Goal: Task Accomplishment & Management: Use online tool/utility

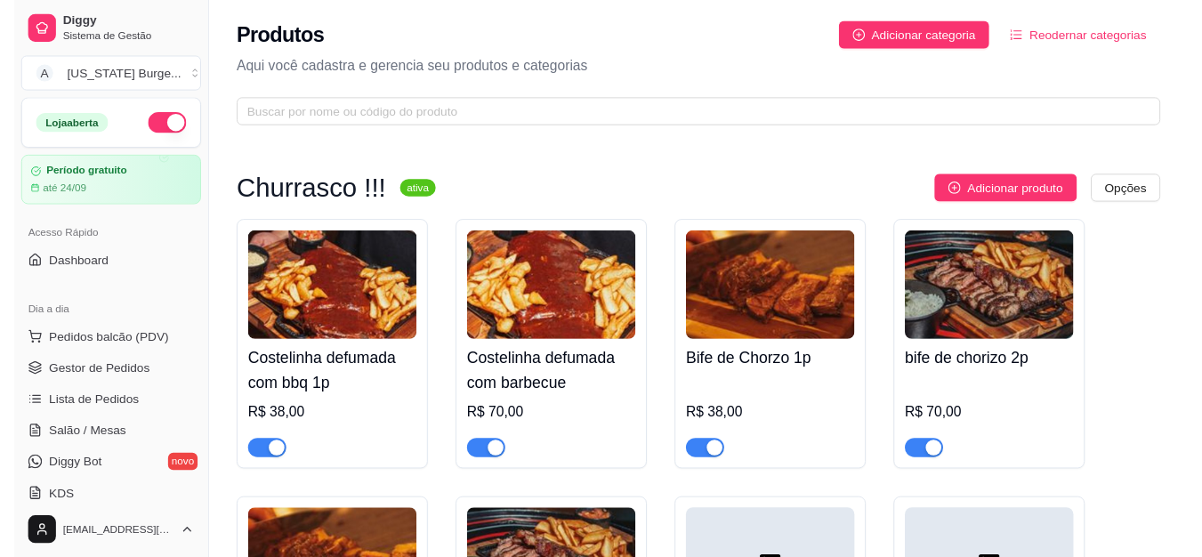
scroll to position [710, 0]
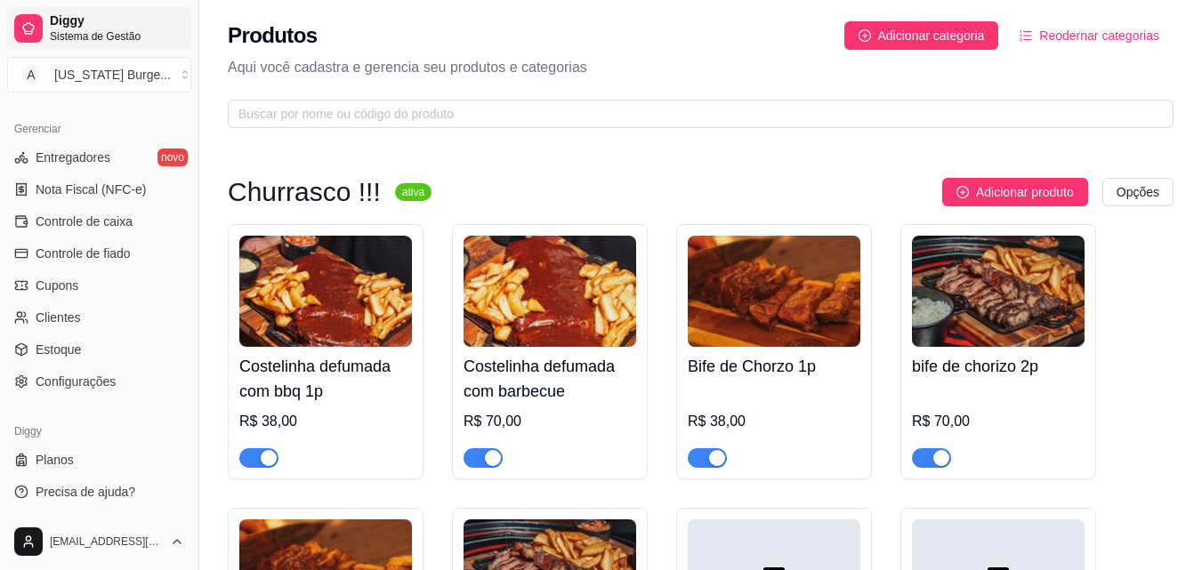
click at [77, 29] on span "Sistema de Gestão" at bounding box center [117, 36] width 134 height 14
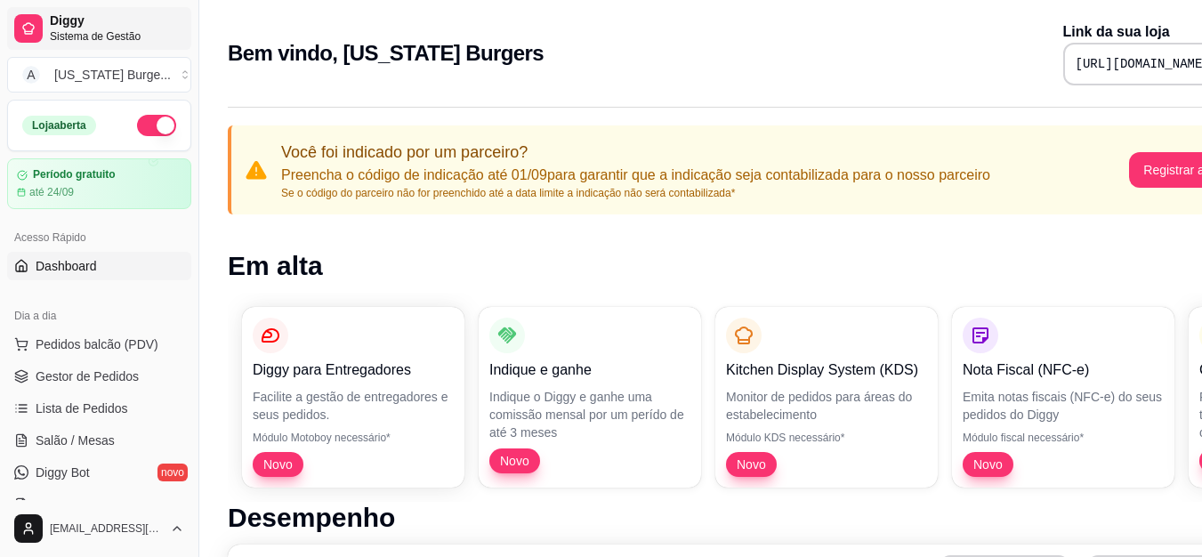
click at [60, 34] on span "Sistema de Gestão" at bounding box center [117, 36] width 134 height 14
click at [60, 272] on span "Dashboard" at bounding box center [66, 266] width 61 height 18
click at [88, 368] on span "Gestor de Pedidos" at bounding box center [87, 376] width 103 height 18
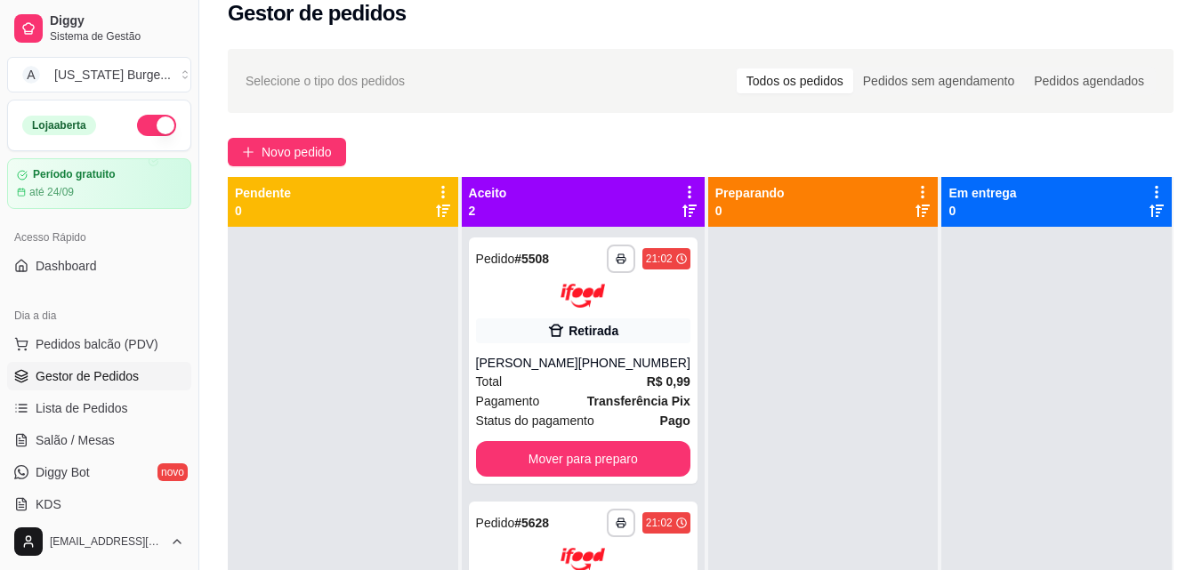
scroll to position [24, 0]
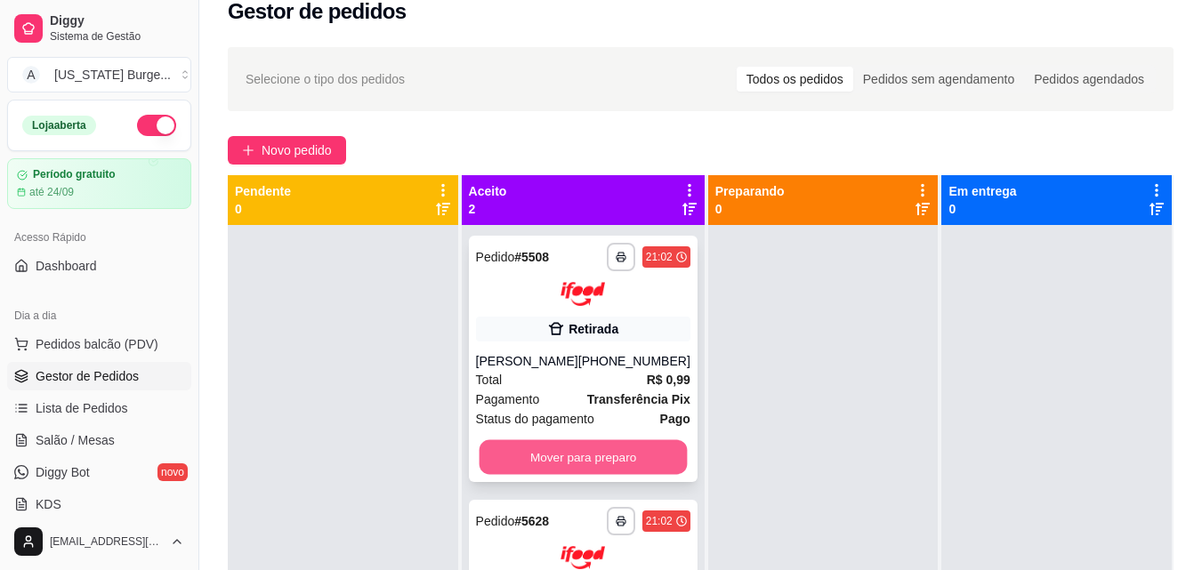
click at [590, 447] on button "Mover para preparo" at bounding box center [583, 456] width 208 height 35
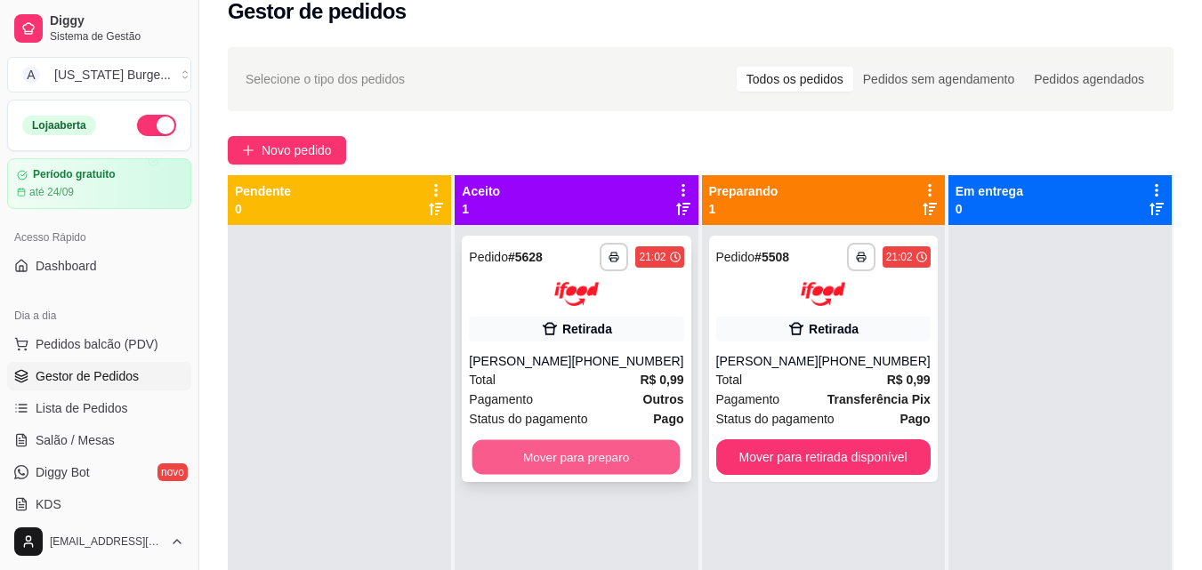
click at [620, 474] on button "Mover para preparo" at bounding box center [576, 456] width 208 height 35
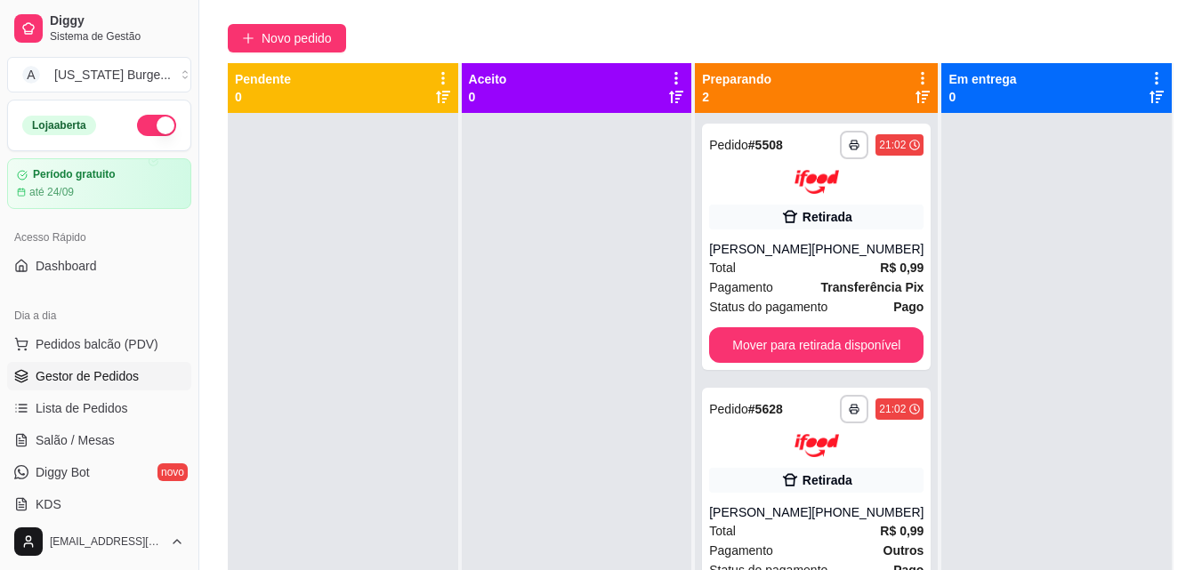
scroll to position [149, 0]
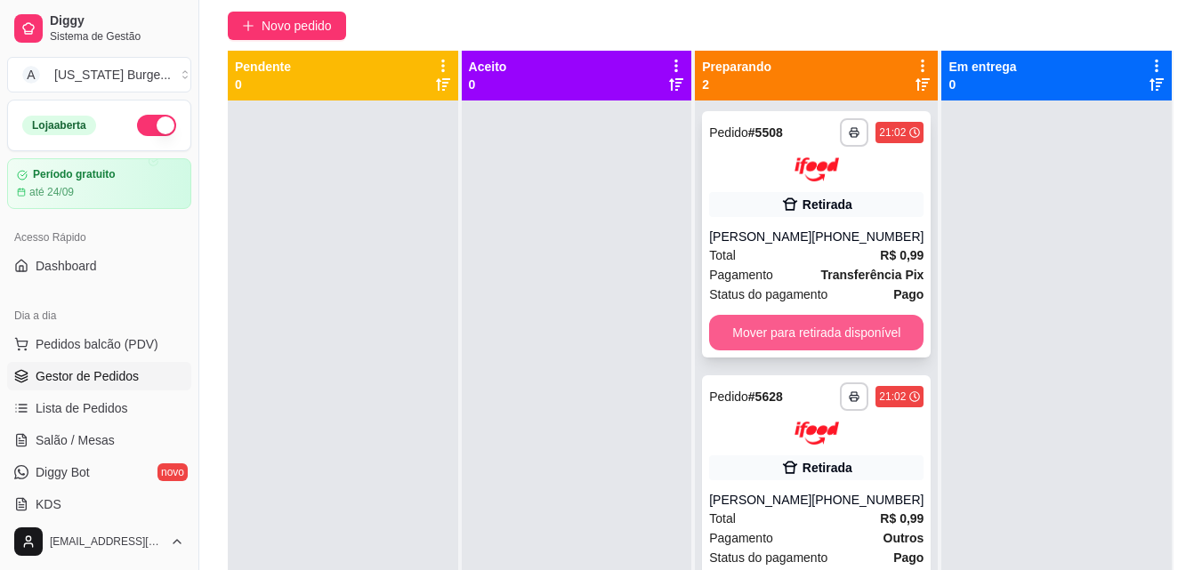
click at [826, 334] on button "Mover para retirada disponível" at bounding box center [816, 333] width 214 height 36
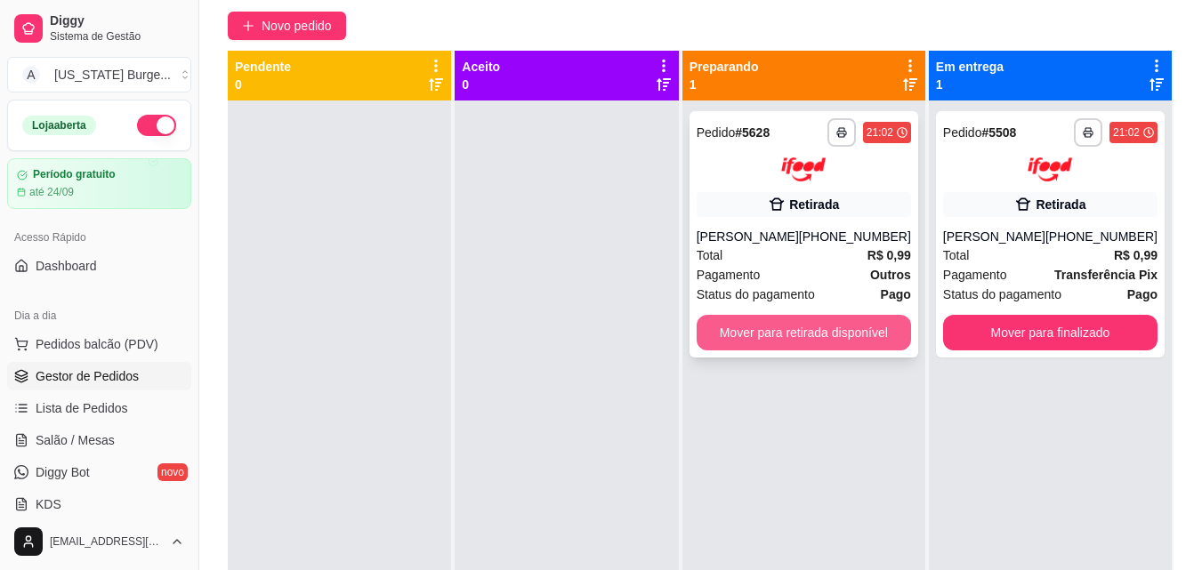
click at [819, 347] on button "Mover para retirada disponível" at bounding box center [804, 333] width 214 height 36
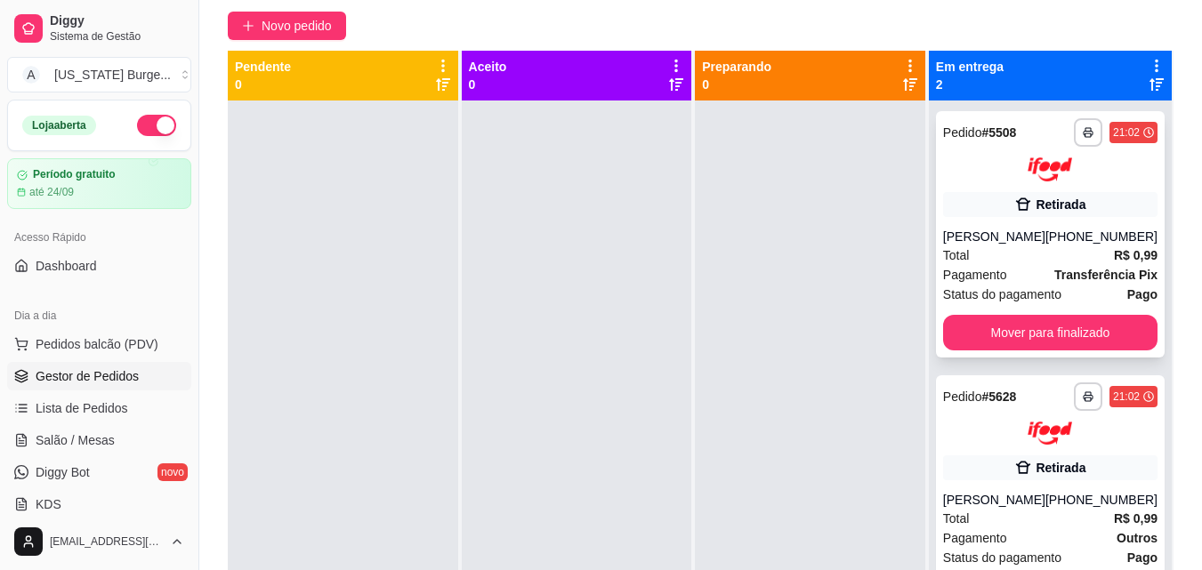
click at [1004, 242] on div "Malu Evelin" at bounding box center [994, 237] width 102 height 18
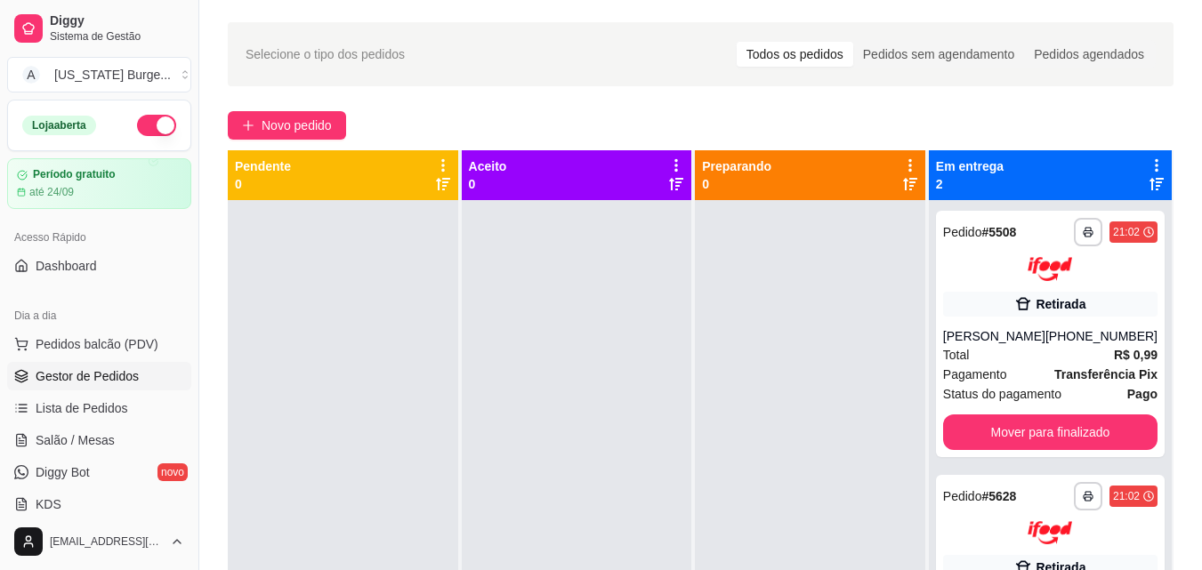
scroll to position [101, 0]
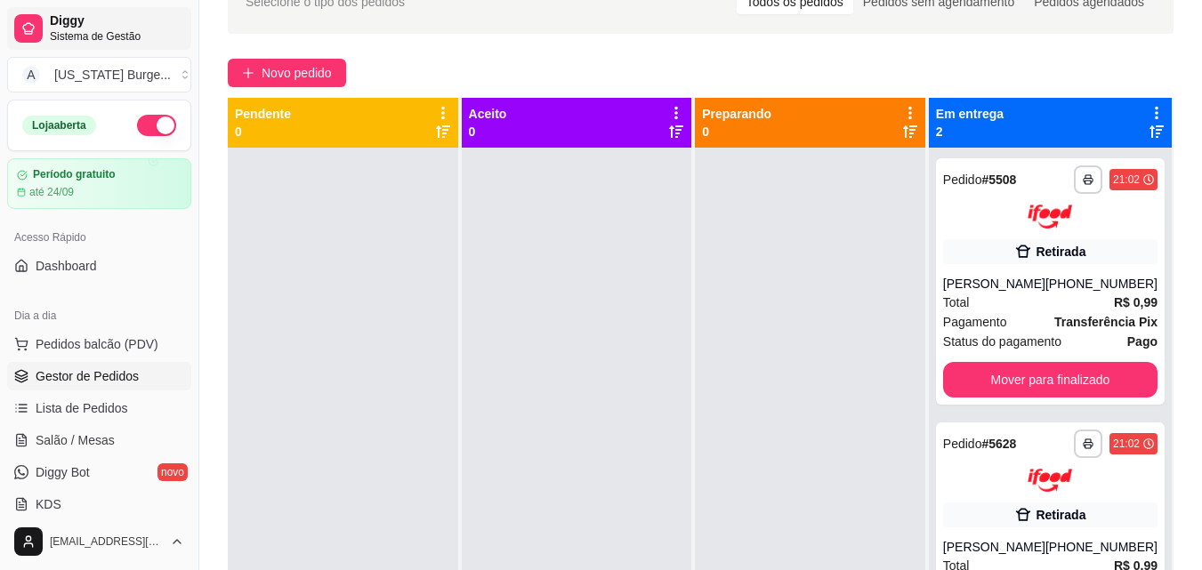
click at [45, 33] on link "Diggy Sistema de Gestão" at bounding box center [99, 28] width 184 height 43
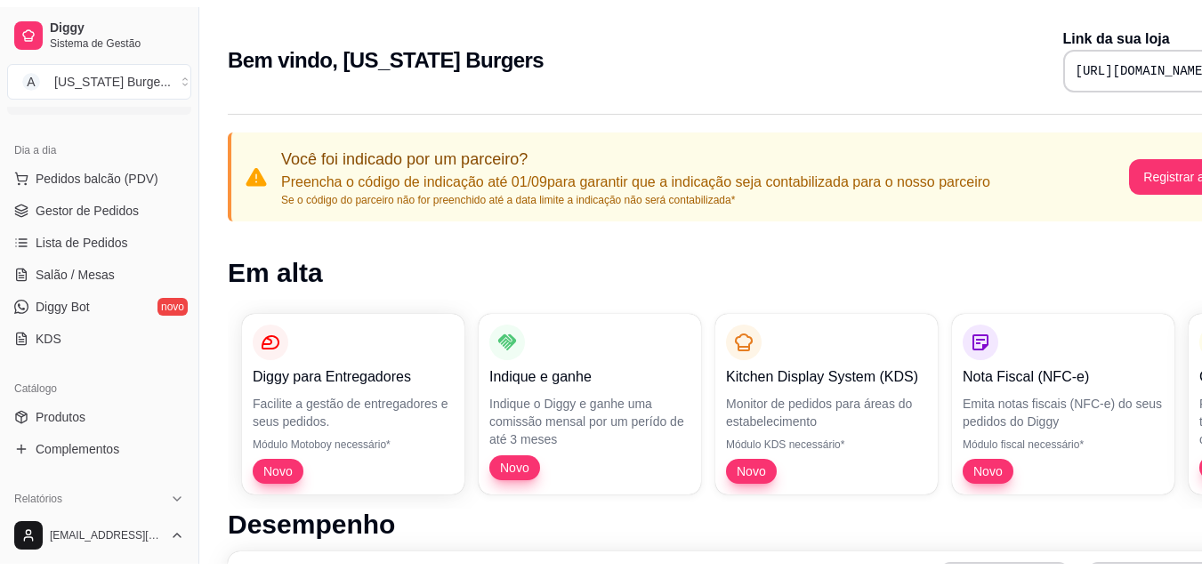
scroll to position [163, 0]
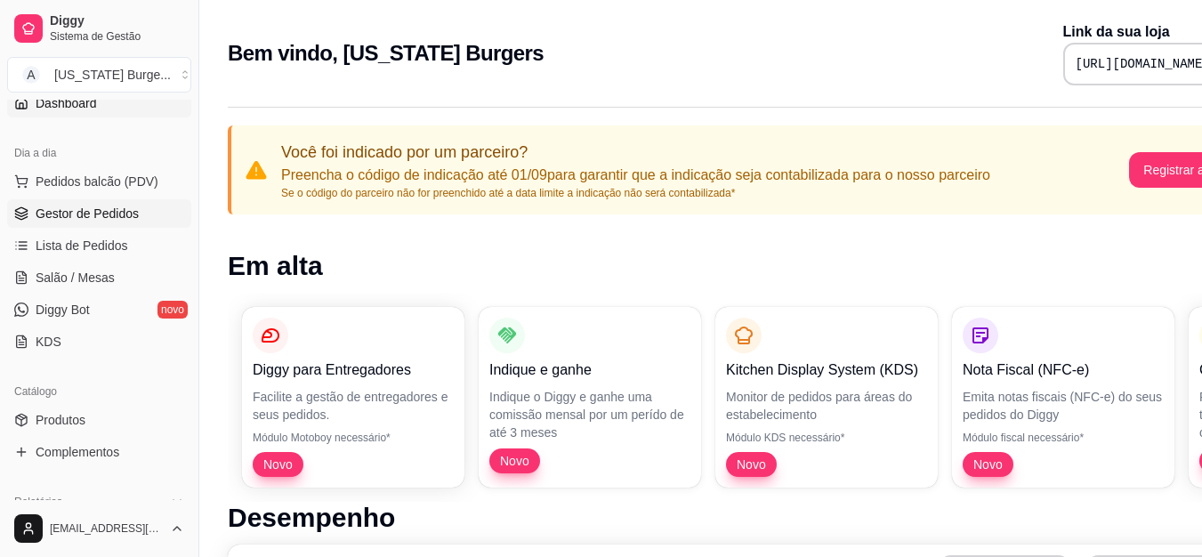
click at [131, 214] on span "Gestor de Pedidos" at bounding box center [87, 214] width 103 height 18
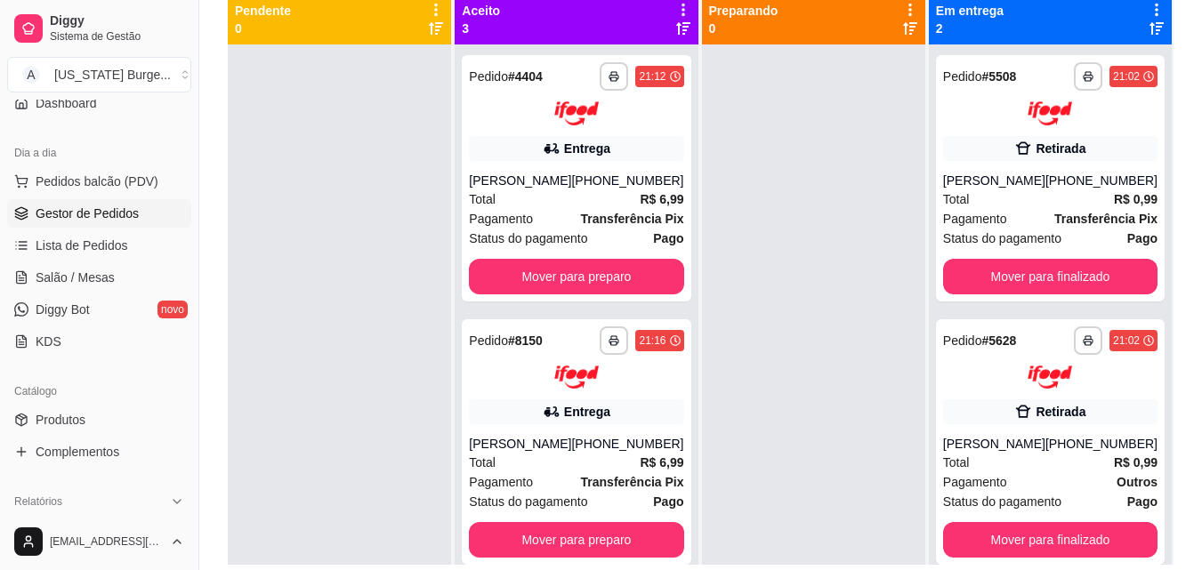
scroll to position [197, 0]
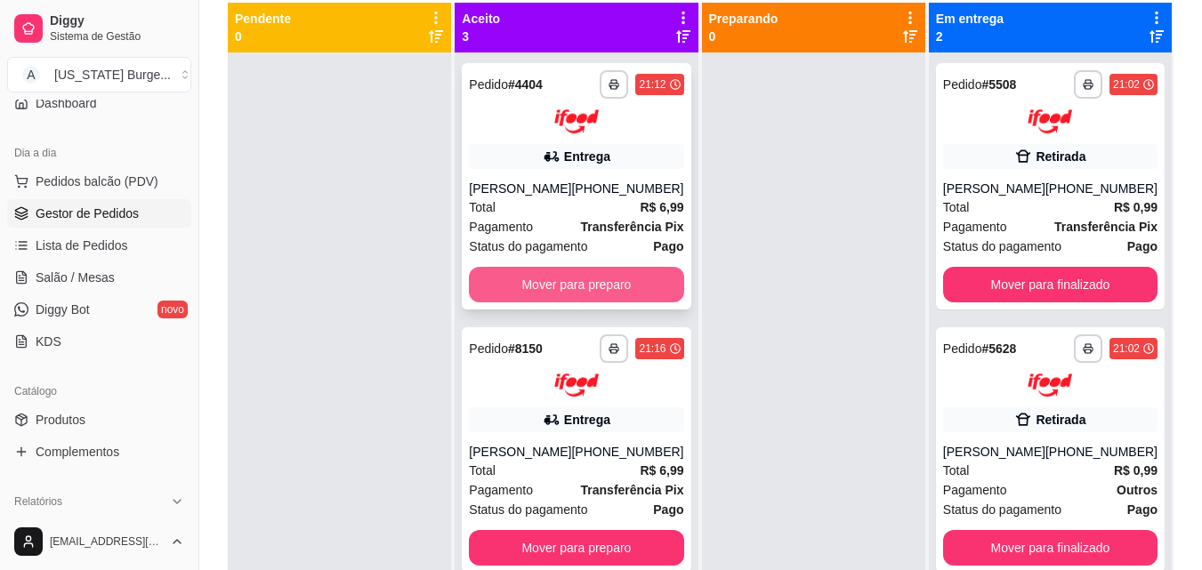
click at [566, 274] on button "Mover para preparo" at bounding box center [576, 285] width 214 height 36
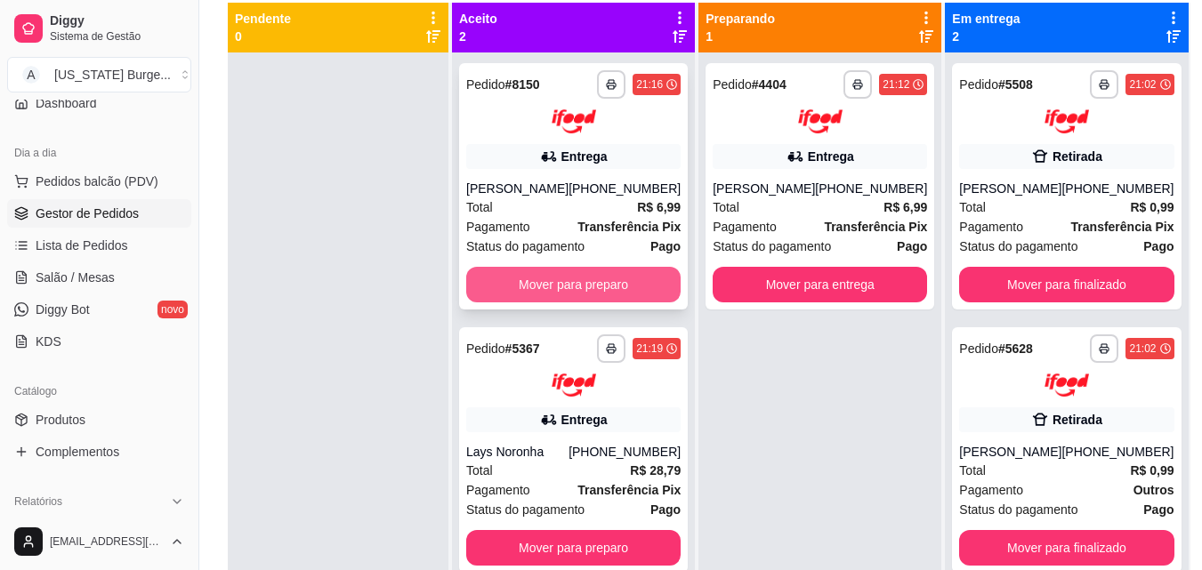
click at [545, 302] on button "Mover para preparo" at bounding box center [573, 285] width 214 height 36
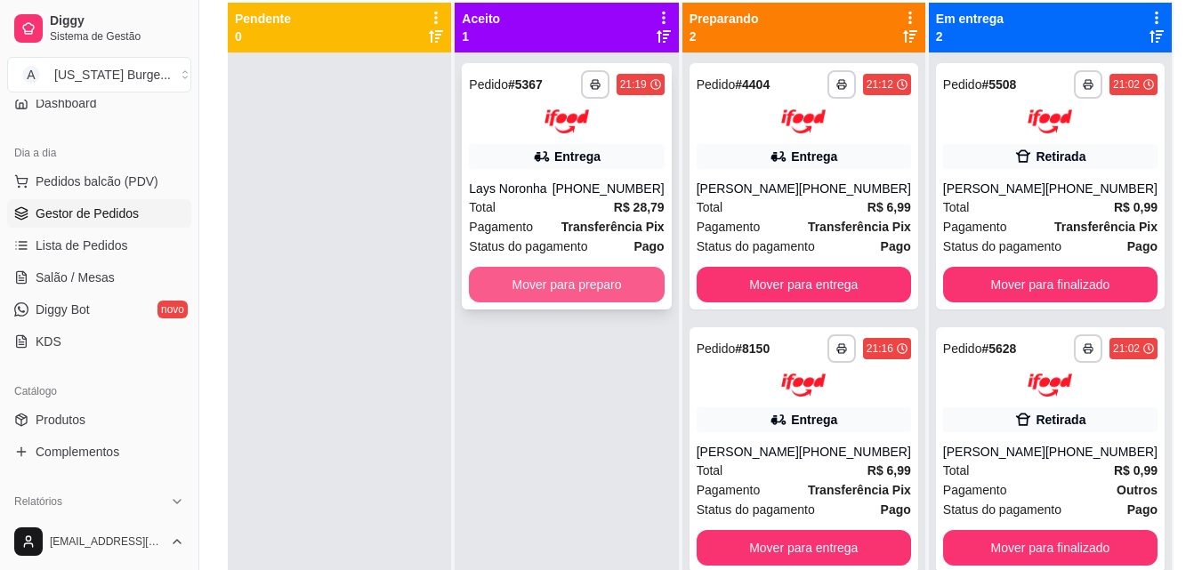
click at [545, 288] on button "Mover para preparo" at bounding box center [566, 285] width 195 height 36
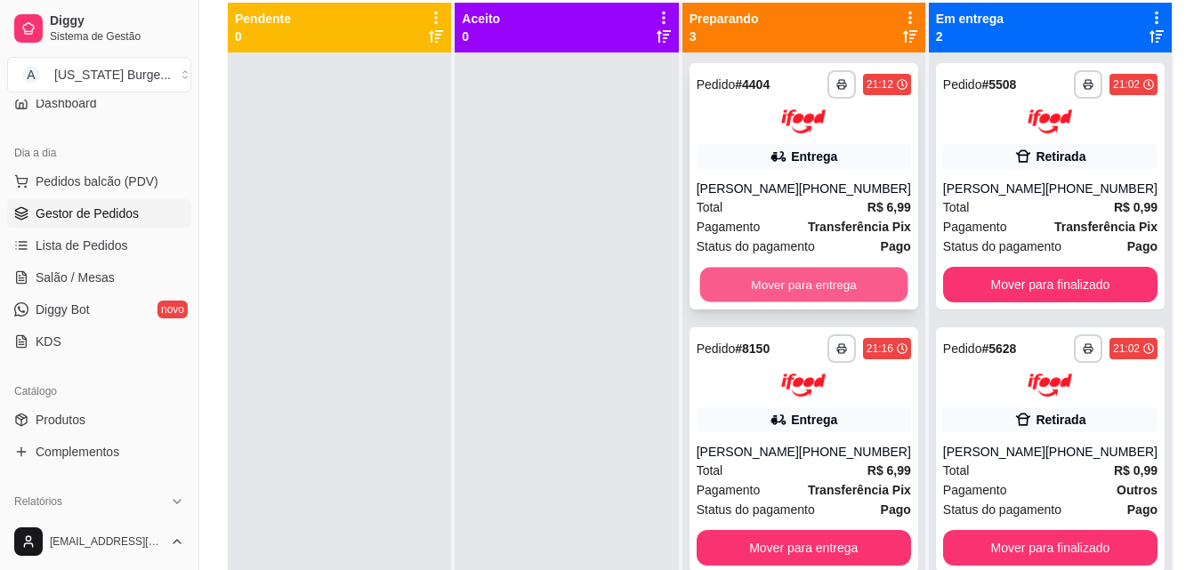
click at [808, 287] on button "Mover para entrega" at bounding box center [803, 284] width 208 height 35
click at [802, 302] on button "Mover para entrega" at bounding box center [804, 285] width 214 height 36
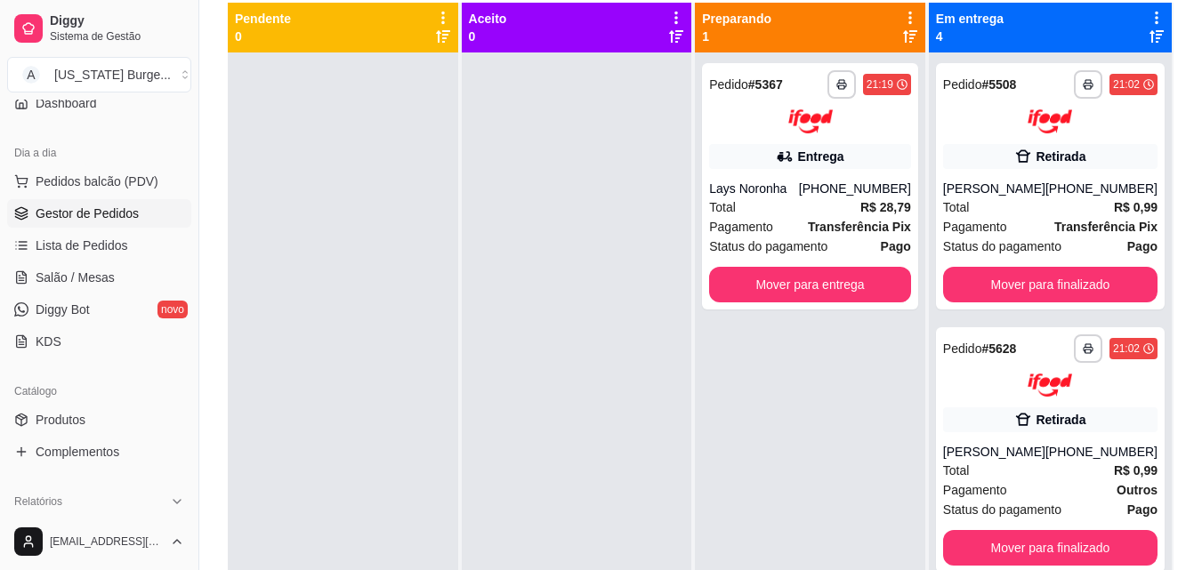
click at [802, 308] on div "**********" at bounding box center [810, 186] width 216 height 246
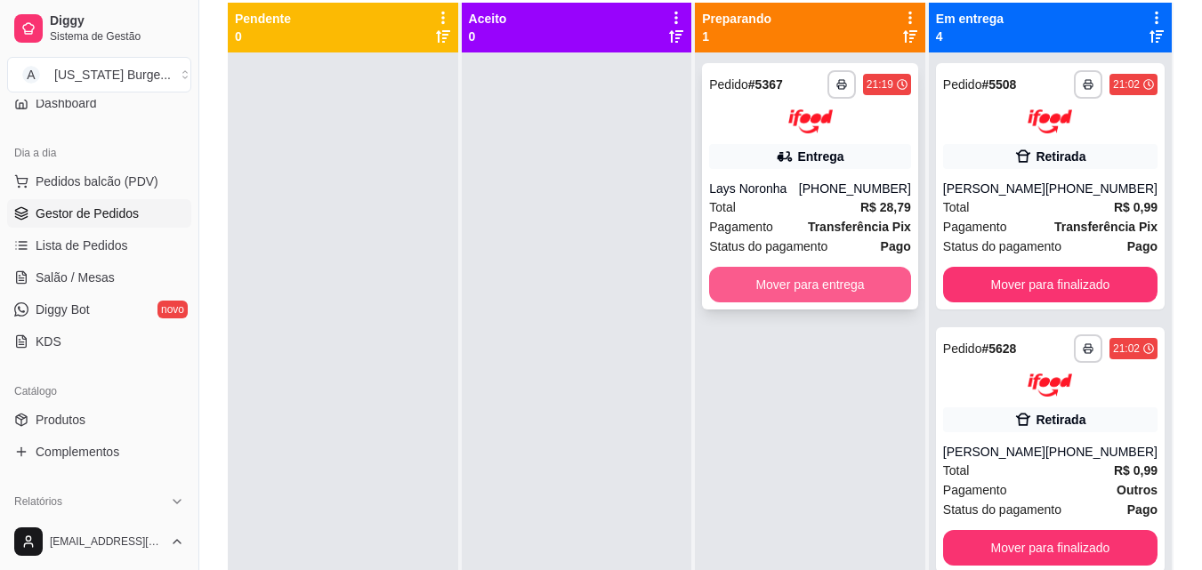
click at [810, 285] on button "Mover para entrega" at bounding box center [810, 285] width 202 height 36
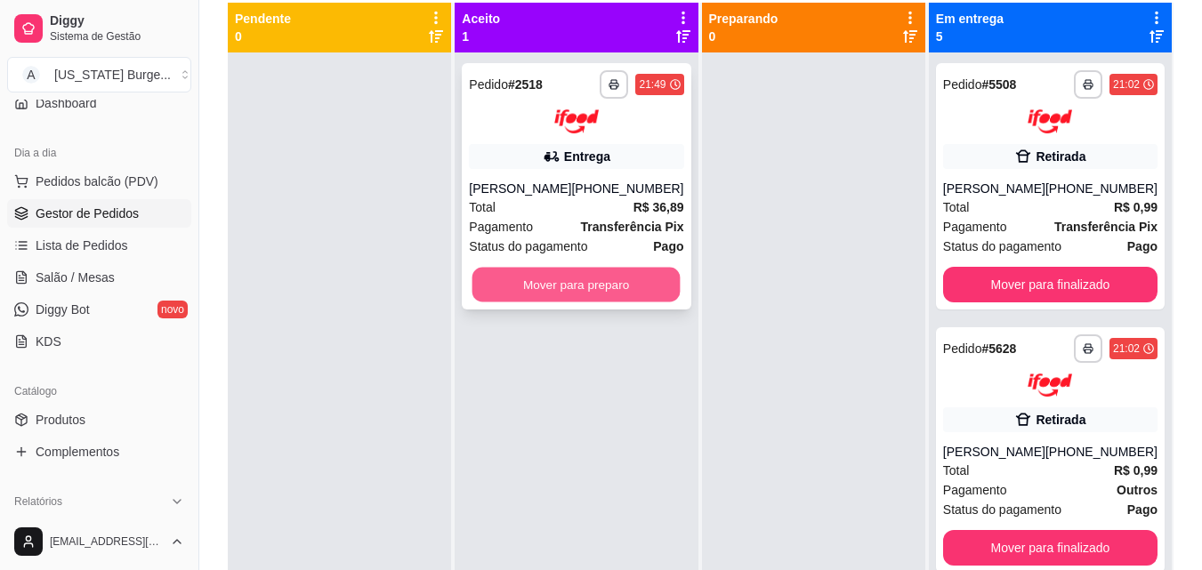
click at [594, 294] on button "Mover para preparo" at bounding box center [576, 284] width 208 height 35
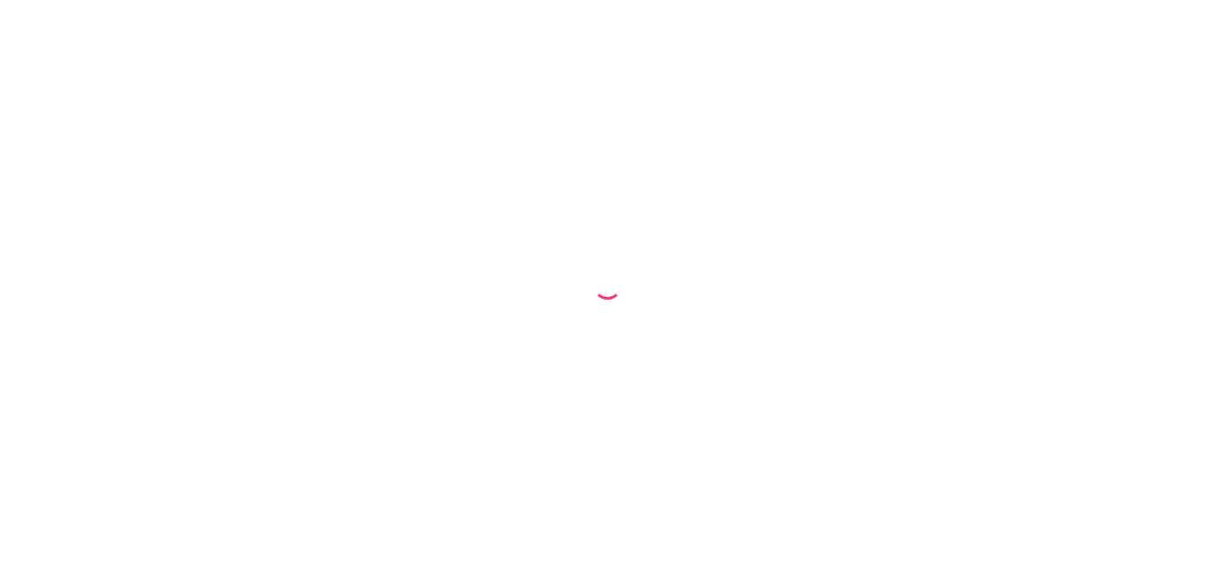
select select "68aca624bb445786e6335982"
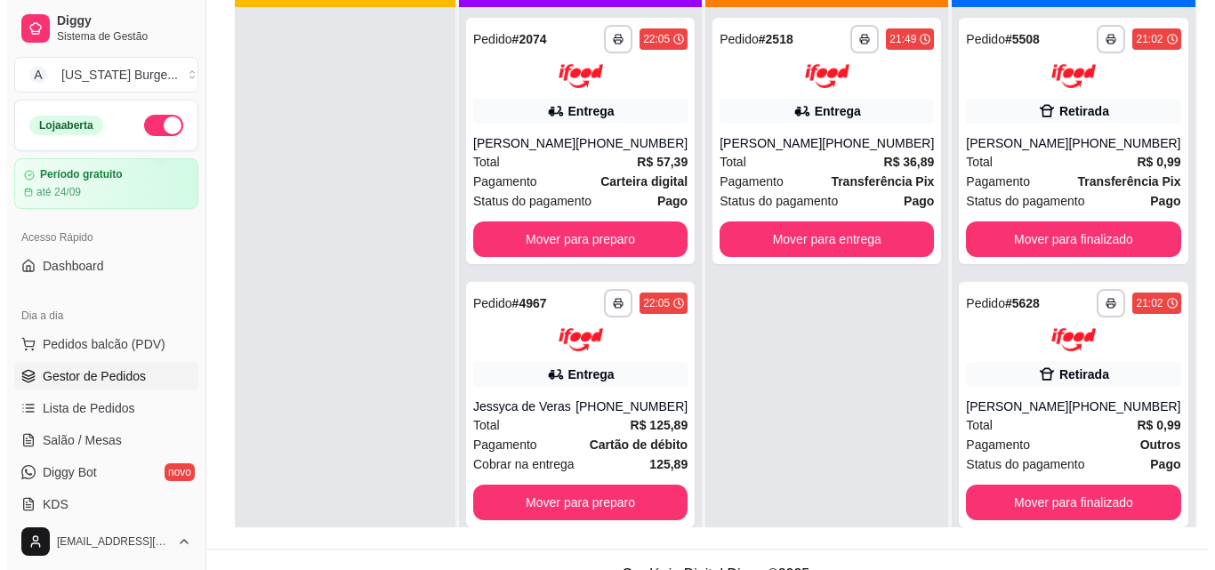
scroll to position [251, 0]
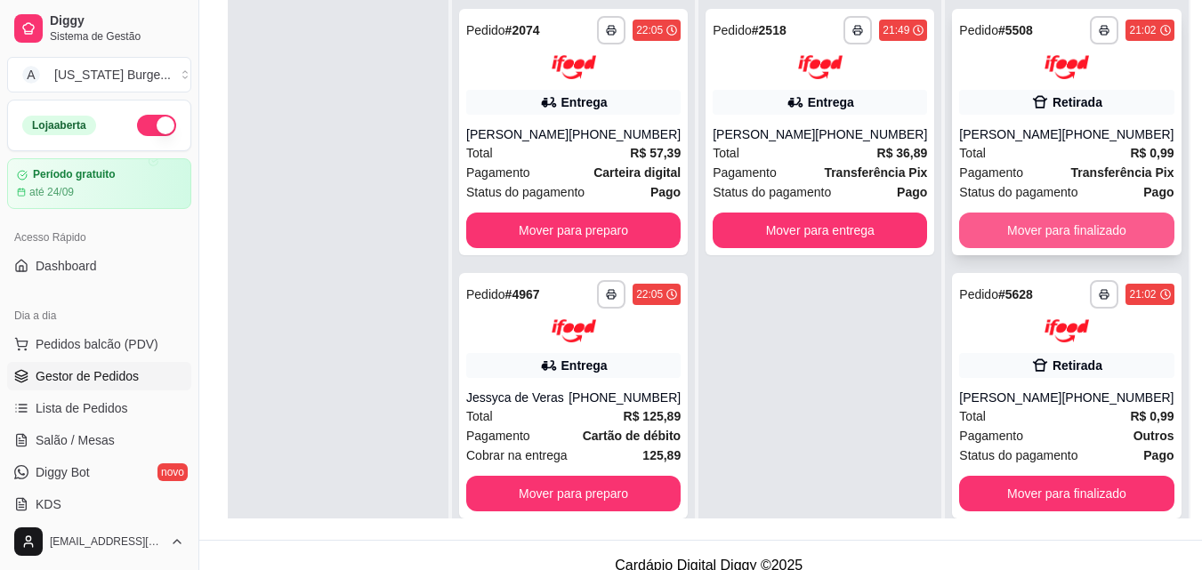
click at [1079, 222] on button "Mover para finalizado" at bounding box center [1066, 231] width 214 height 36
click at [1055, 238] on button "Mover para finalizado" at bounding box center [1066, 231] width 214 height 36
click at [786, 137] on div "Luiz Paulo Martins" at bounding box center [764, 134] width 102 height 18
click at [799, 166] on div "Pagamento Transferência Pix" at bounding box center [820, 173] width 214 height 20
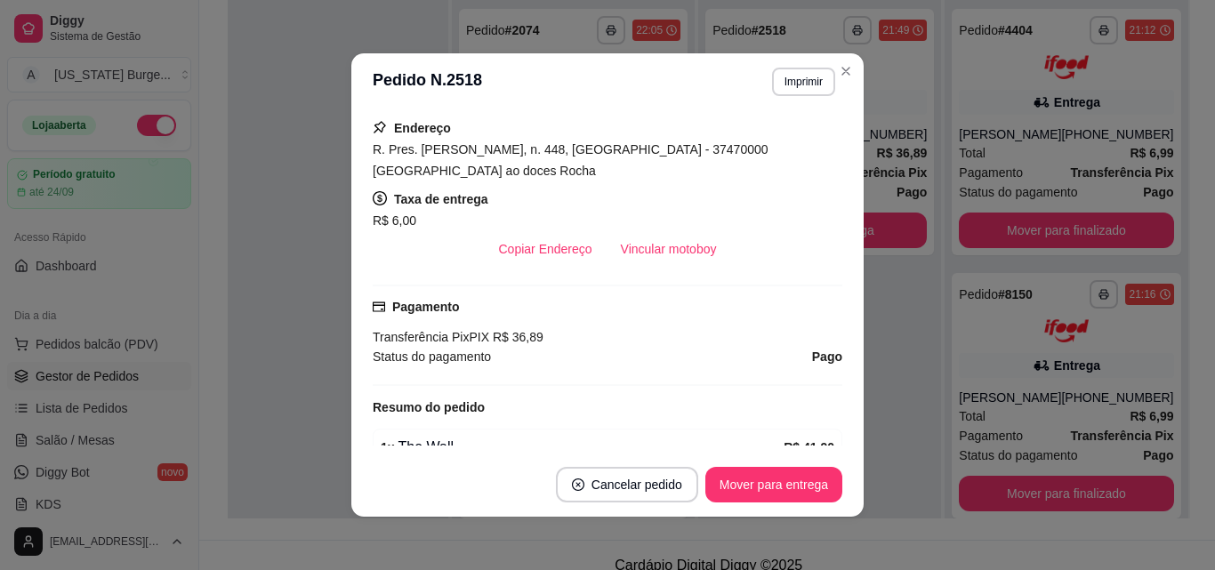
scroll to position [447, 0]
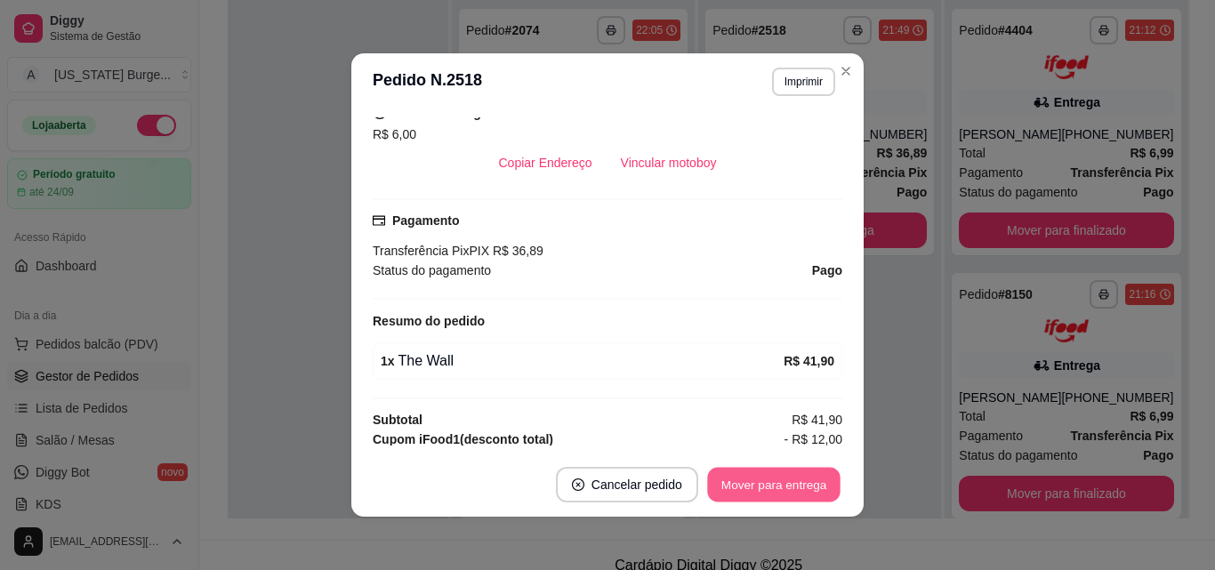
click at [764, 481] on button "Mover para entrega" at bounding box center [773, 485] width 133 height 35
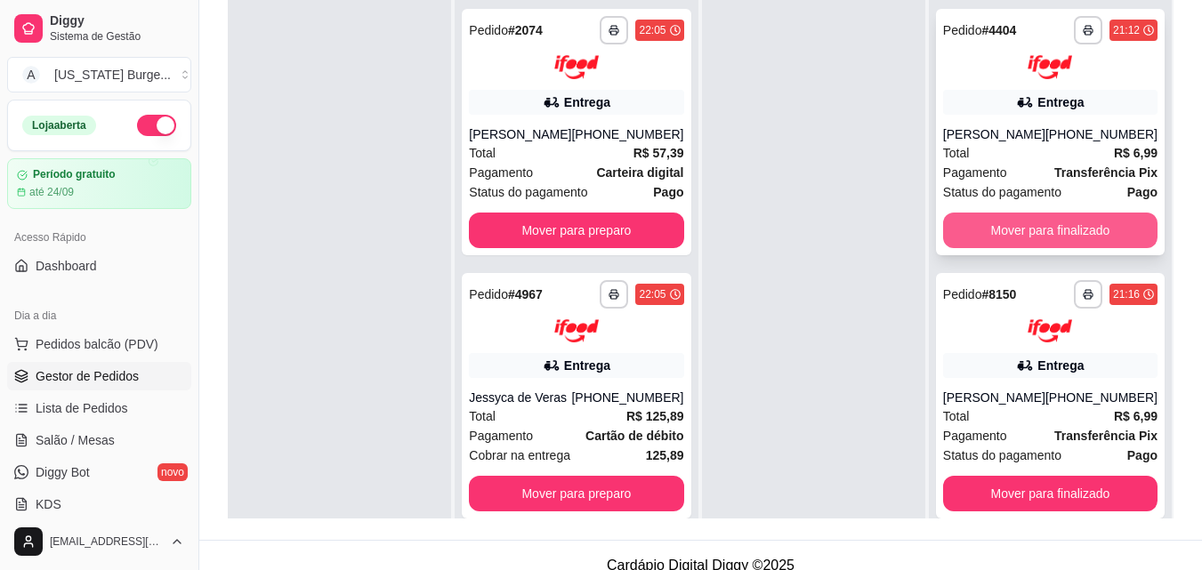
click at [1036, 226] on button "Mover para finalizado" at bounding box center [1050, 231] width 214 height 36
click at [1021, 247] on button "Mover para finalizado" at bounding box center [1050, 230] width 208 height 35
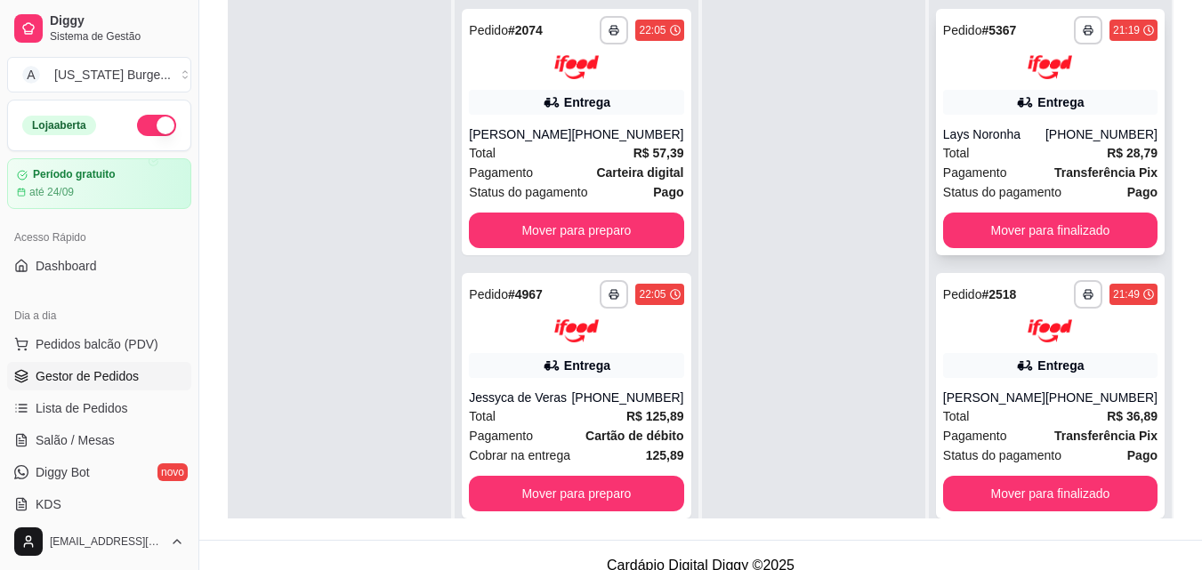
click at [1034, 145] on div "Total R$ 28,79" at bounding box center [1050, 153] width 214 height 20
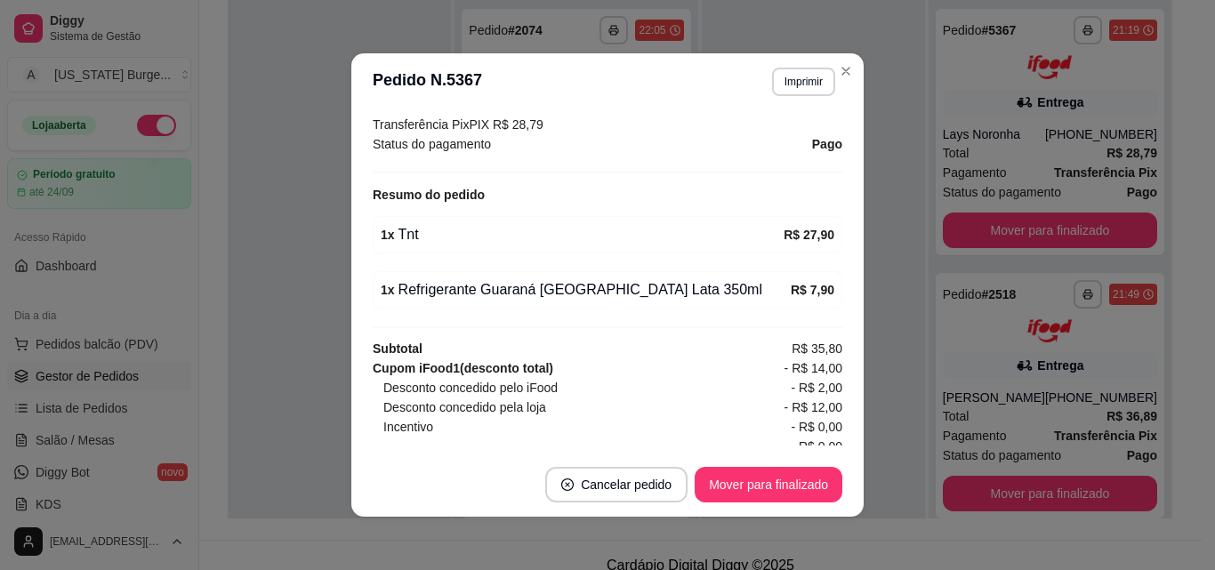
scroll to position [532, 0]
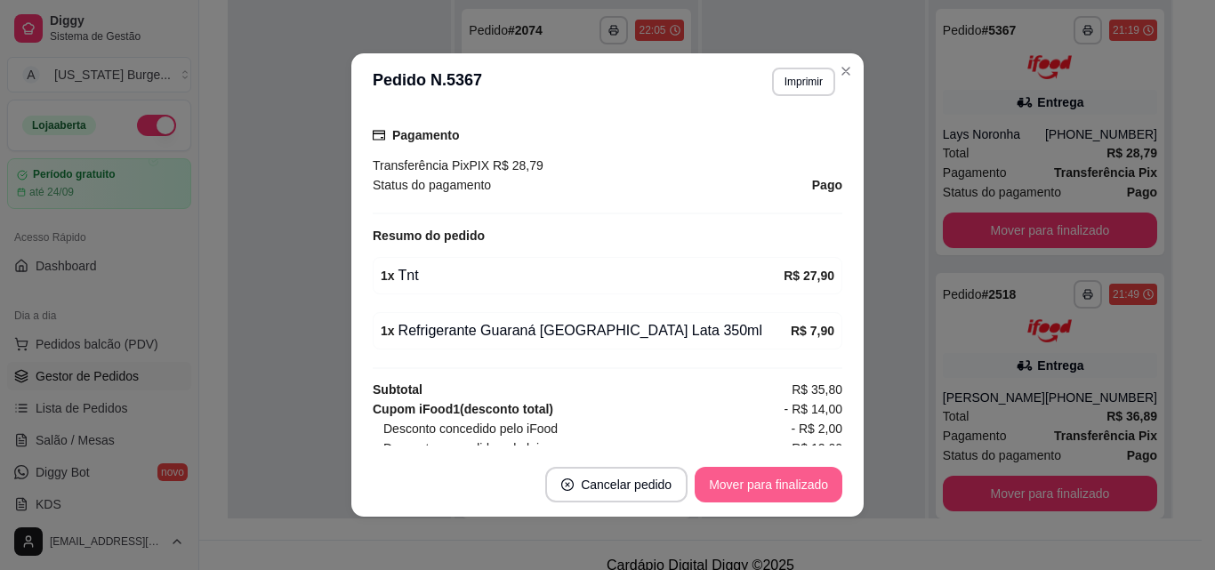
click at [743, 471] on button "Mover para finalizado" at bounding box center [769, 485] width 148 height 36
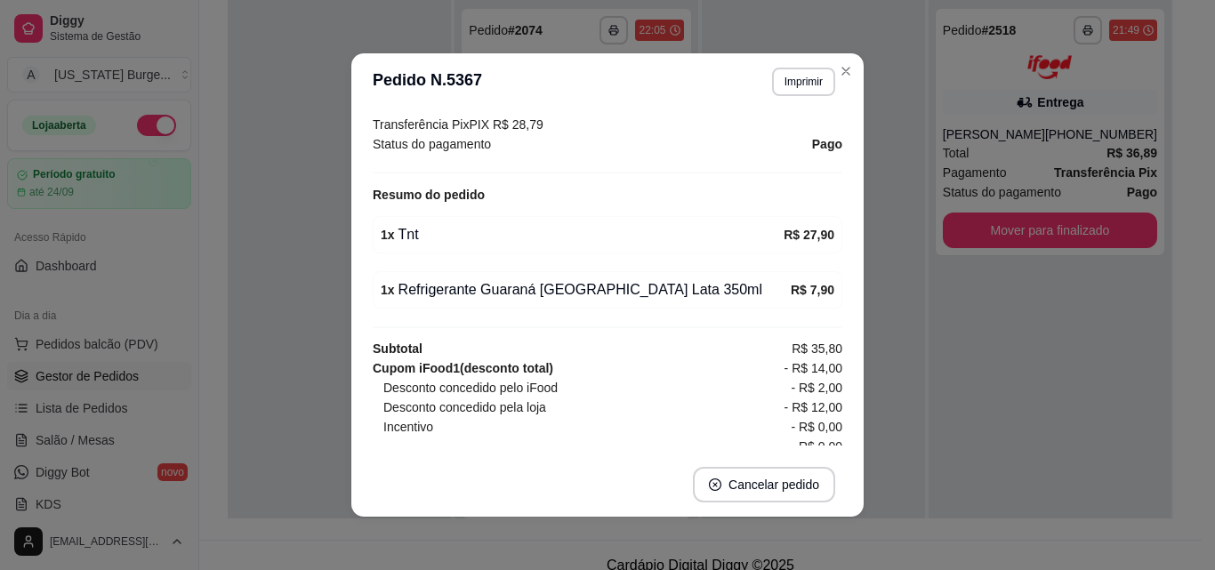
scroll to position [491, 0]
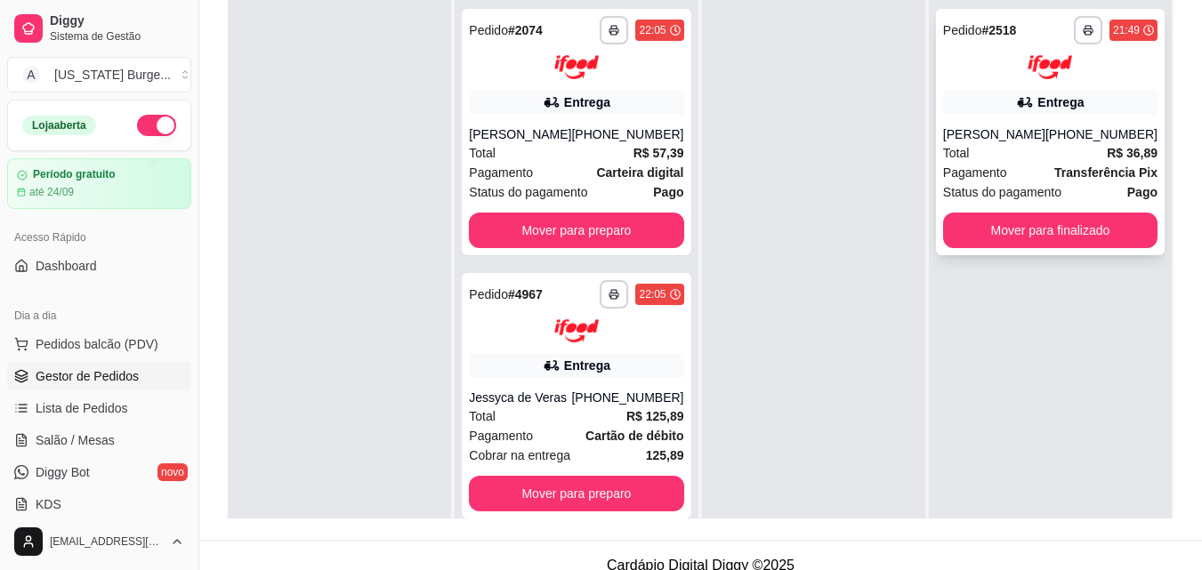
click at [1009, 170] on div "Pagamento Transferência Pix" at bounding box center [1050, 173] width 214 height 20
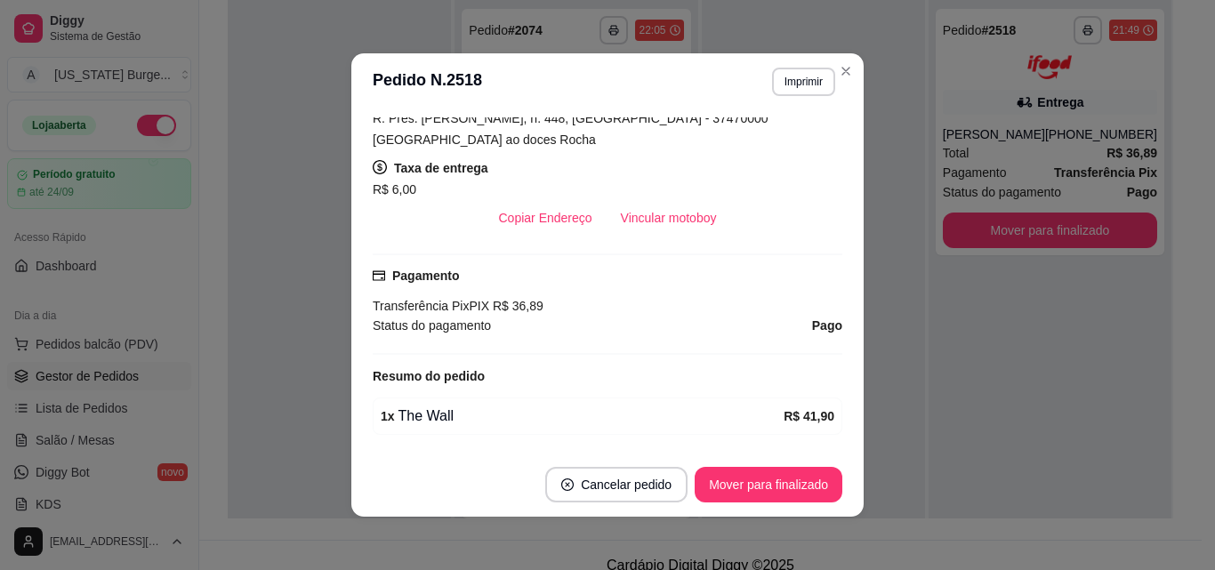
scroll to position [409, 0]
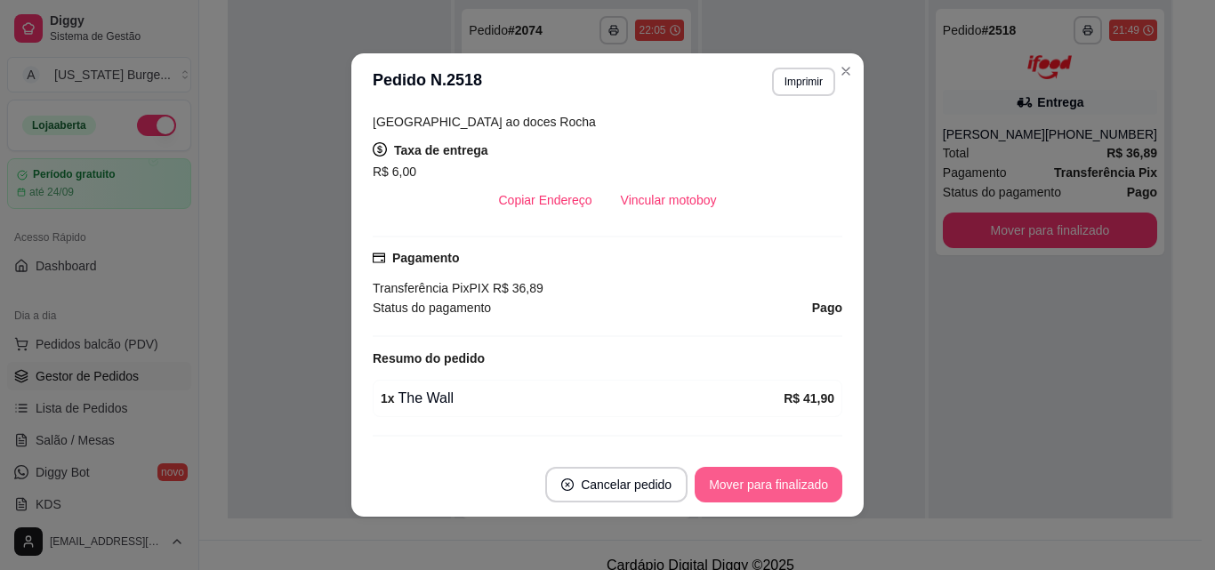
click at [752, 478] on button "Mover para finalizado" at bounding box center [769, 485] width 148 height 36
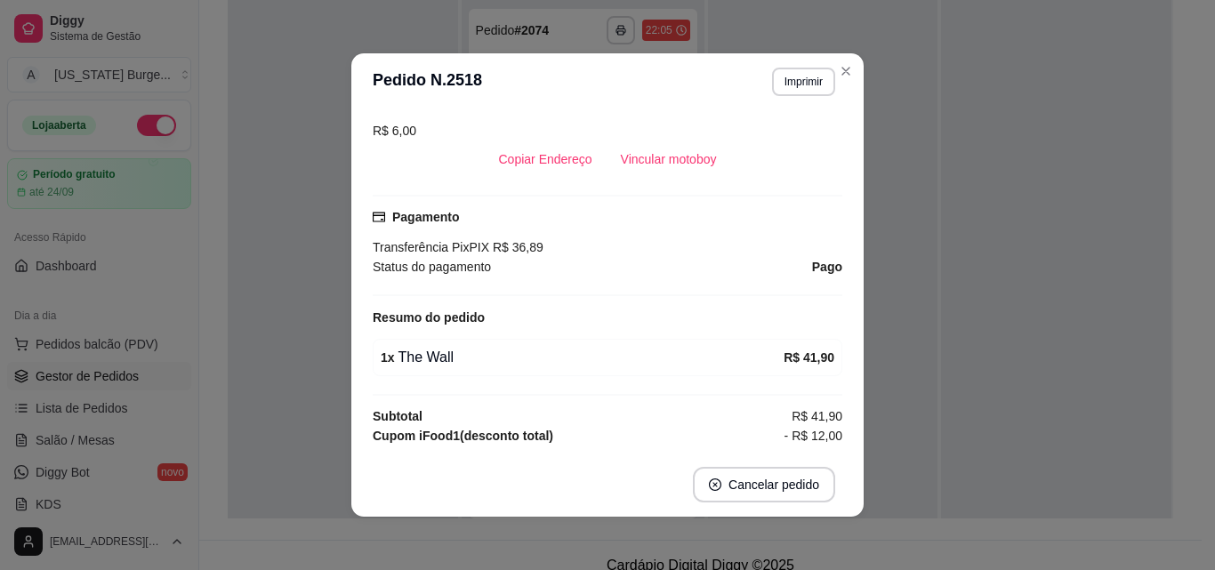
scroll to position [368, 0]
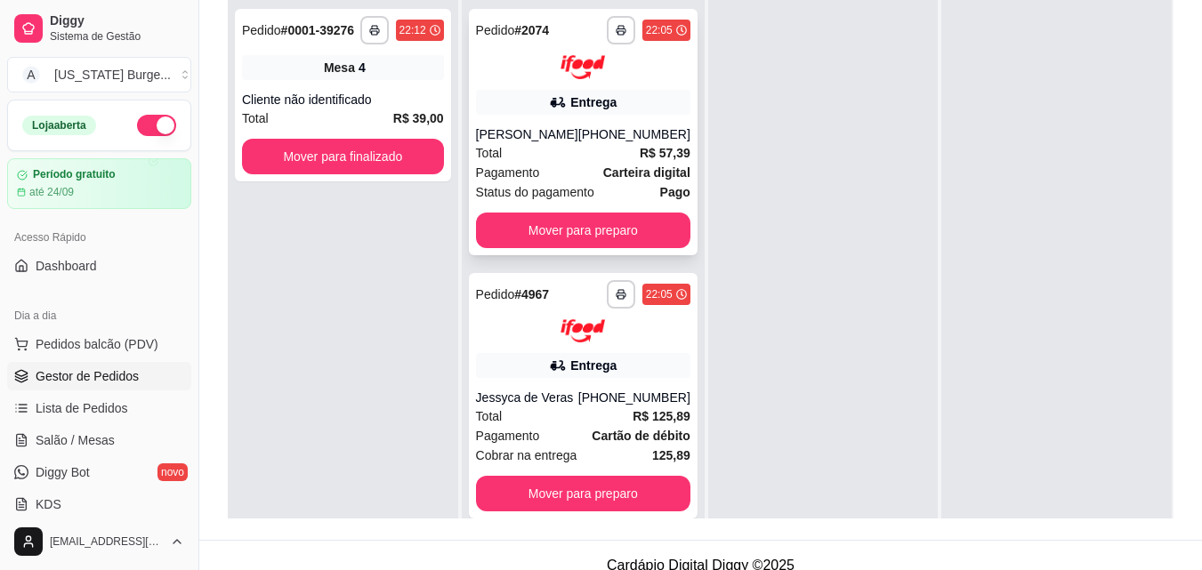
click at [583, 106] on div "Entrega" at bounding box center [593, 102] width 46 height 18
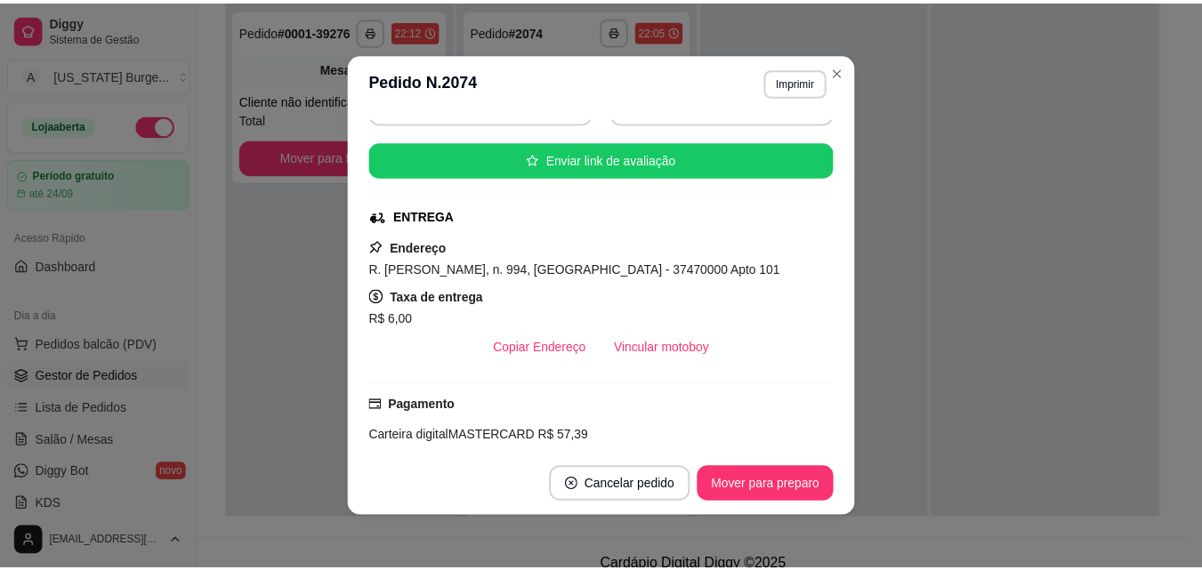
scroll to position [0, 0]
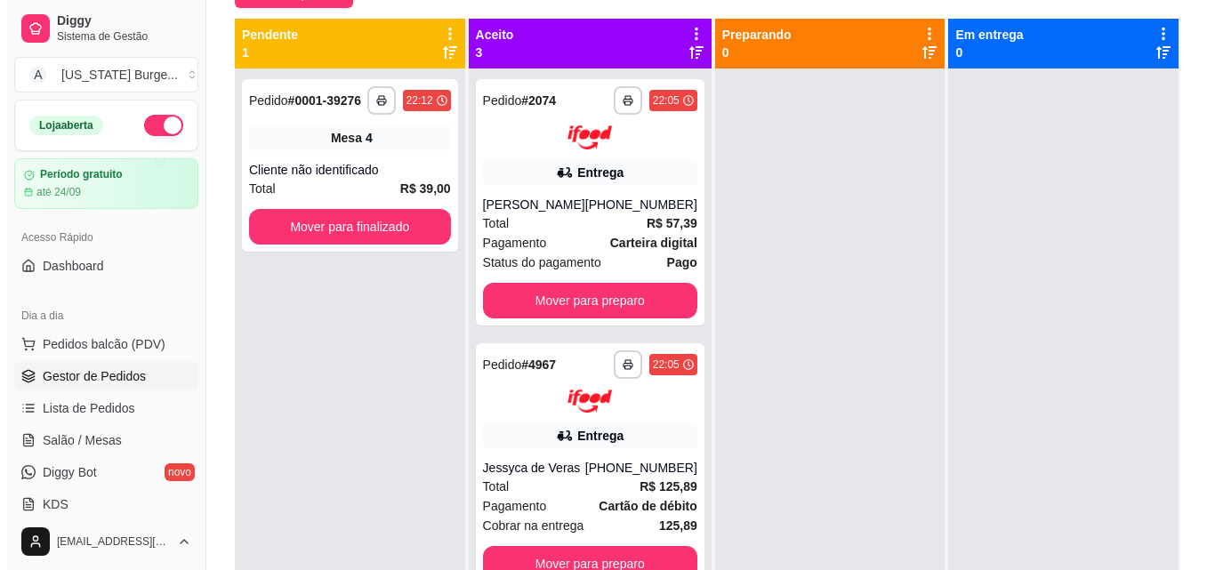
scroll to position [200, 0]
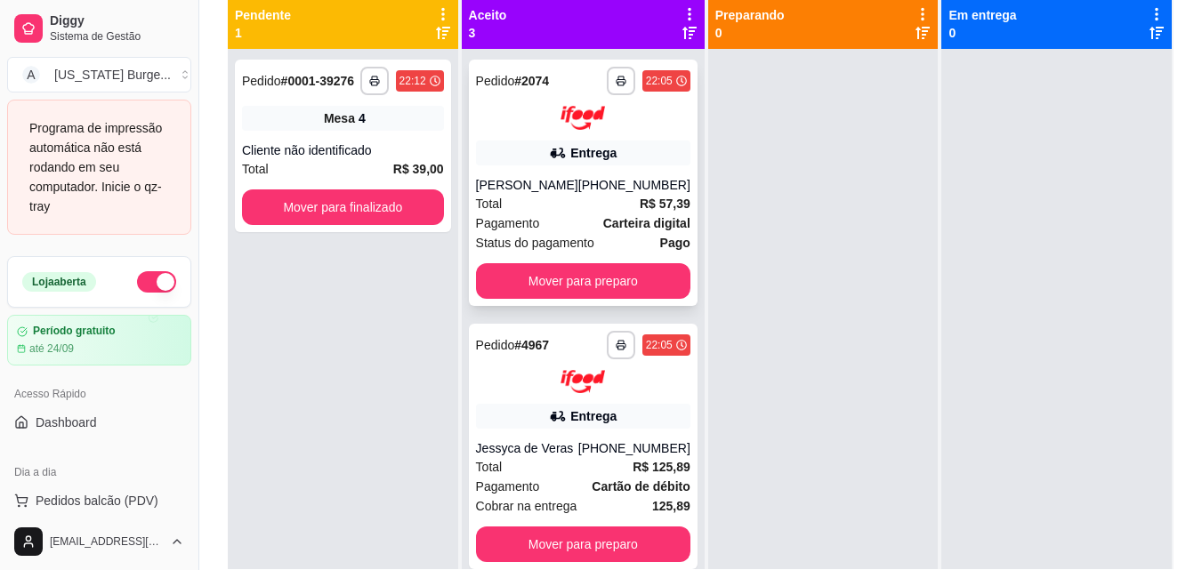
click at [547, 189] on div "[PERSON_NAME]" at bounding box center [527, 185] width 102 height 18
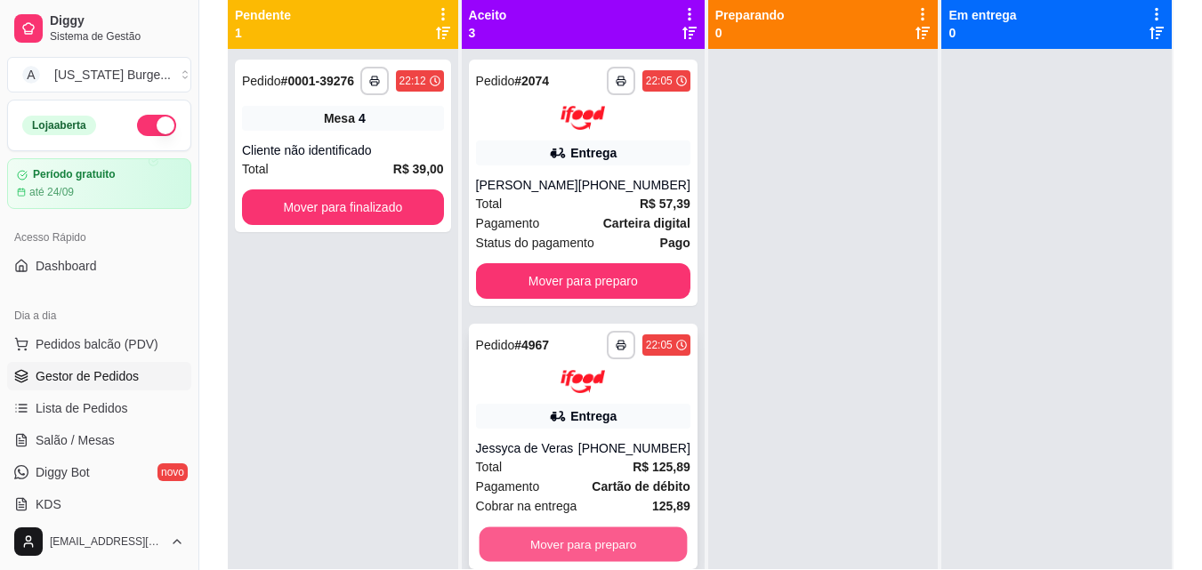
click at [571, 531] on button "Mover para preparo" at bounding box center [583, 545] width 208 height 35
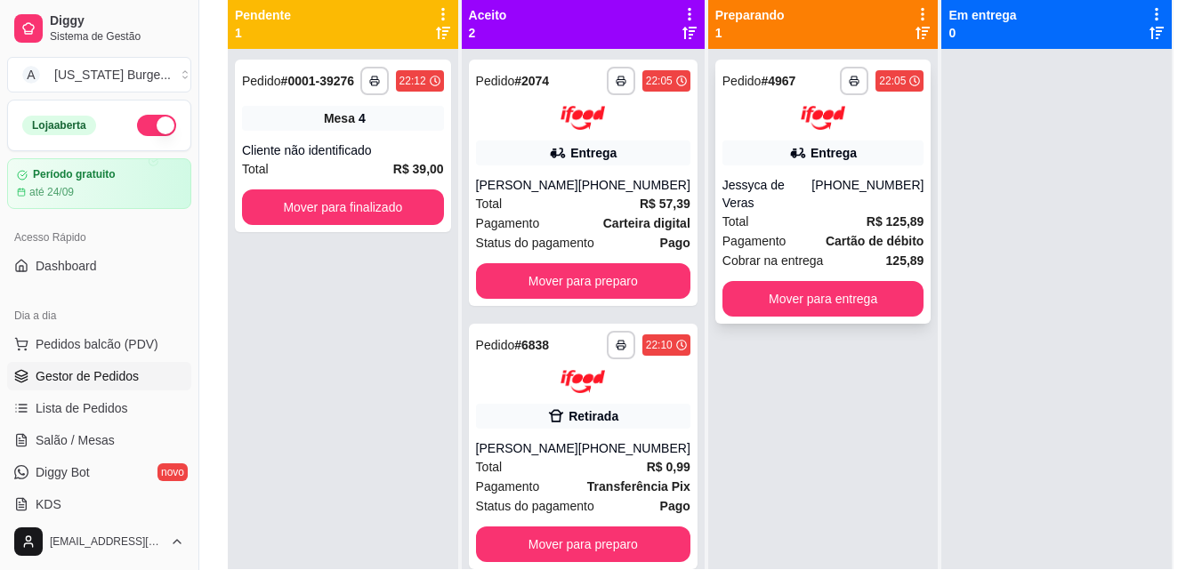
click at [806, 181] on div "Jessyca de Veras" at bounding box center [767, 194] width 90 height 36
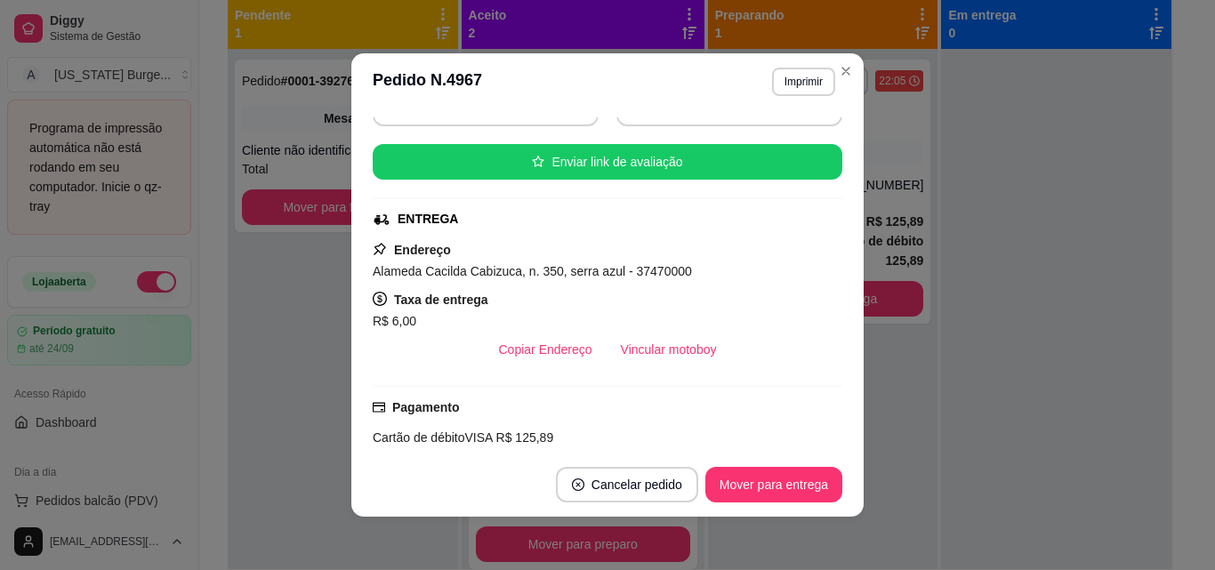
scroll to position [163, 0]
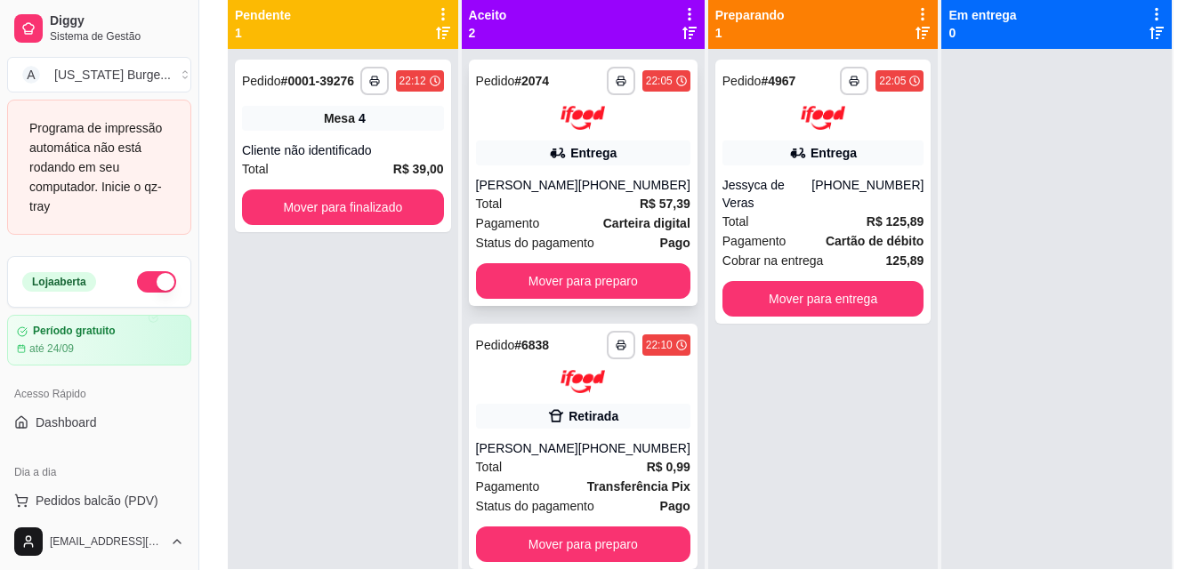
click at [554, 193] on div "LUCAS ZICA" at bounding box center [527, 185] width 102 height 18
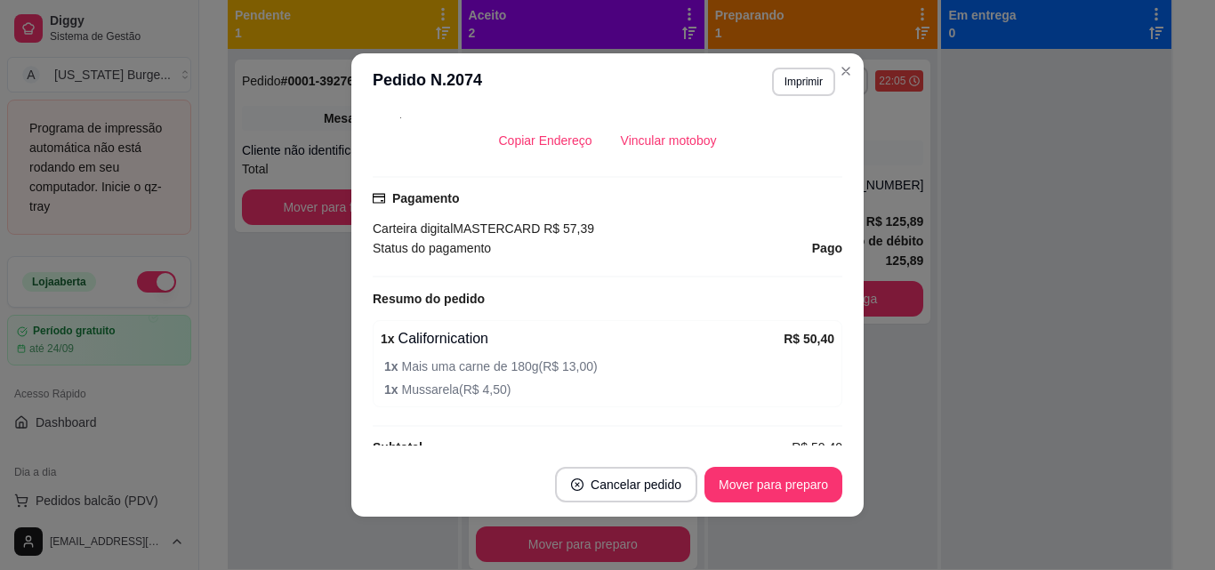
scroll to position [160, 0]
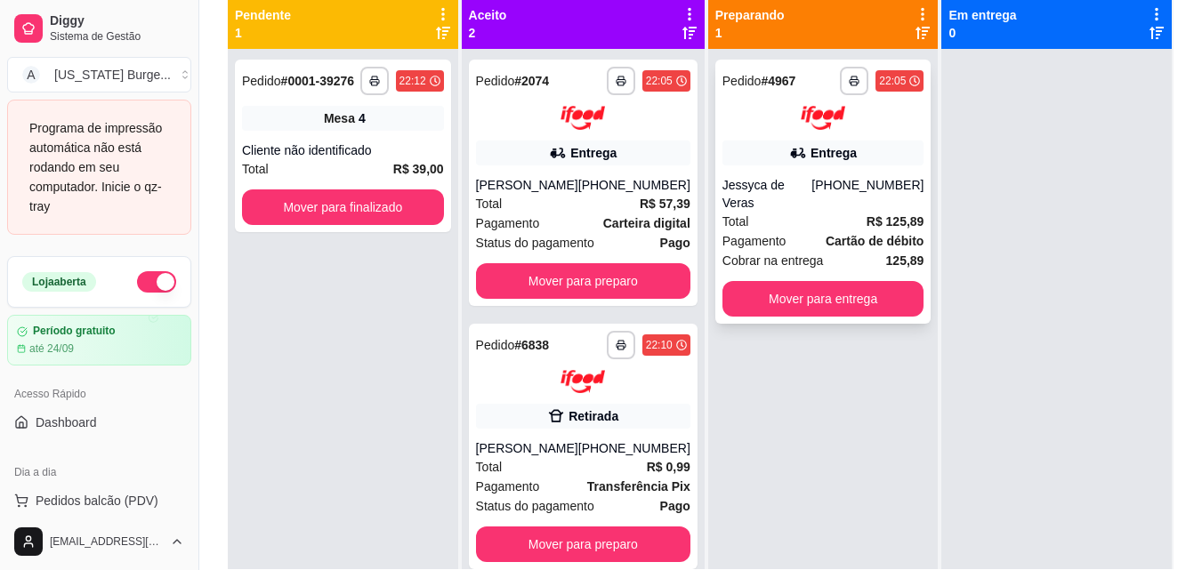
click at [849, 149] on div "Entrega" at bounding box center [823, 153] width 202 height 25
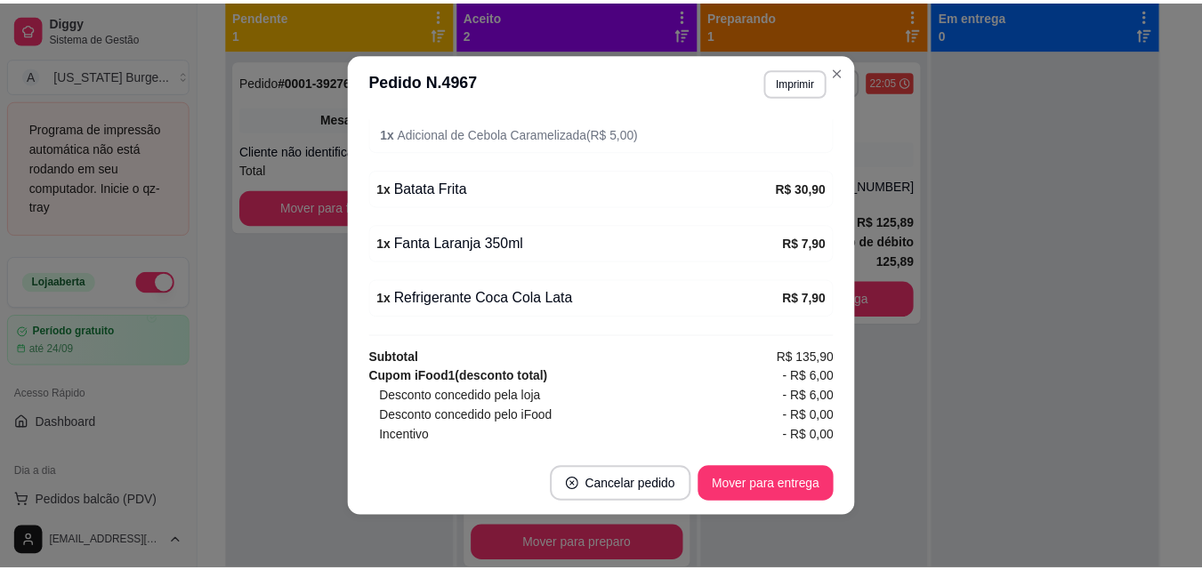
scroll to position [993, 0]
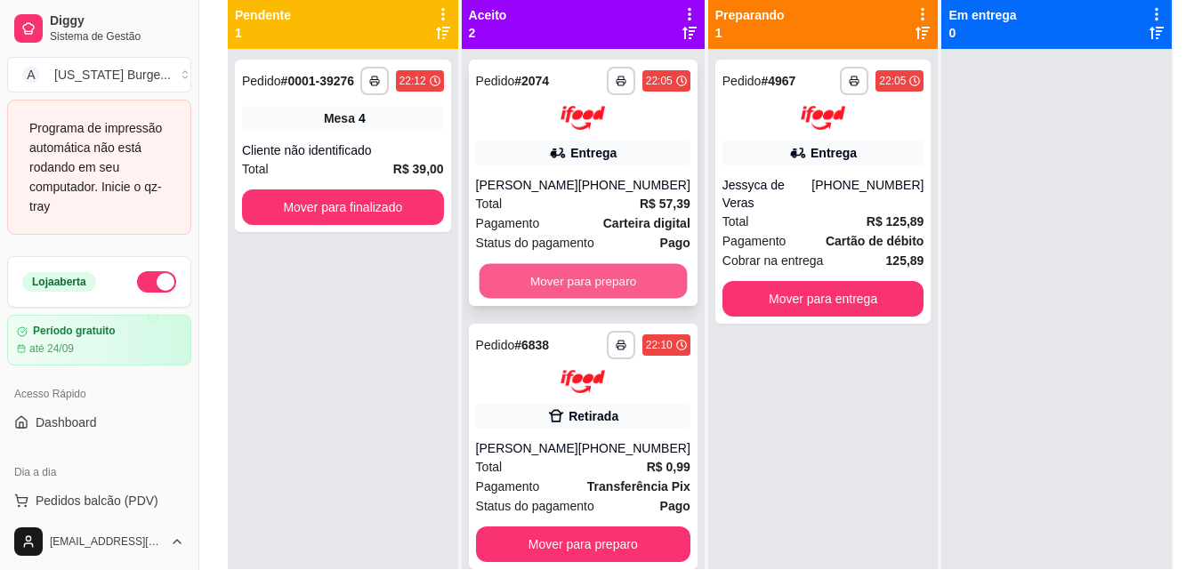
click at [572, 283] on button "Mover para preparo" at bounding box center [583, 280] width 208 height 35
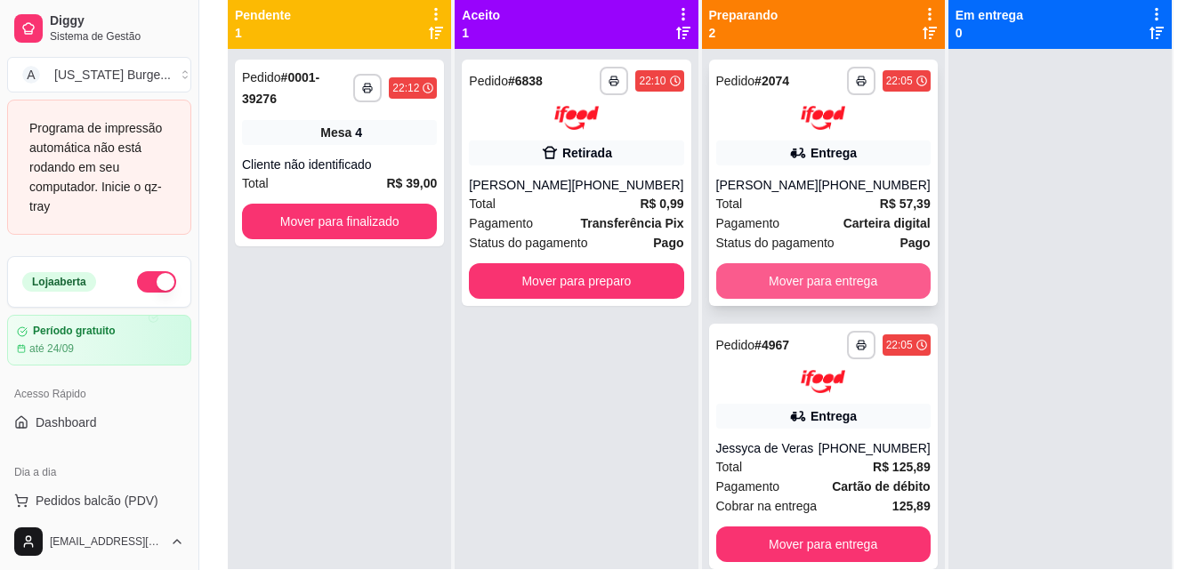
click at [835, 284] on button "Mover para entrega" at bounding box center [823, 281] width 214 height 36
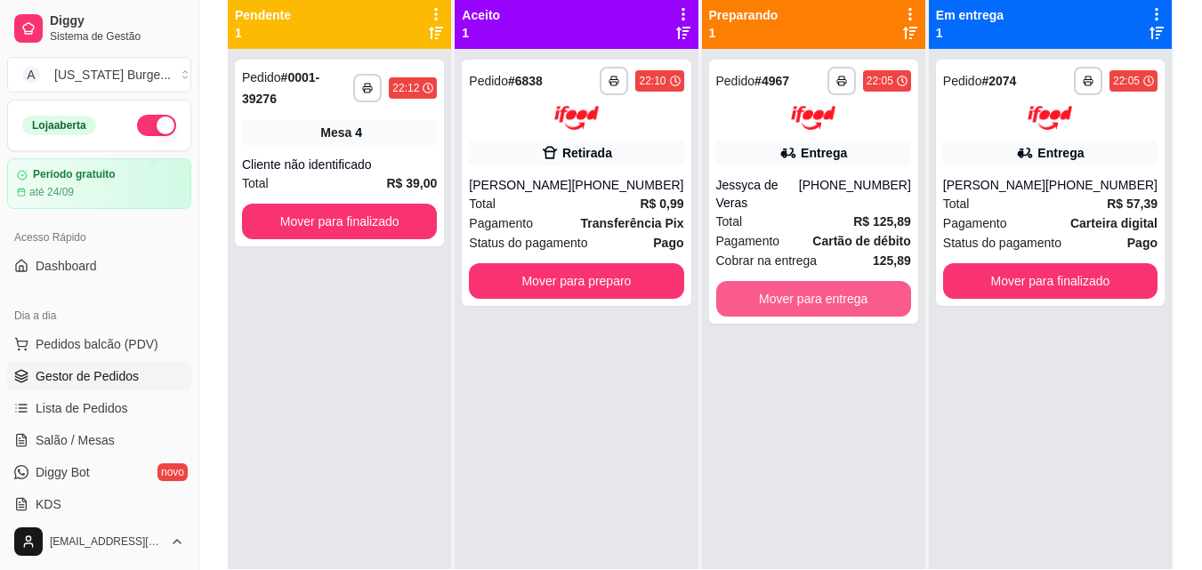
click at [835, 284] on button "Mover para entrega" at bounding box center [813, 299] width 195 height 36
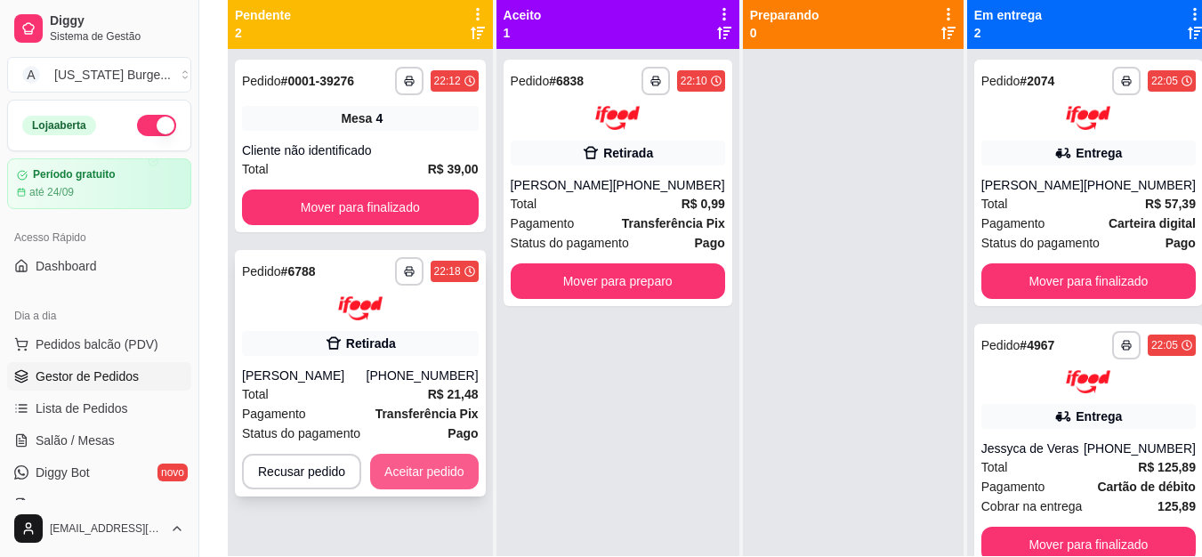
click at [440, 469] on button "Aceitar pedido" at bounding box center [424, 472] width 109 height 36
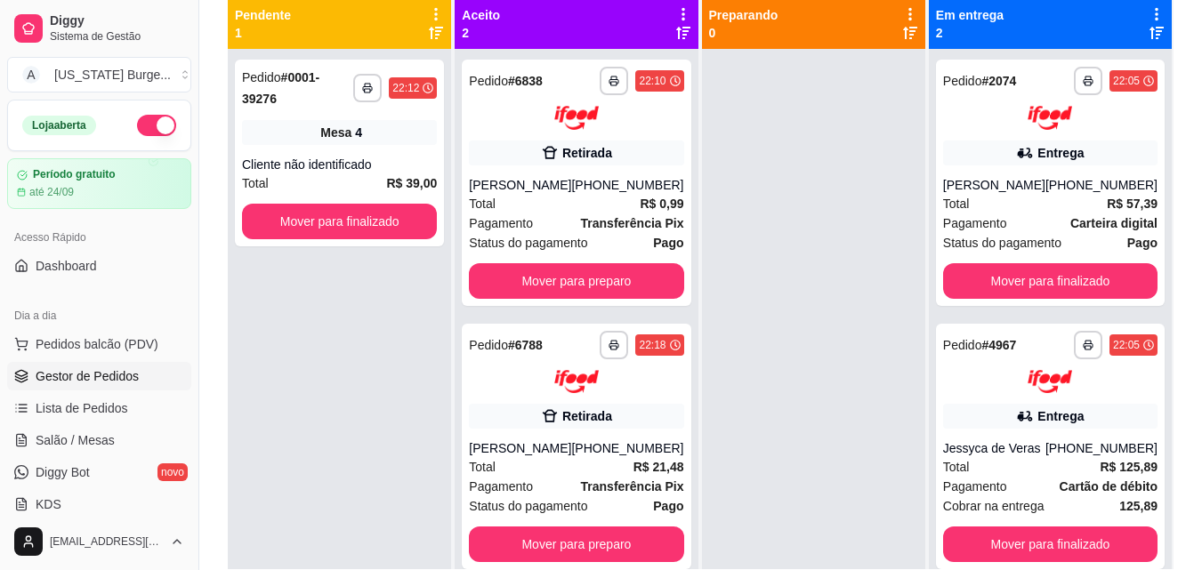
drag, startPoint x: 686, startPoint y: 324, endPoint x: 686, endPoint y: 345, distance: 21.4
click at [686, 345] on div "**********" at bounding box center [576, 334] width 243 height 570
click at [372, 87] on icon "button" at bounding box center [367, 89] width 9 height 4
click at [364, 455] on div "**********" at bounding box center [339, 334] width 223 height 570
click at [605, 339] on button "button" at bounding box center [614, 345] width 28 height 28
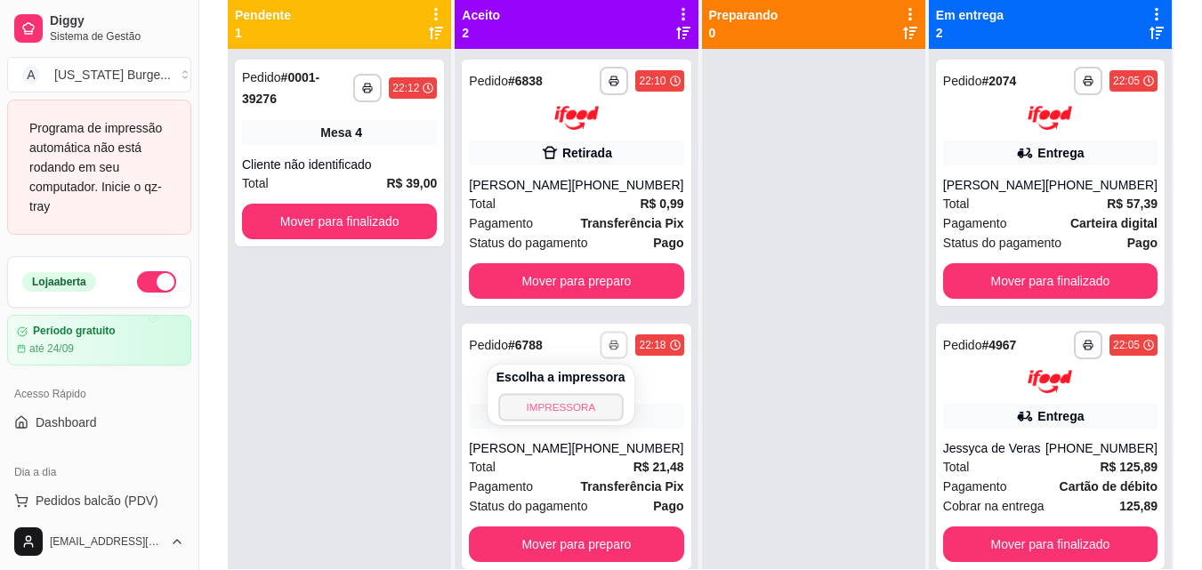
click at [565, 407] on button "IMPRESSORA" at bounding box center [560, 407] width 125 height 28
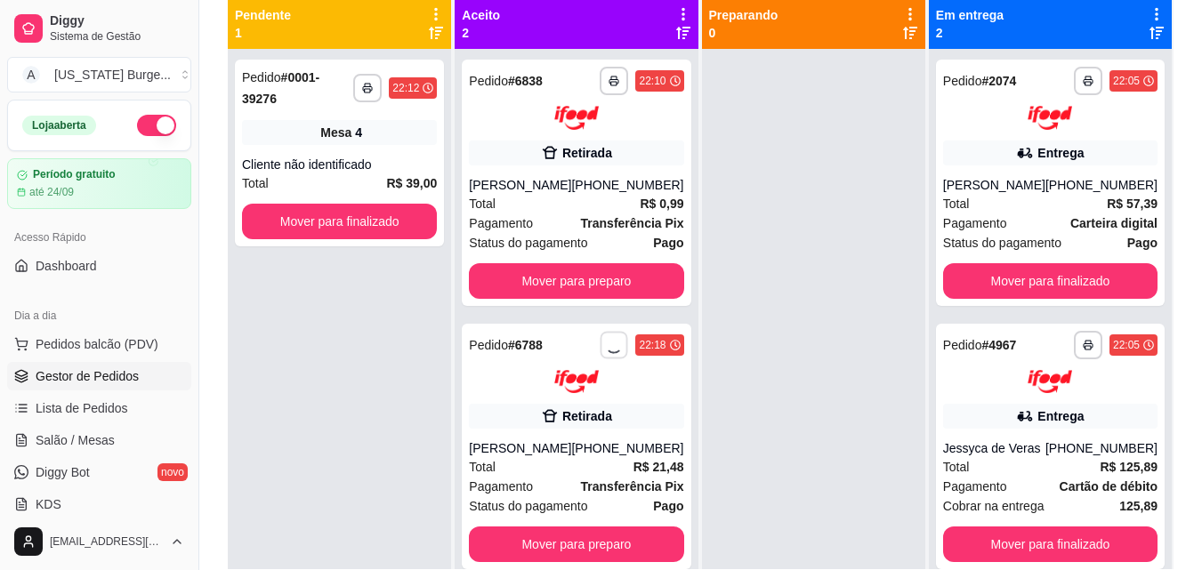
click at [387, 388] on div "**********" at bounding box center [339, 334] width 223 height 570
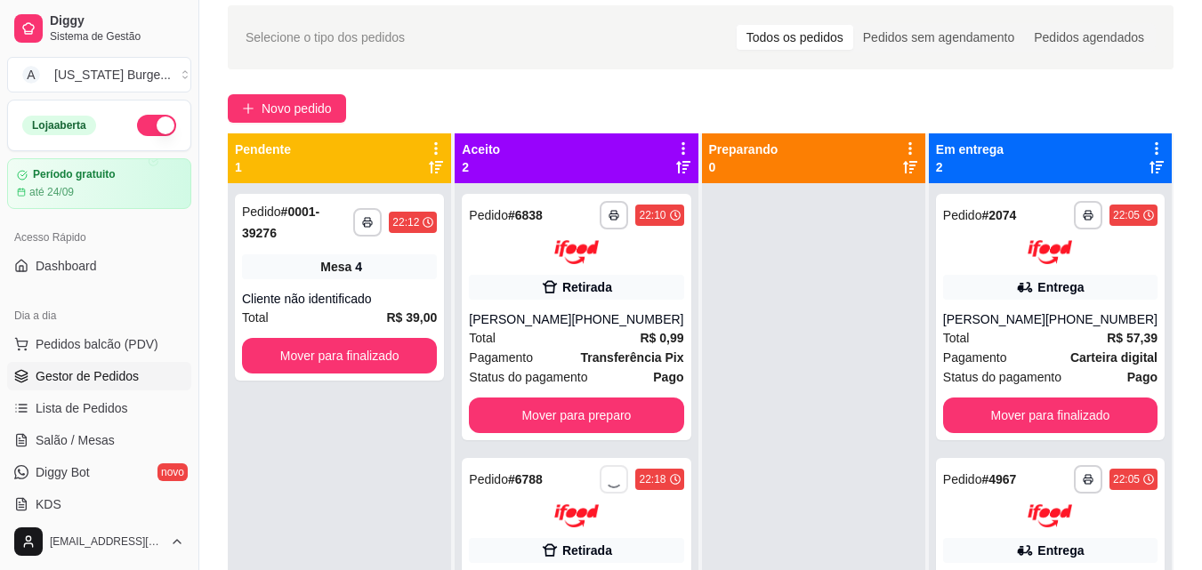
scroll to position [22, 0]
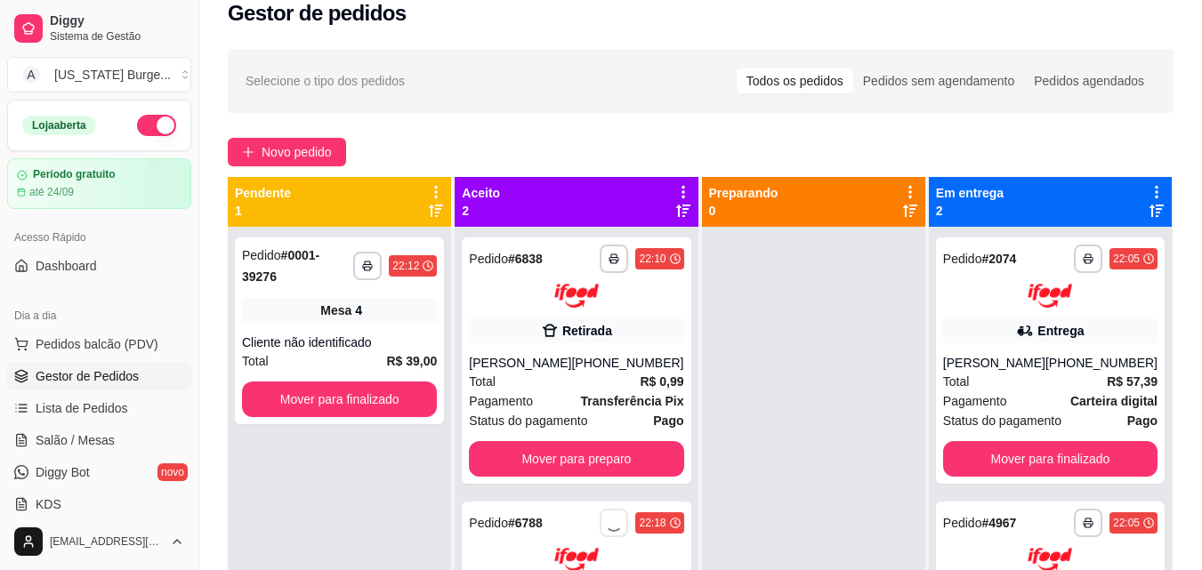
click at [1143, 119] on div "**********" at bounding box center [700, 403] width 1003 height 730
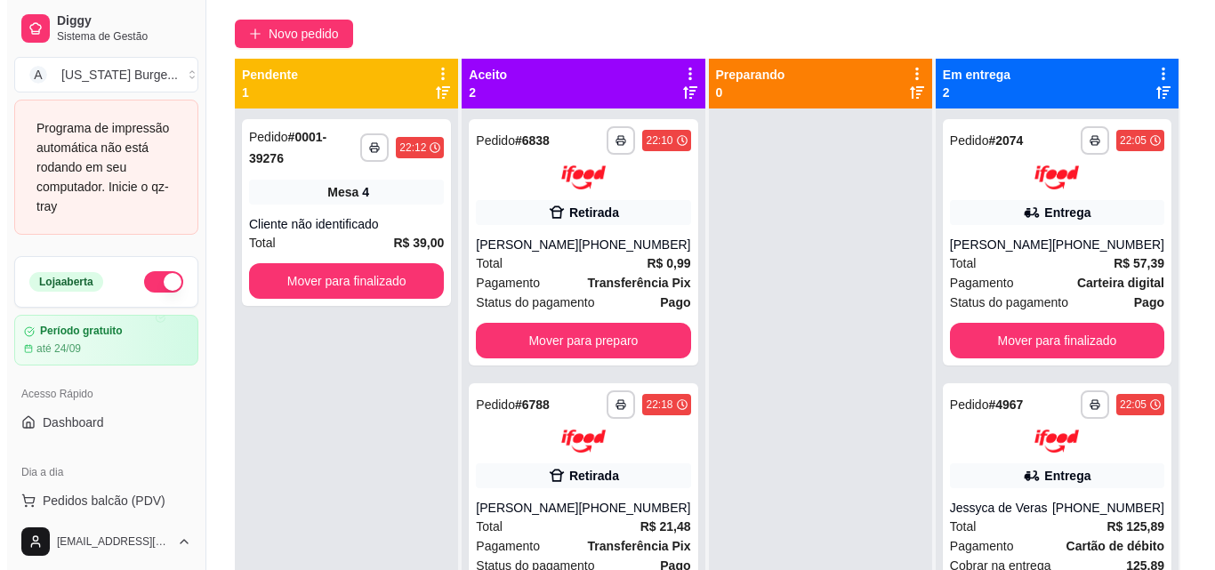
scroll to position [271, 0]
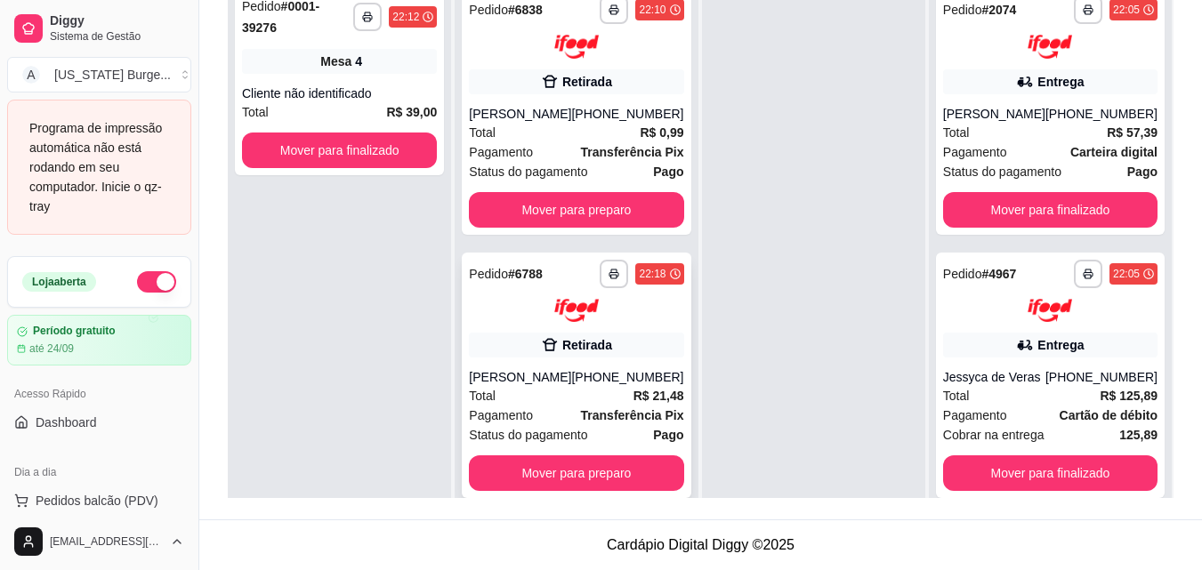
click at [578, 397] on div "Total R$ 21,48" at bounding box center [576, 396] width 214 height 20
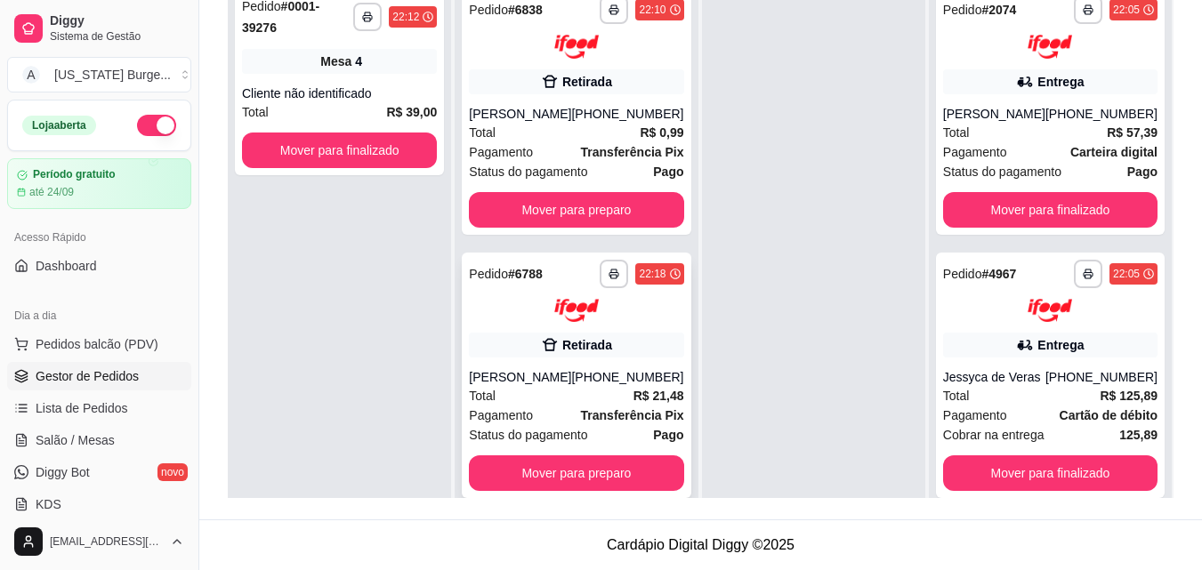
click at [480, 324] on div "**********" at bounding box center [576, 376] width 229 height 246
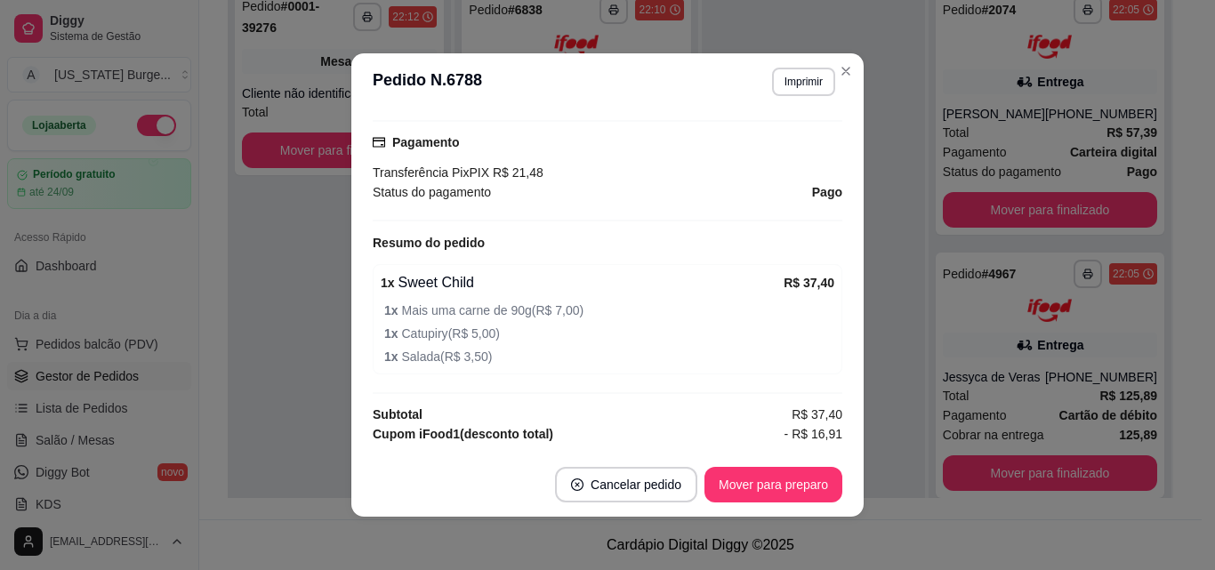
scroll to position [270, 0]
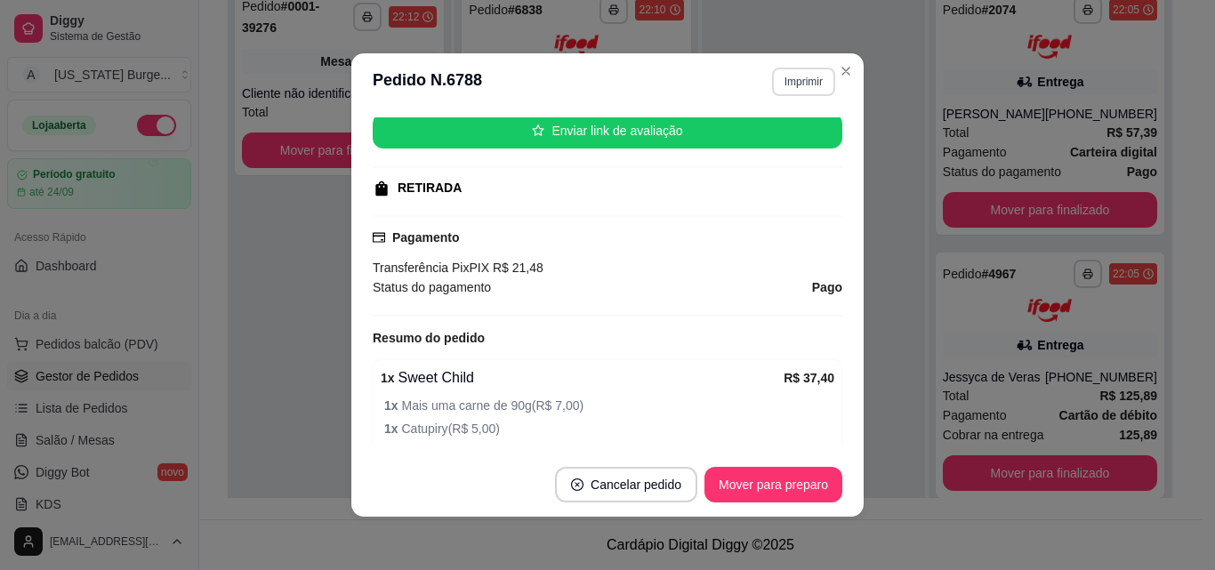
click at [795, 84] on button "Imprimir" at bounding box center [803, 82] width 63 height 28
click at [763, 142] on button "IMPRESSORA" at bounding box center [765, 144] width 129 height 28
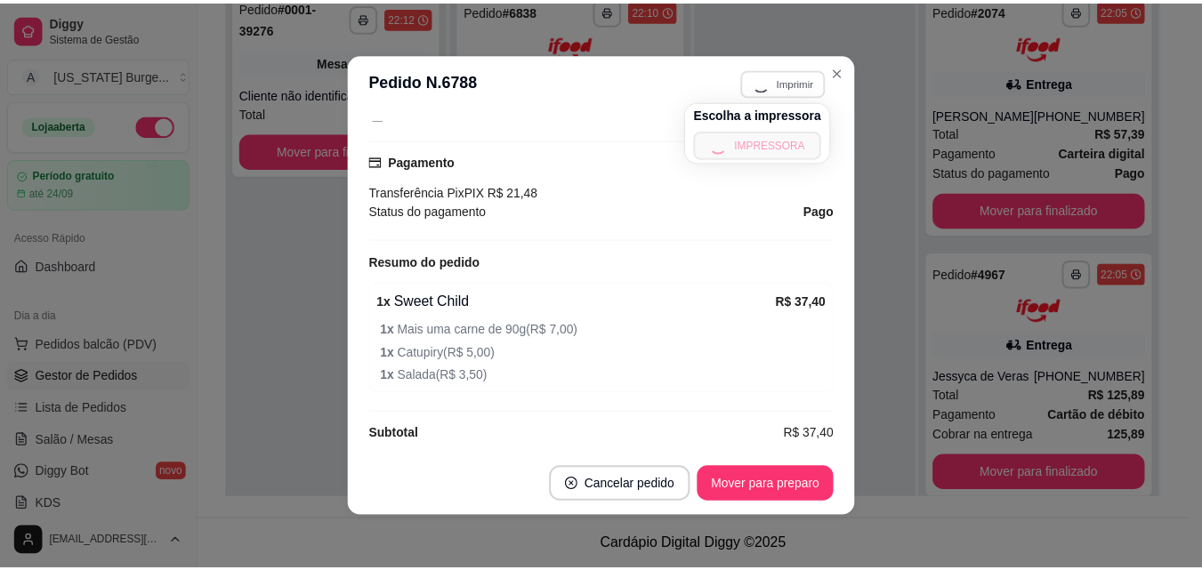
scroll to position [360, 0]
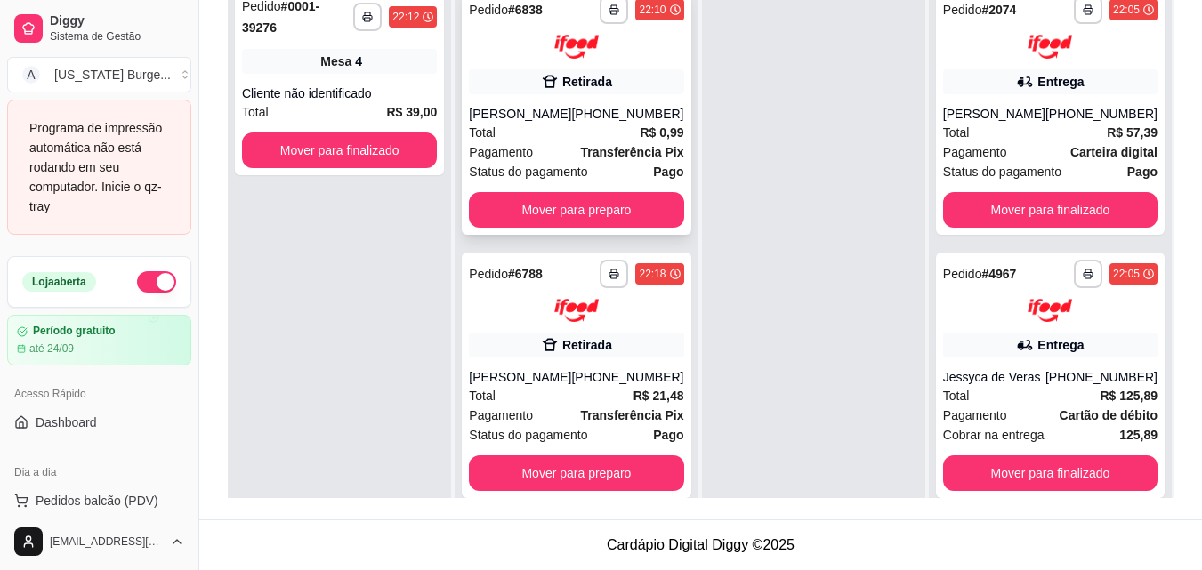
click at [588, 125] on div "Total R$ 0,99" at bounding box center [576, 133] width 214 height 20
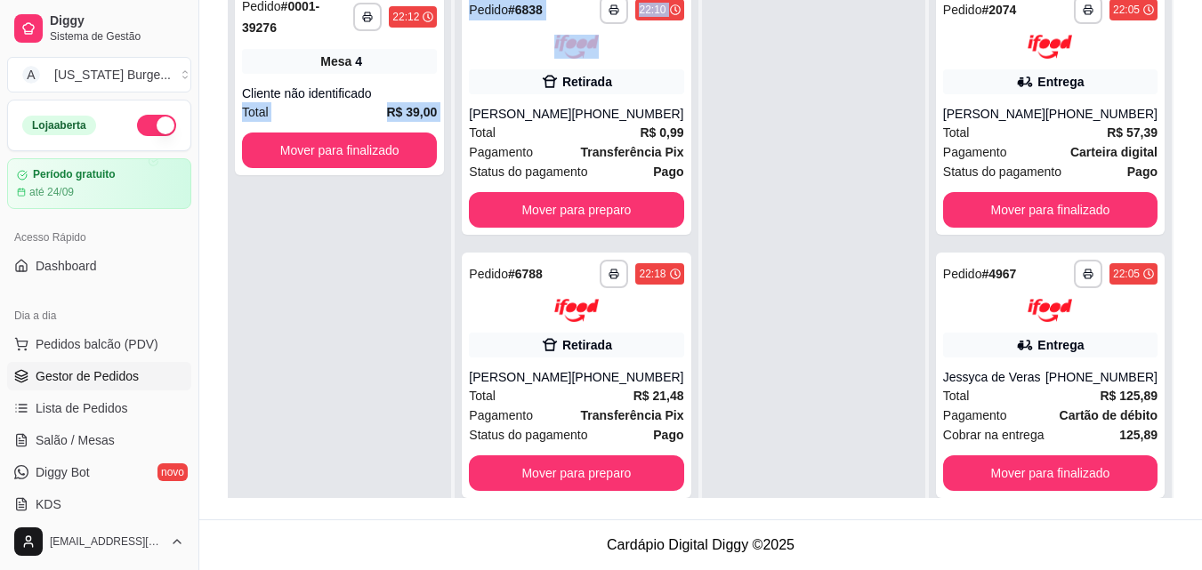
drag, startPoint x: 462, startPoint y: 48, endPoint x: 462, endPoint y: 37, distance: 10.7
click at [462, 37] on div "**********" at bounding box center [701, 213] width 946 height 570
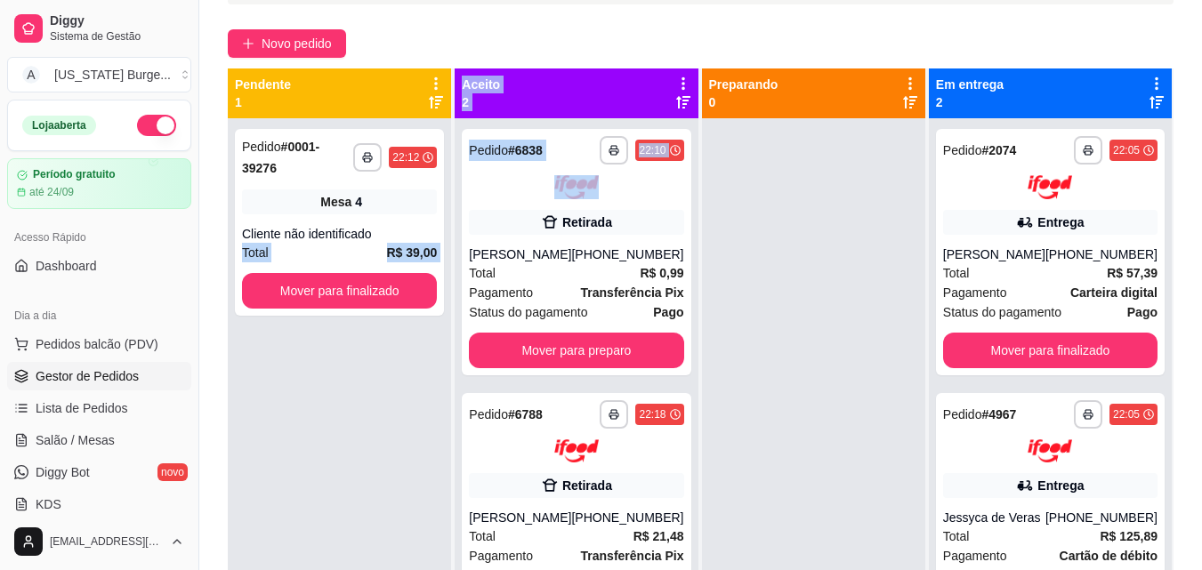
scroll to position [125, 0]
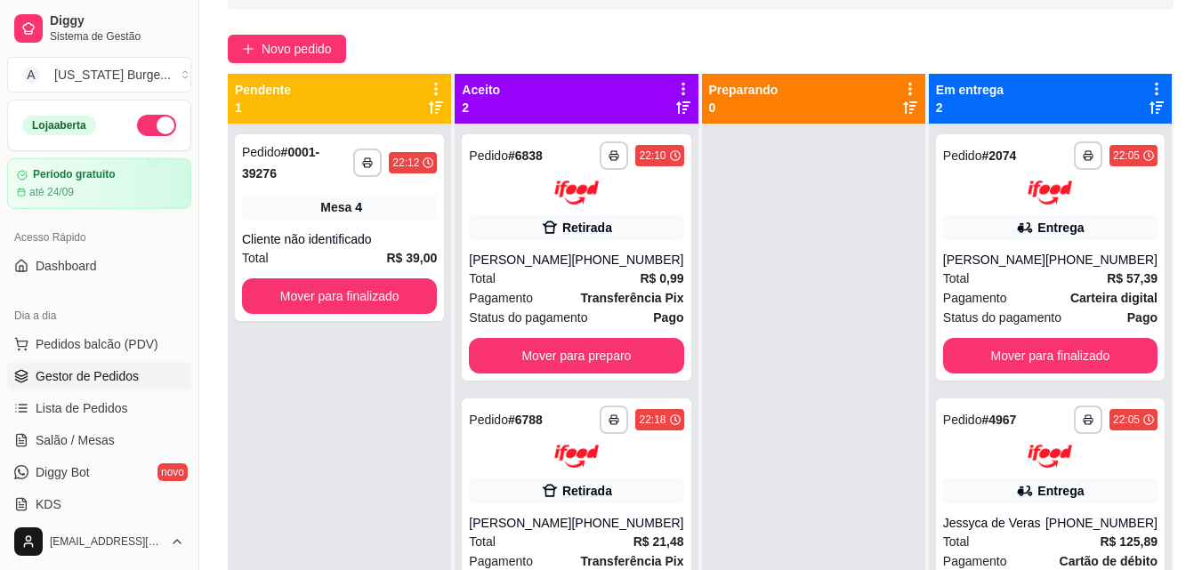
click at [1200, 176] on div "**********" at bounding box center [700, 300] width 1003 height 730
click at [550, 44] on div "Novo pedido" at bounding box center [701, 49] width 946 height 28
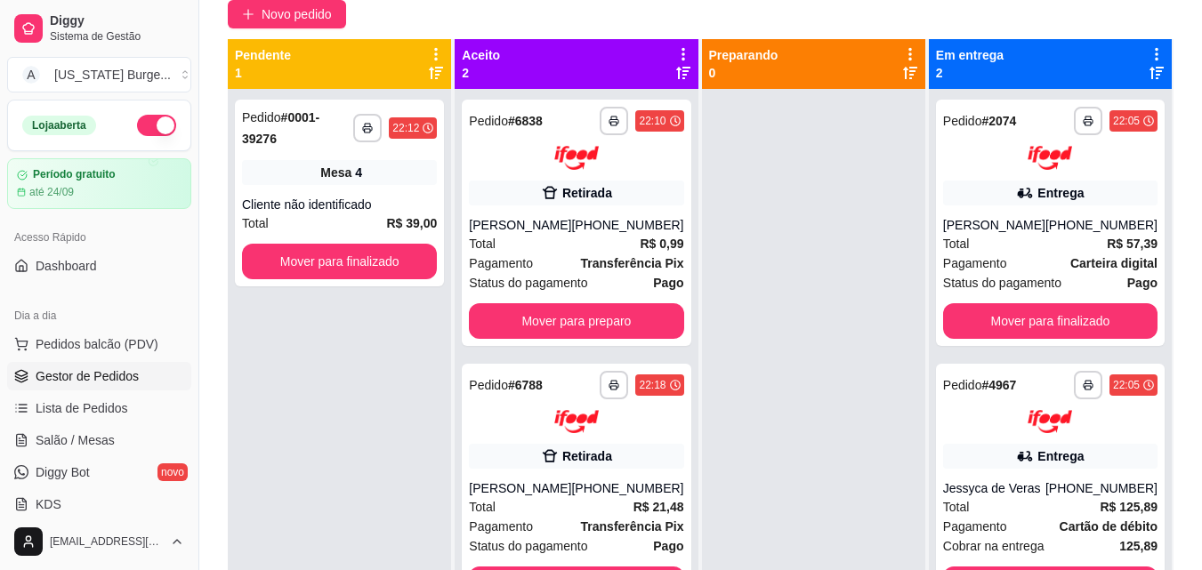
scroll to position [165, 0]
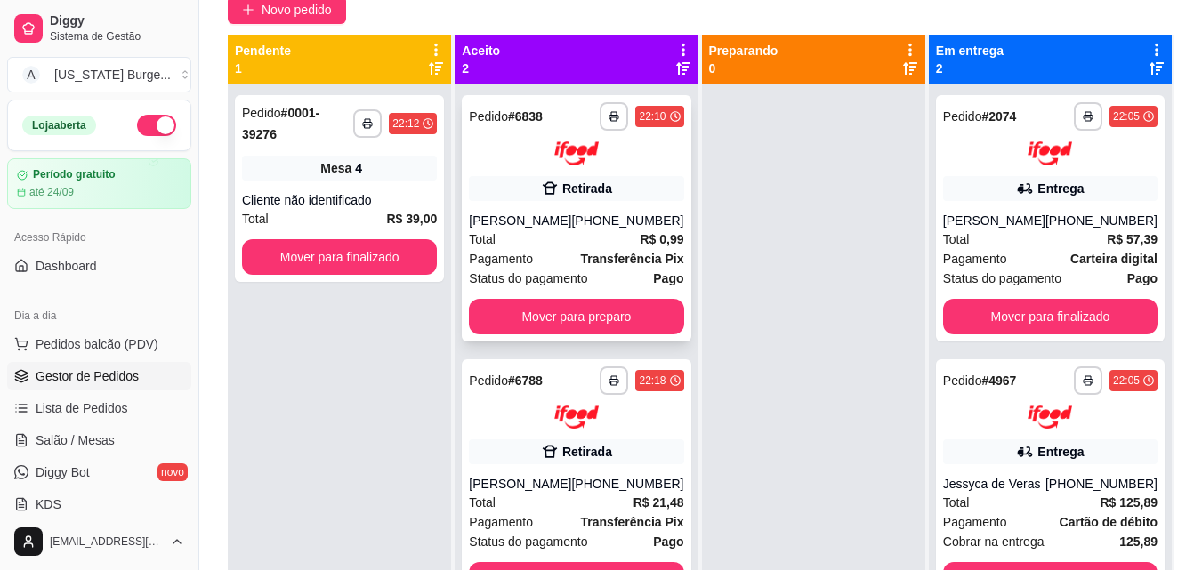
click at [506, 157] on div at bounding box center [576, 153] width 214 height 24
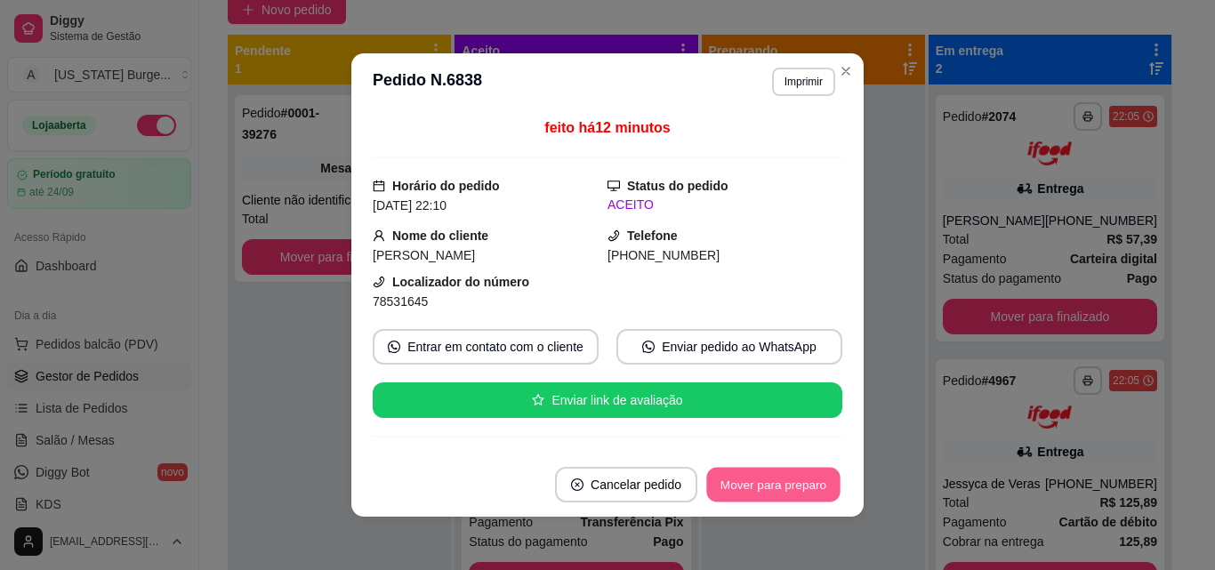
click at [763, 487] on button "Mover para preparo" at bounding box center [772, 485] width 133 height 35
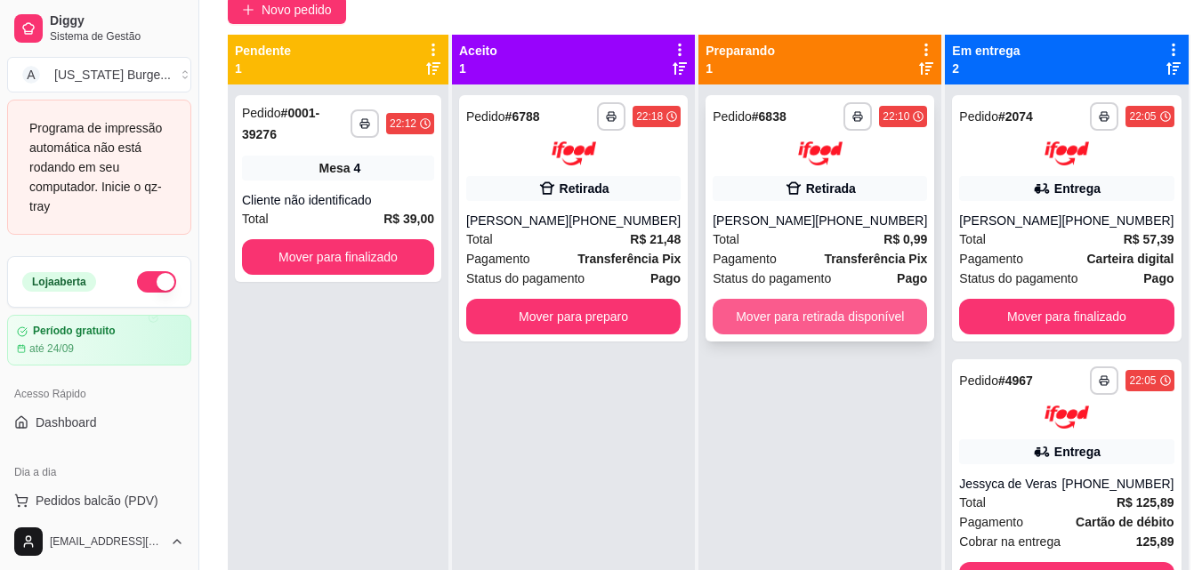
click at [793, 313] on button "Mover para retirada disponível" at bounding box center [820, 317] width 214 height 36
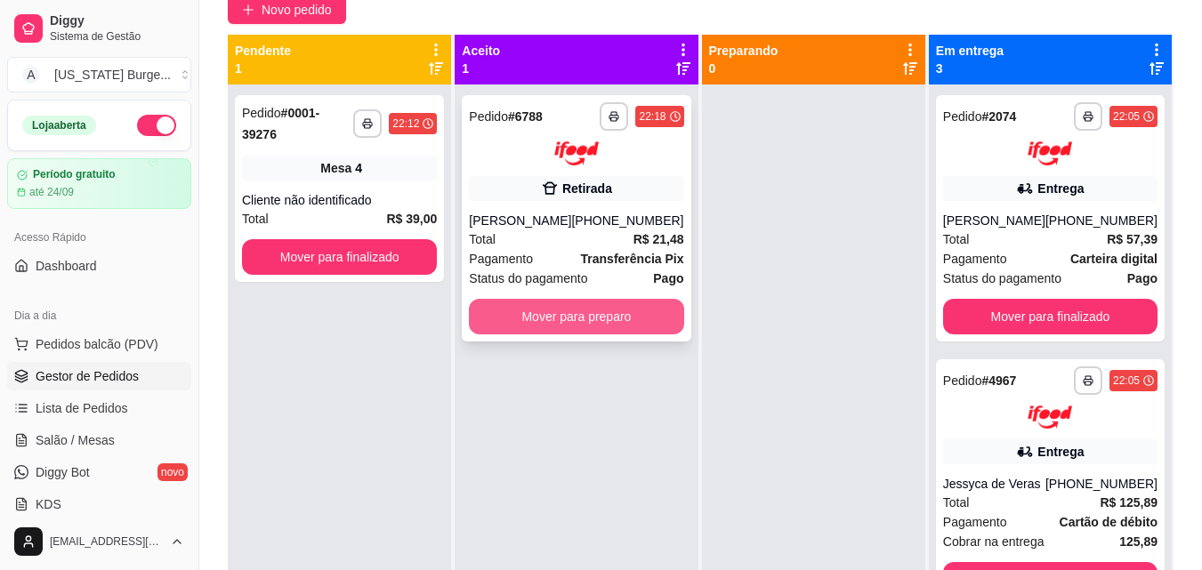
click at [584, 317] on button "Mover para preparo" at bounding box center [576, 317] width 214 height 36
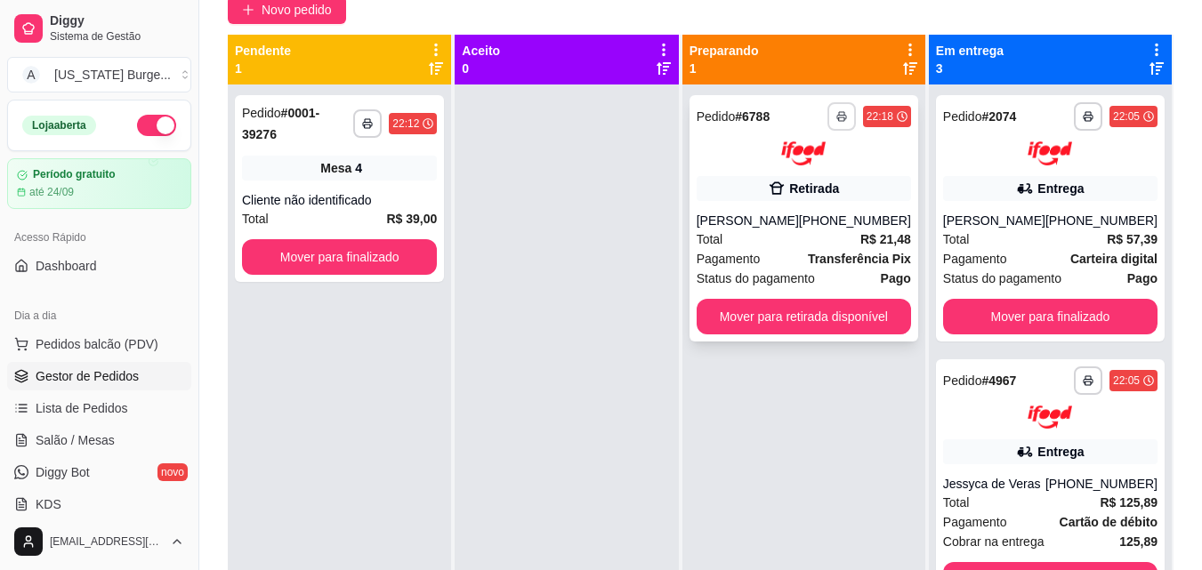
click at [844, 118] on icon "button" at bounding box center [841, 116] width 11 height 11
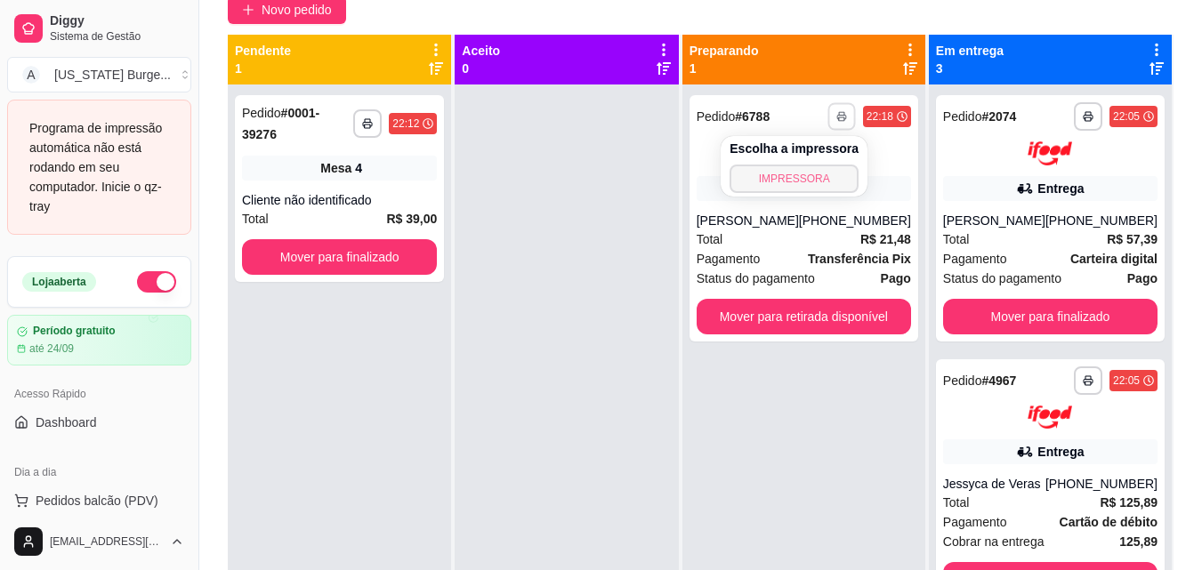
click at [792, 174] on button "IMPRESSORA" at bounding box center [793, 179] width 129 height 28
click at [844, 125] on button "button" at bounding box center [841, 116] width 28 height 28
click at [816, 182] on button "IMPRESSORA" at bounding box center [793, 179] width 129 height 28
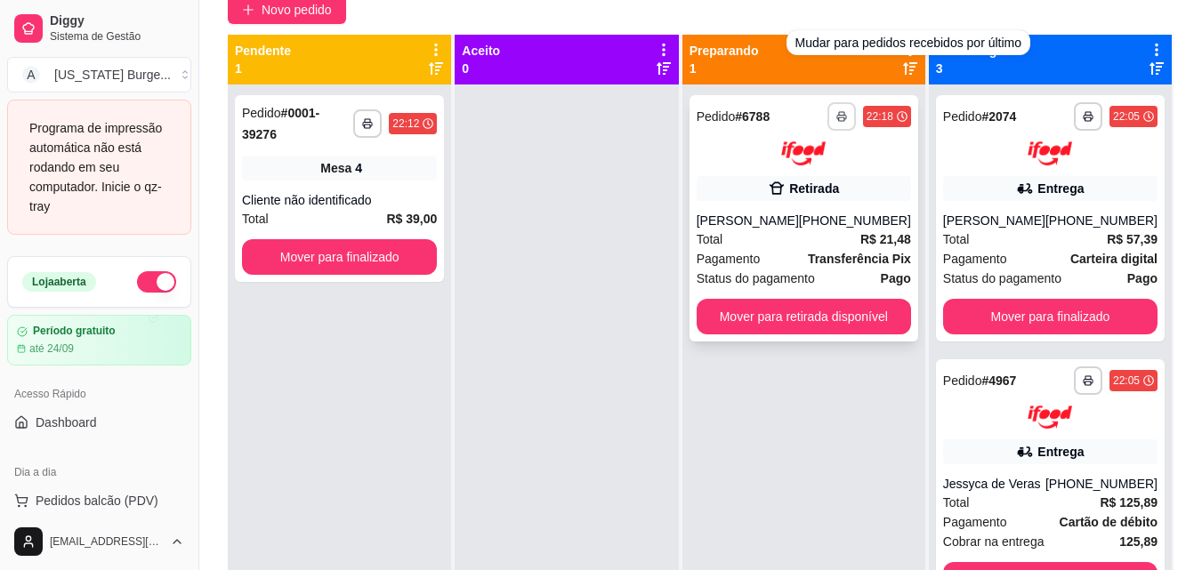
click at [838, 123] on button "button" at bounding box center [841, 116] width 28 height 28
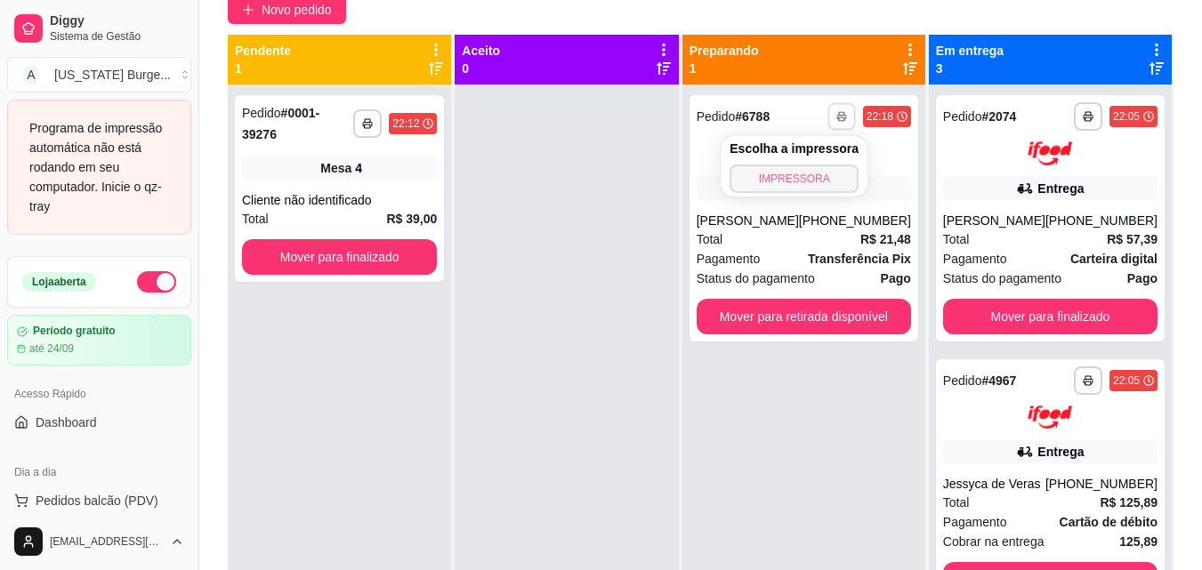
click at [801, 180] on button "IMPRESSORA" at bounding box center [793, 179] width 129 height 28
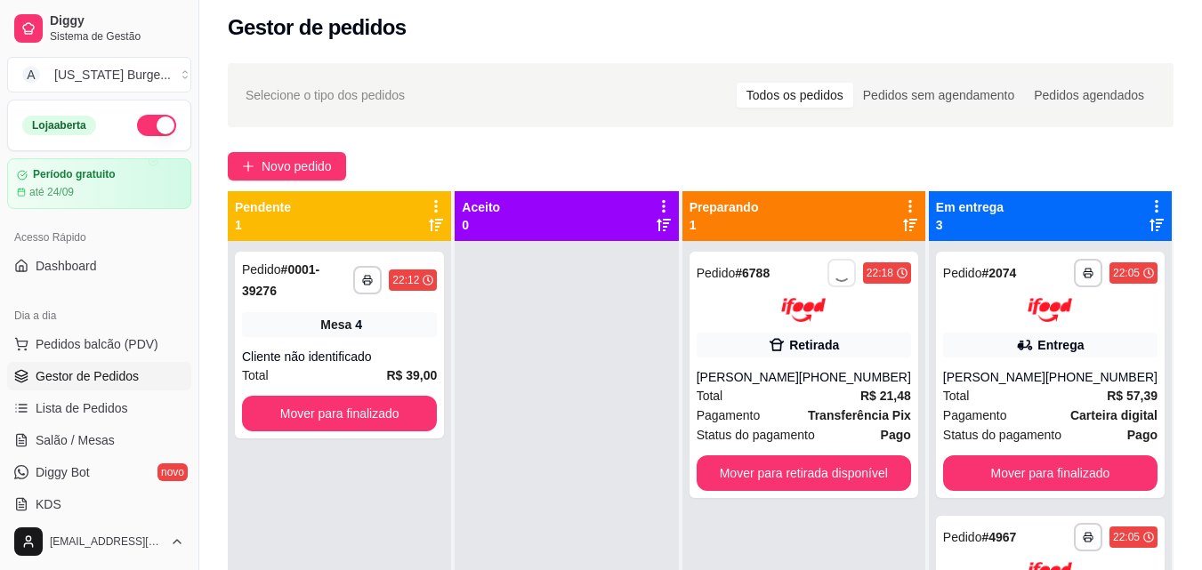
scroll to position [0, 0]
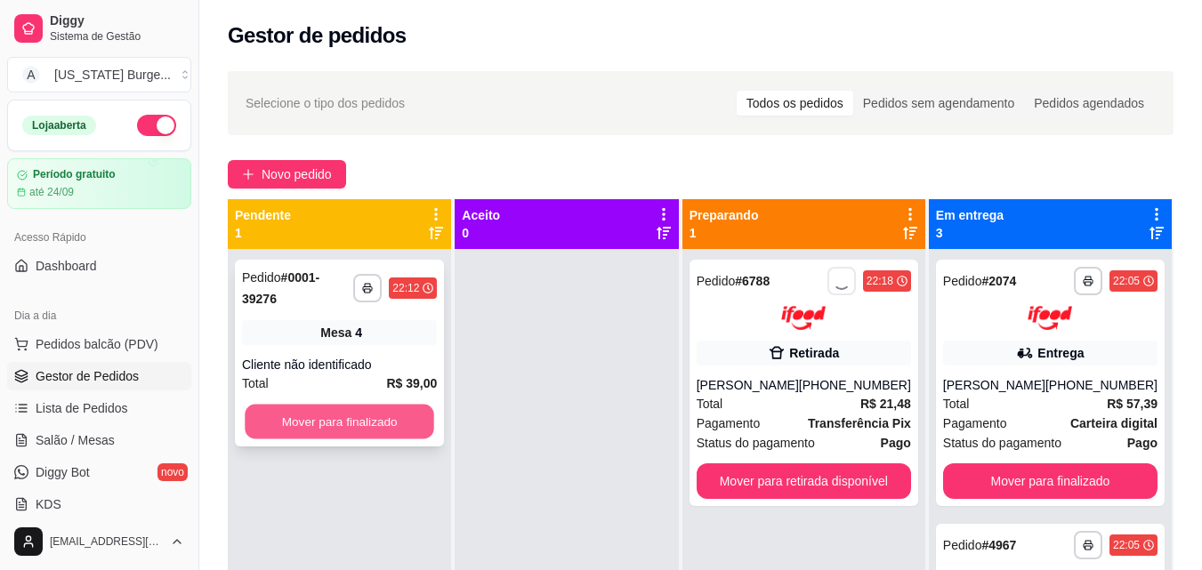
click at [314, 405] on button "Mover para finalizado" at bounding box center [339, 422] width 189 height 35
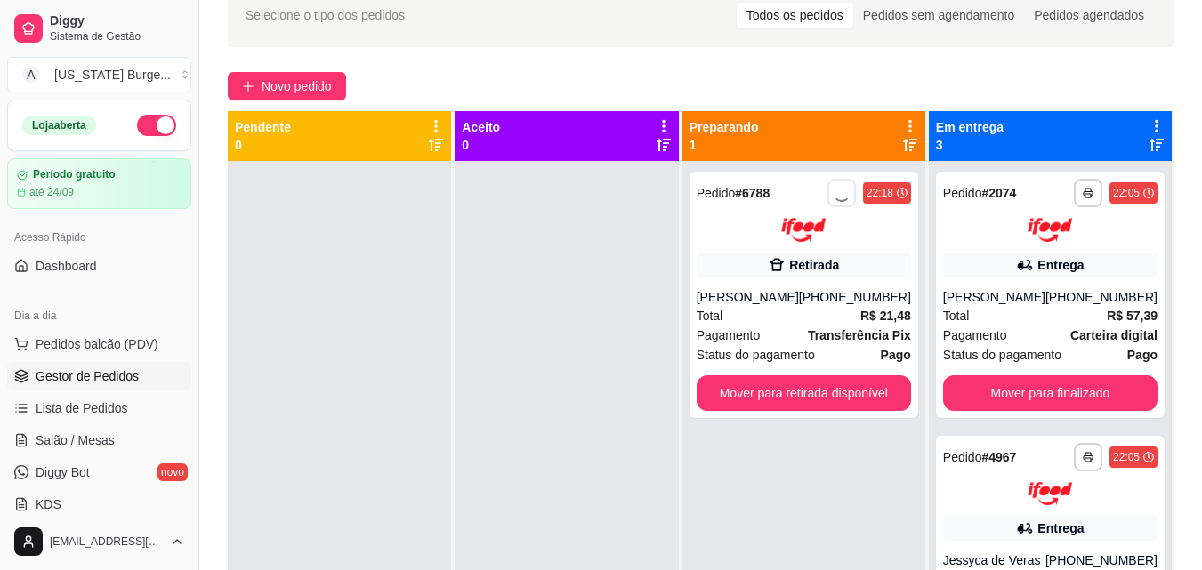
scroll to position [92, 0]
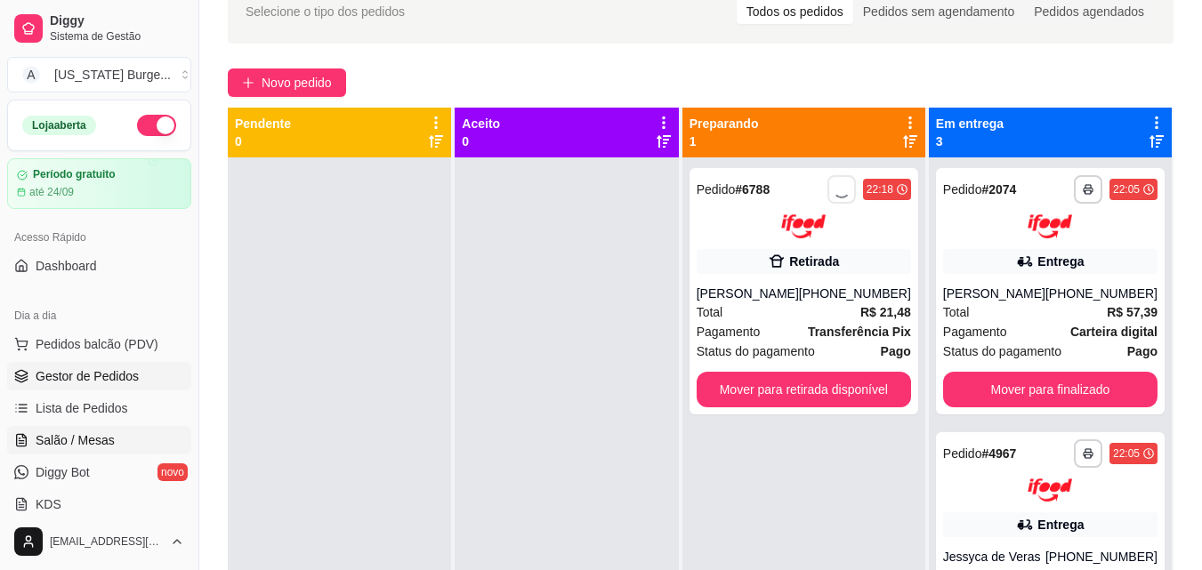
click at [86, 431] on link "Salão / Mesas" at bounding box center [99, 440] width 184 height 28
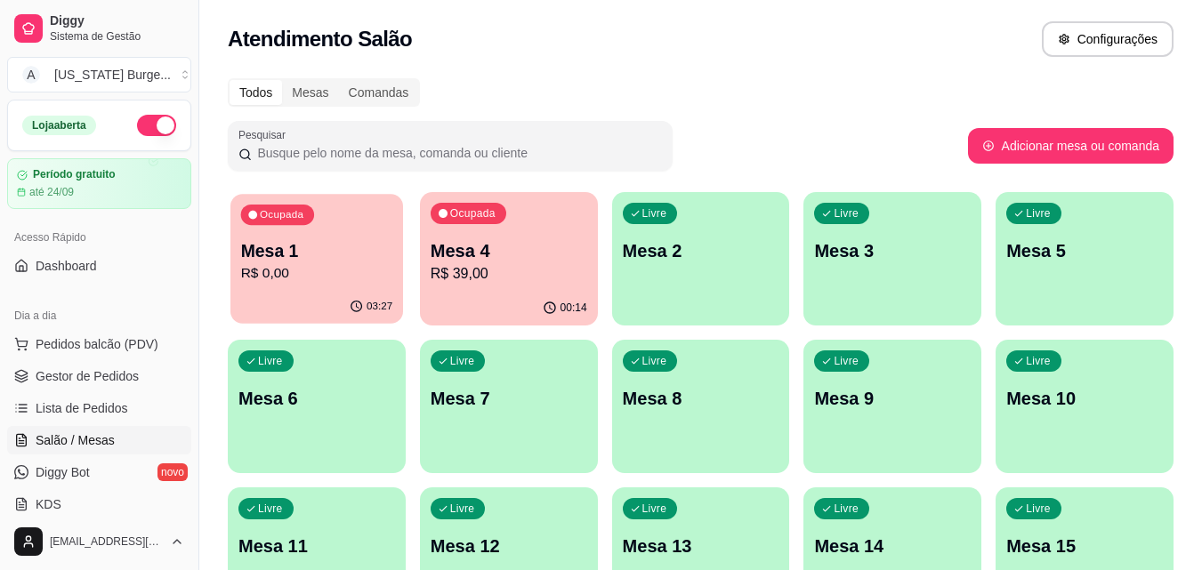
click at [313, 272] on p "R$ 0,00" at bounding box center [317, 273] width 152 height 20
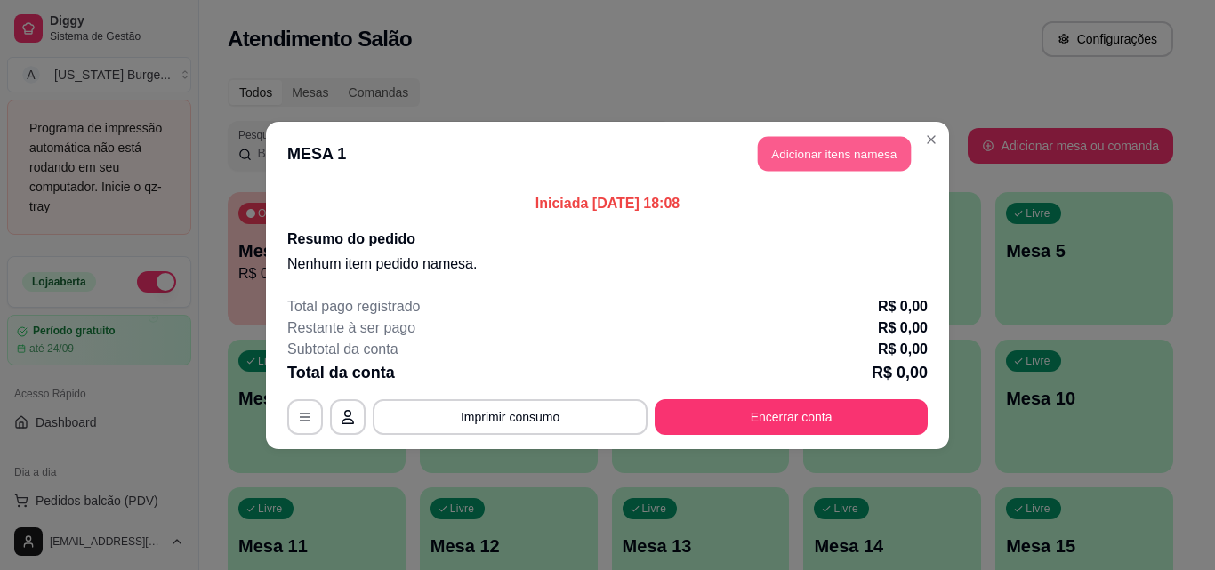
click at [875, 157] on button "Adicionar itens na mesa" at bounding box center [834, 153] width 153 height 35
click at [790, 149] on div "Churrasco !!! Burgers Deliciosos Smash Burgers Surreais Porções Caprichadas Mil…" at bounding box center [415, 79] width 817 height 141
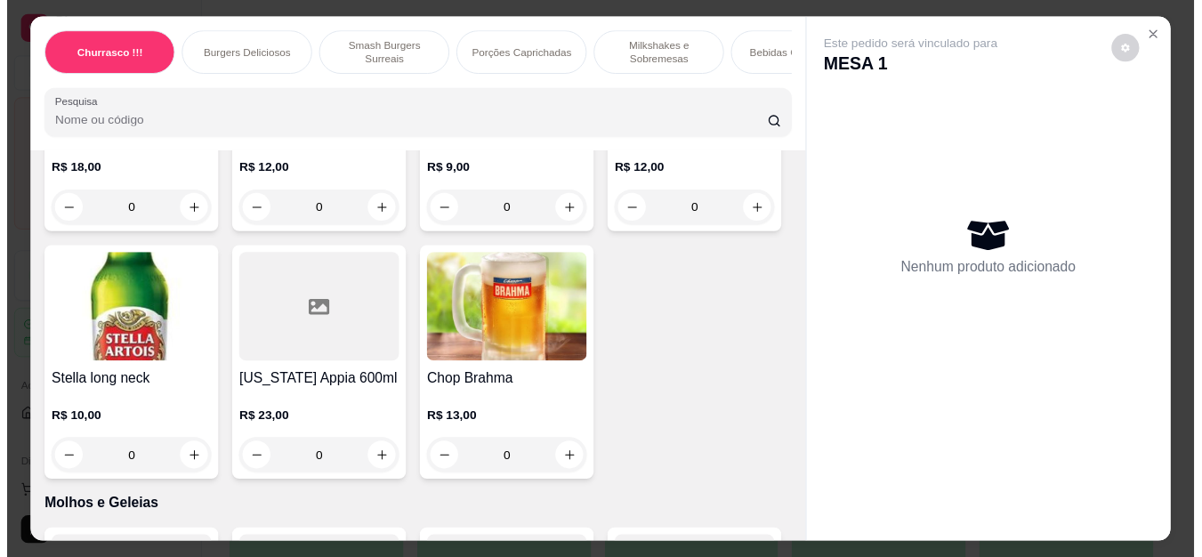
scroll to position [5371, 0]
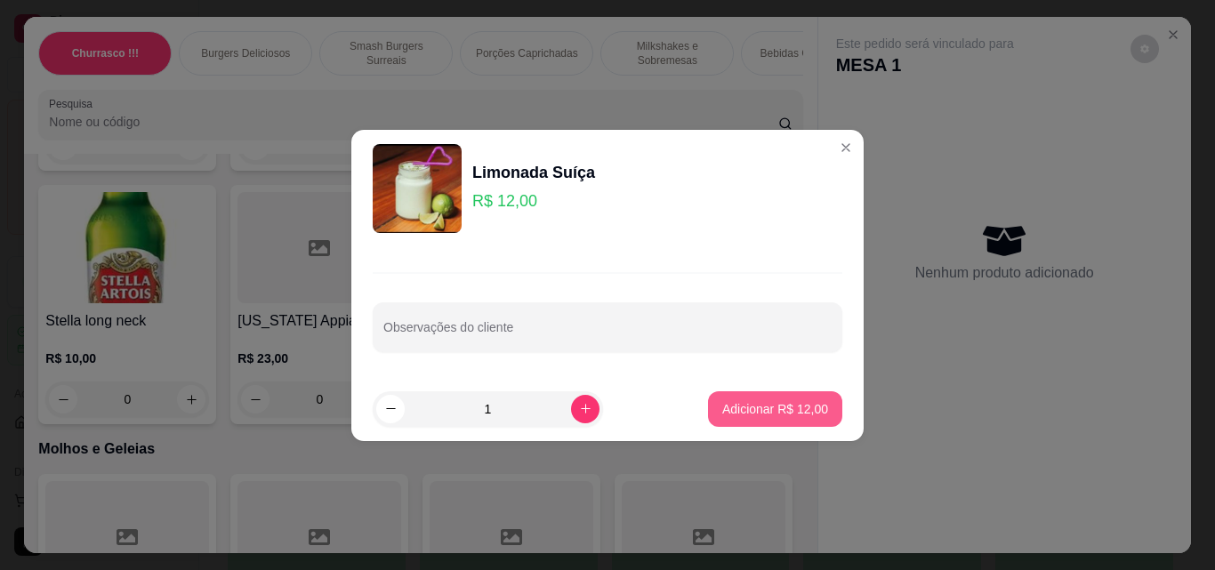
click at [773, 412] on p "Adicionar R$ 12,00" at bounding box center [775, 409] width 106 height 18
type input "1"
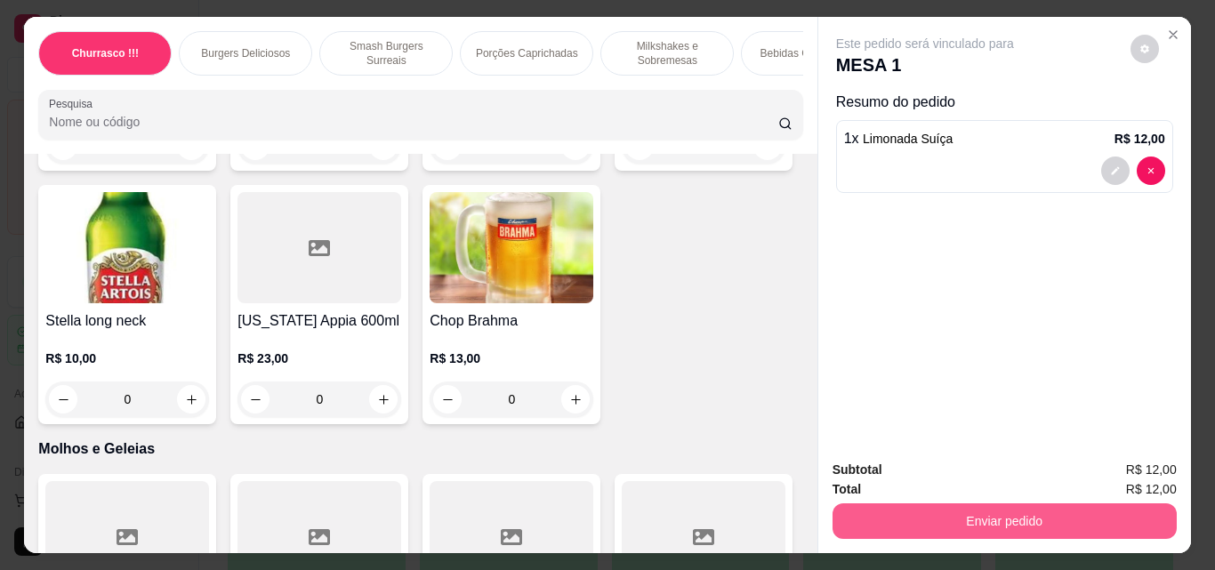
click at [1050, 512] on button "Enviar pedido" at bounding box center [1005, 522] width 344 height 36
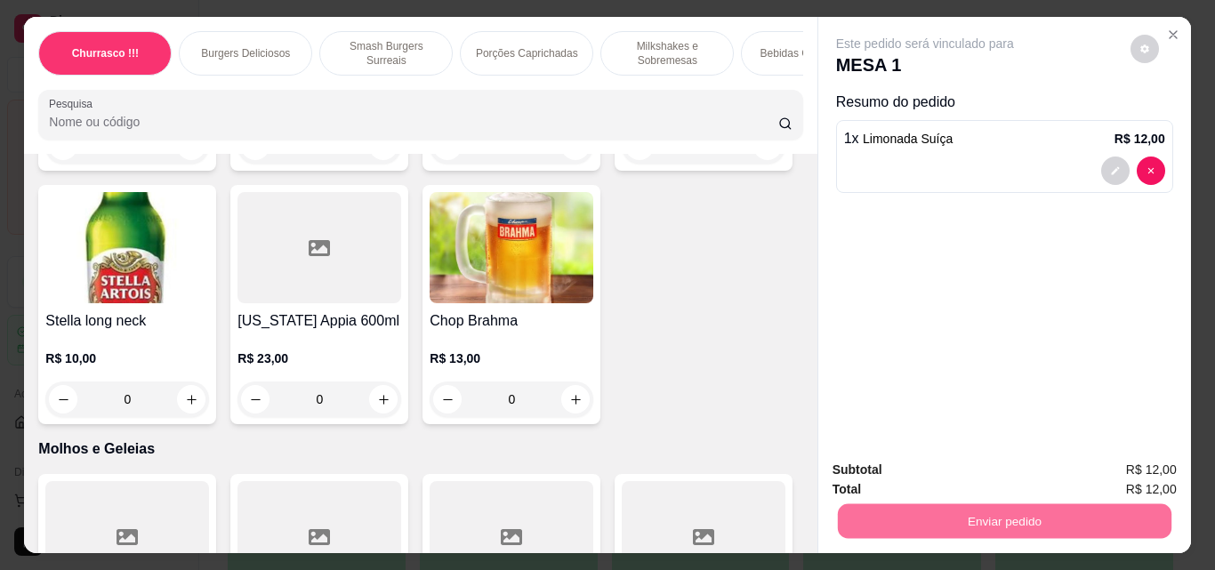
click at [960, 483] on button "Não registrar e enviar pedido" at bounding box center [945, 471] width 185 height 34
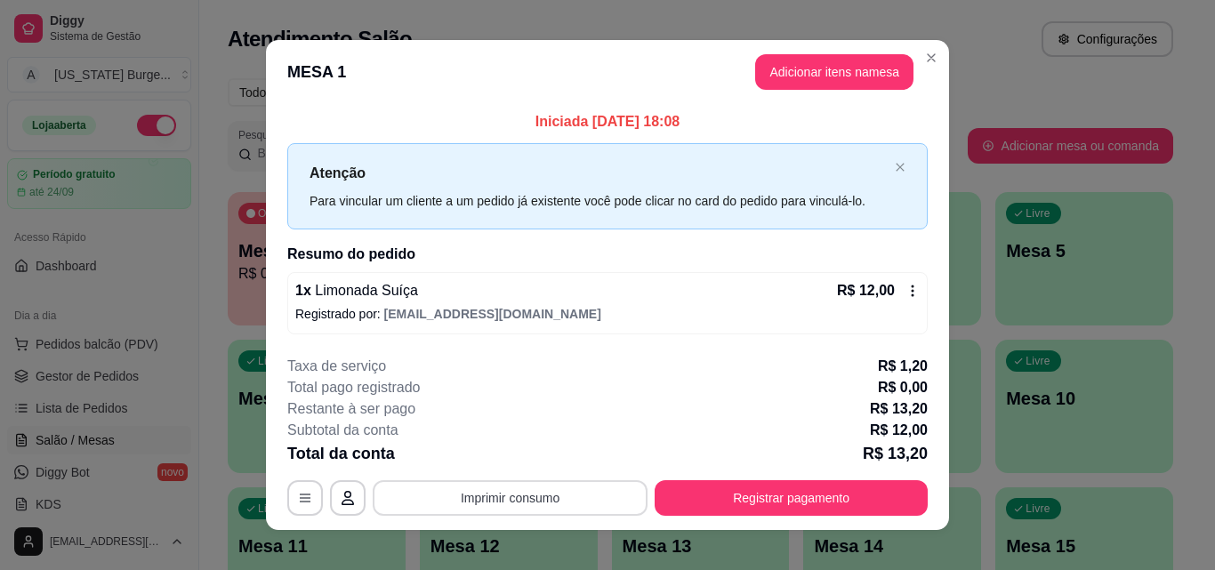
click at [528, 504] on button "Imprimir consumo" at bounding box center [510, 498] width 275 height 36
click at [518, 447] on button "IMPRESSORA" at bounding box center [509, 457] width 129 height 28
click at [874, 78] on button "Adicionar itens na mesa" at bounding box center [834, 72] width 158 height 36
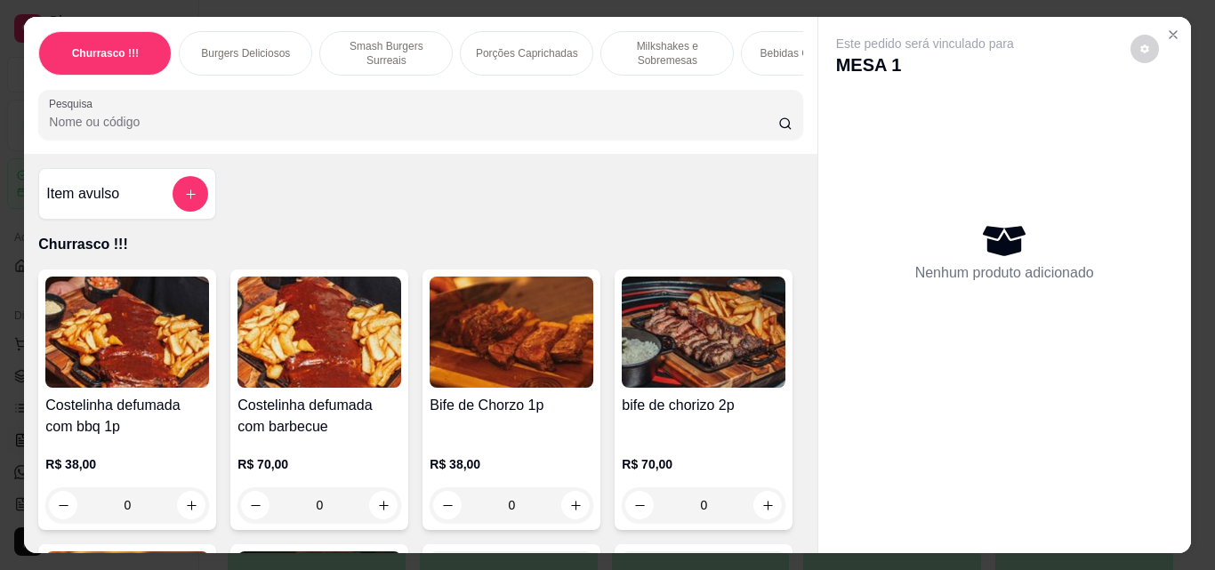
click at [928, 57] on p "MESA 1" at bounding box center [925, 64] width 178 height 25
click at [1165, 36] on button "Close" at bounding box center [1173, 34] width 28 height 28
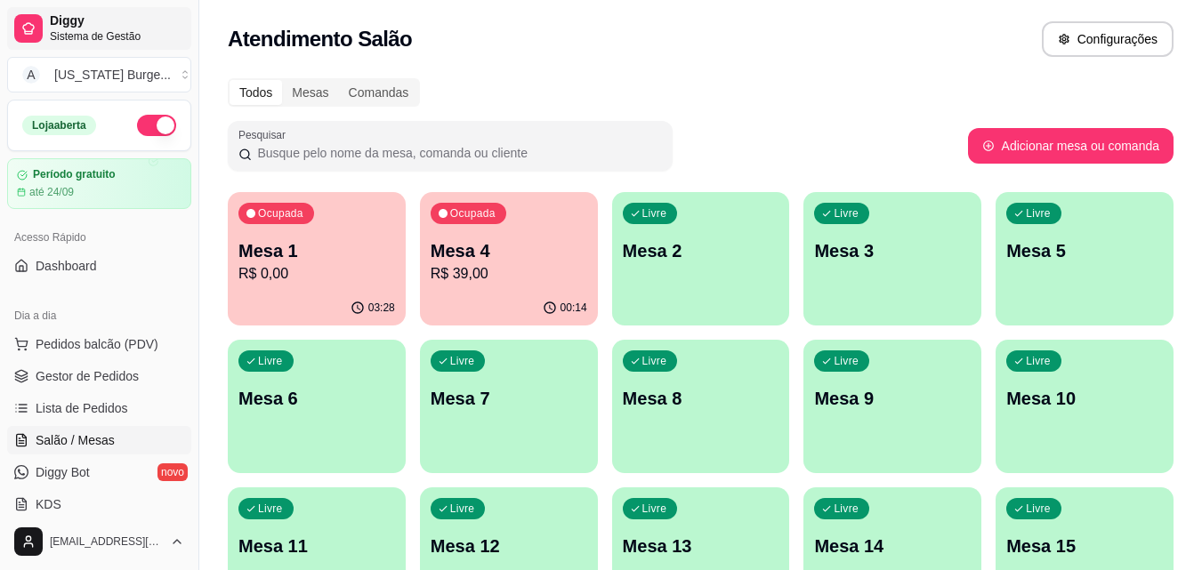
click at [68, 37] on span "Sistema de Gestão" at bounding box center [117, 36] width 134 height 14
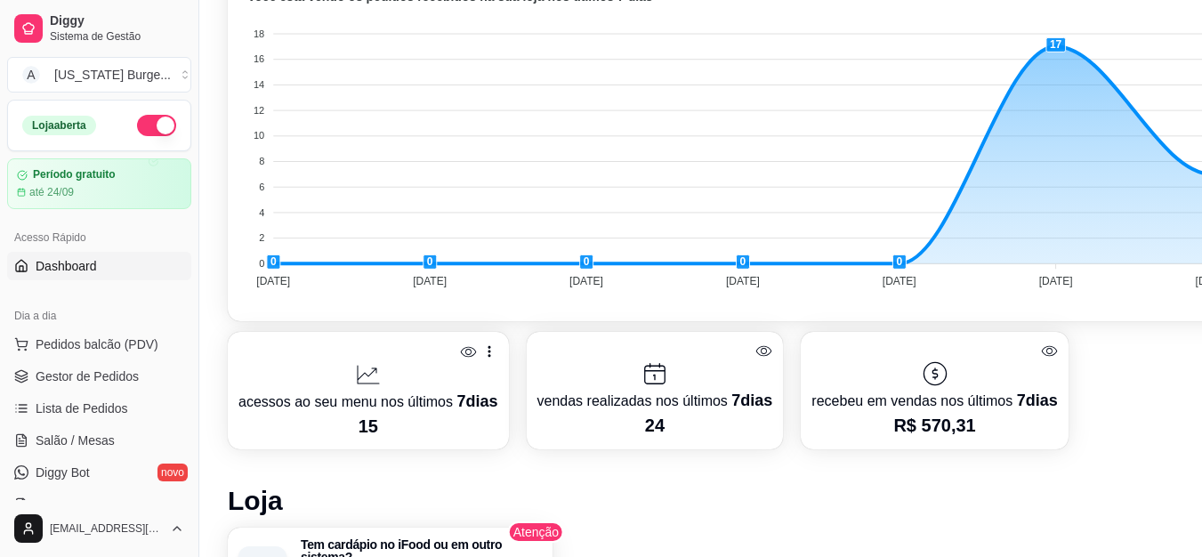
scroll to position [601, 0]
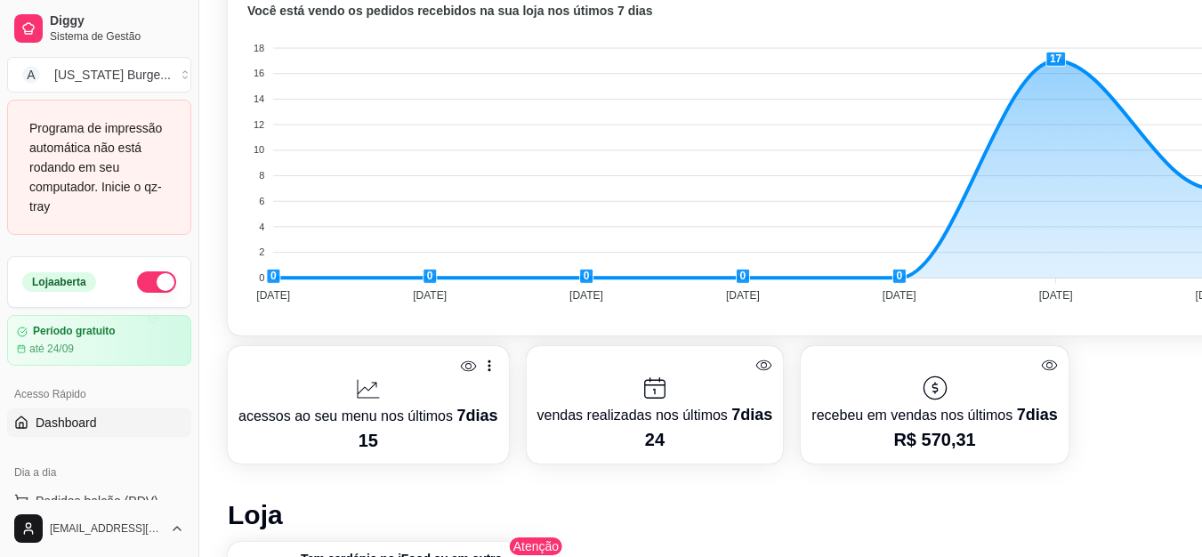
click at [223, 141] on div "Você foi indicado por um parceiro? Preencha o código de indicação até 01/09 par…" at bounding box center [742, 274] width 1087 height 1558
click at [221, 141] on div "Você foi indicado por um parceiro? Preencha o código de indicação até 01/09 par…" at bounding box center [742, 274] width 1087 height 1558
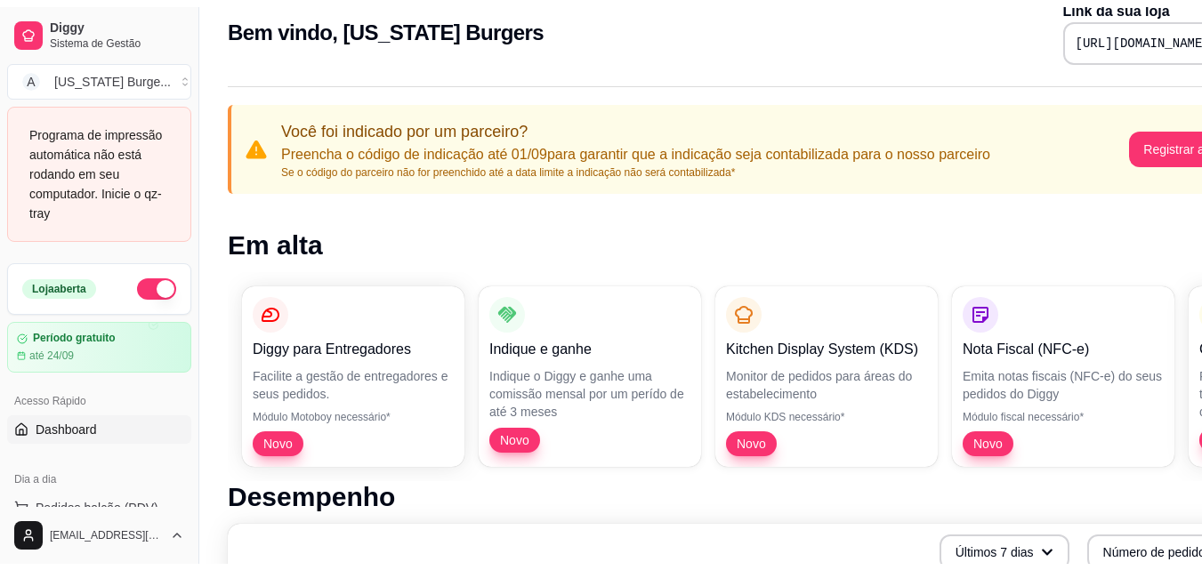
scroll to position [0, 0]
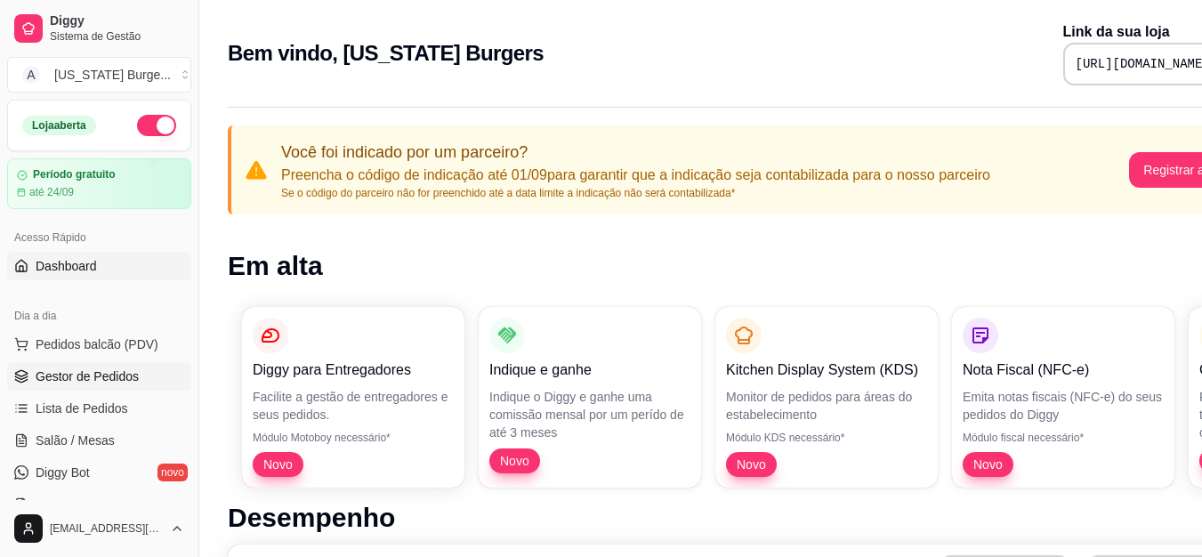
click at [77, 376] on span "Gestor de Pedidos" at bounding box center [87, 376] width 103 height 18
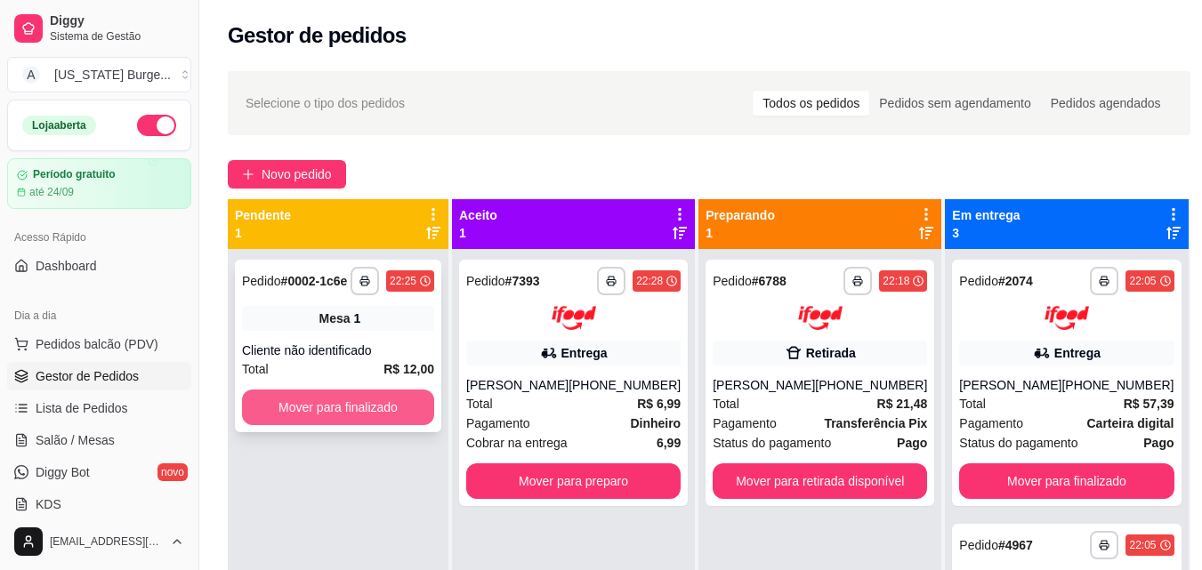
click at [356, 397] on button "Mover para finalizado" at bounding box center [338, 408] width 192 height 36
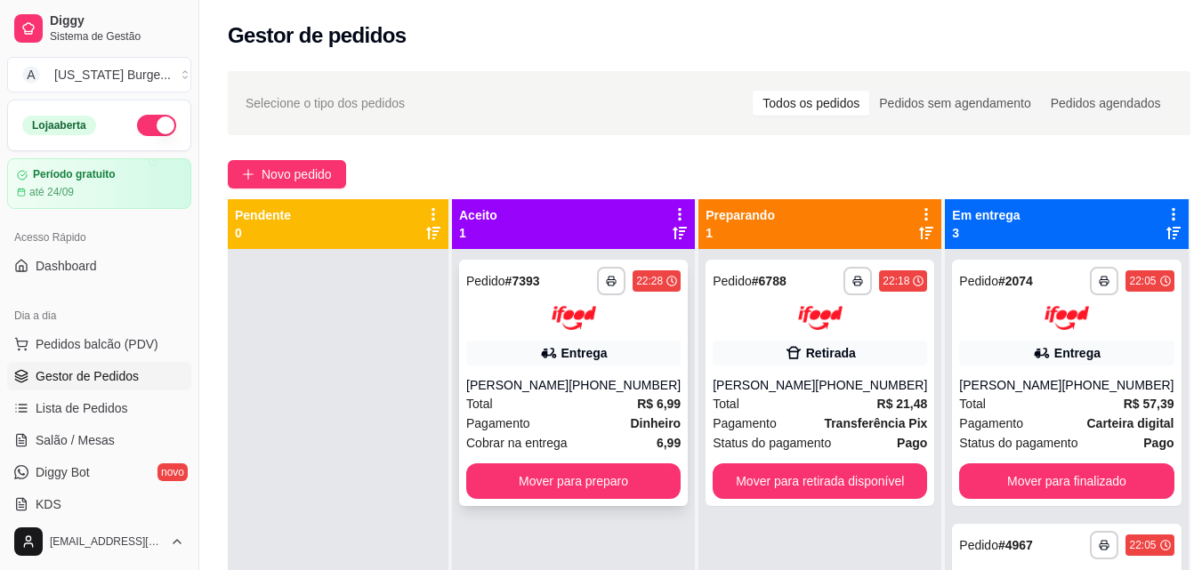
click at [600, 394] on div "(08) 00007-0110" at bounding box center [624, 385] width 112 height 18
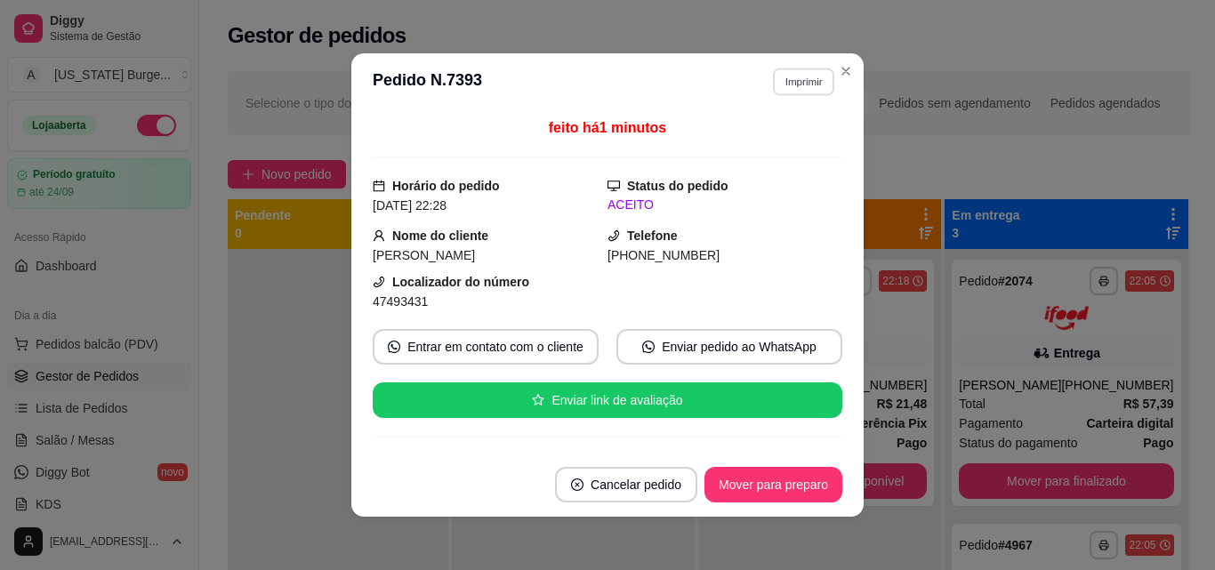
click at [800, 89] on button "Imprimir" at bounding box center [803, 82] width 61 height 28
click at [759, 149] on button "IMPRESSORA" at bounding box center [765, 144] width 129 height 28
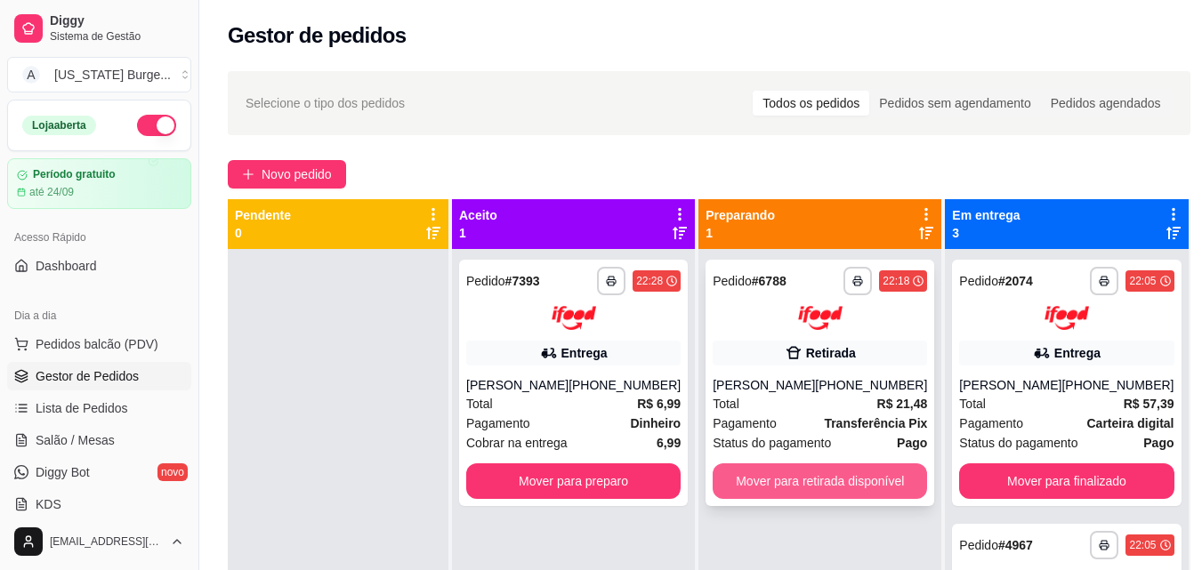
click at [807, 479] on button "Mover para retirada disponível" at bounding box center [820, 481] width 214 height 36
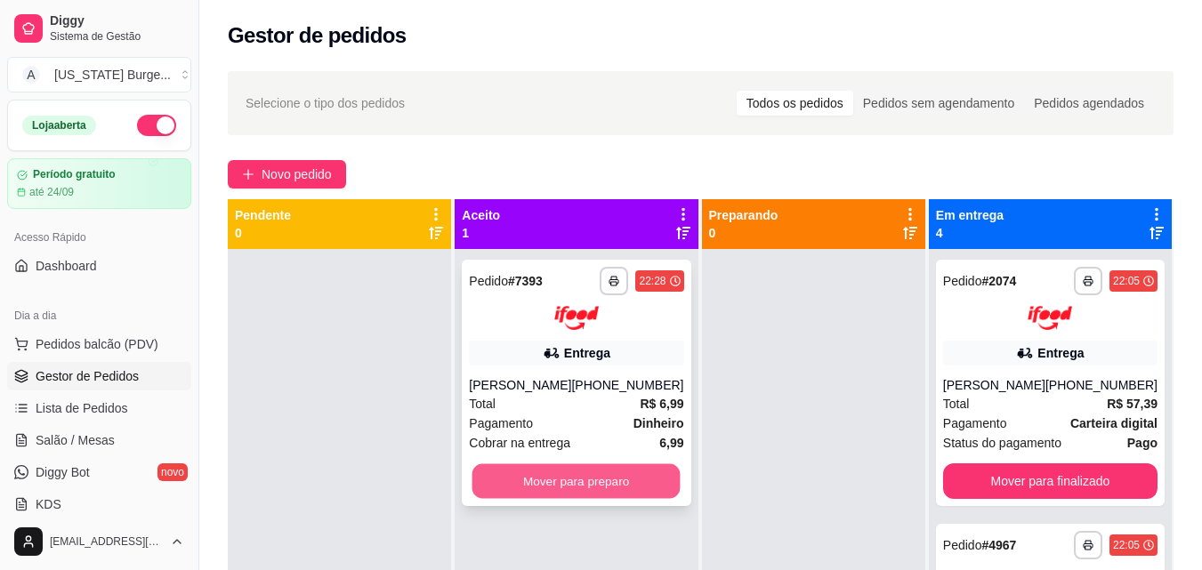
click at [599, 491] on button "Mover para preparo" at bounding box center [576, 480] width 208 height 35
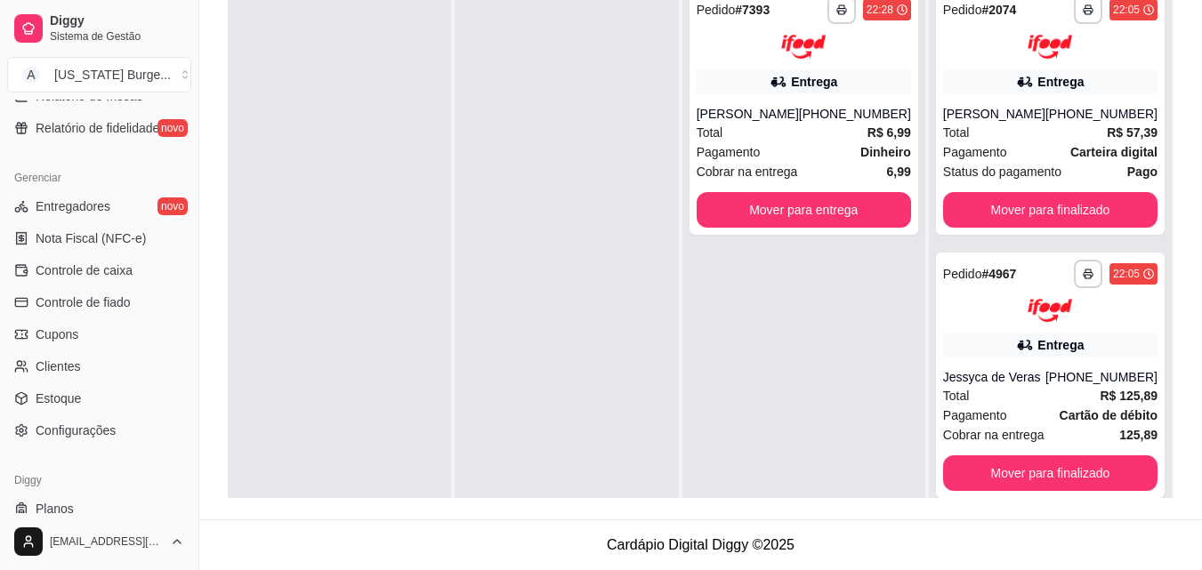
scroll to position [710, 0]
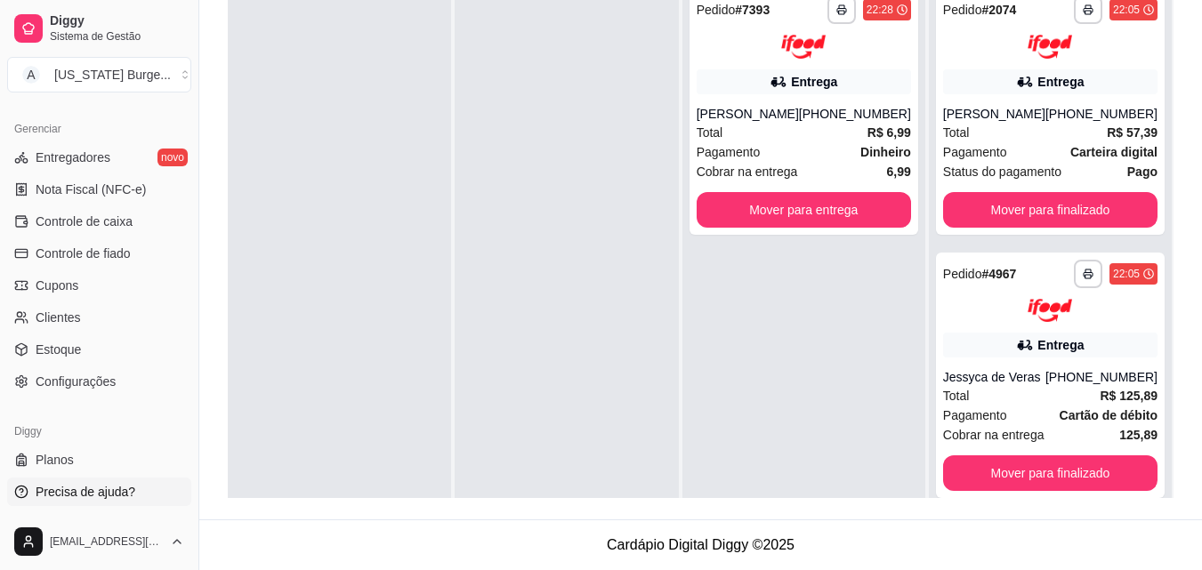
click at [98, 495] on span "Precisa de ajuda?" at bounding box center [86, 492] width 100 height 18
drag, startPoint x: 194, startPoint y: 407, endPoint x: 194, endPoint y: 396, distance: 10.7
click at [194, 396] on button "Toggle Sidebar" at bounding box center [198, 285] width 14 height 570
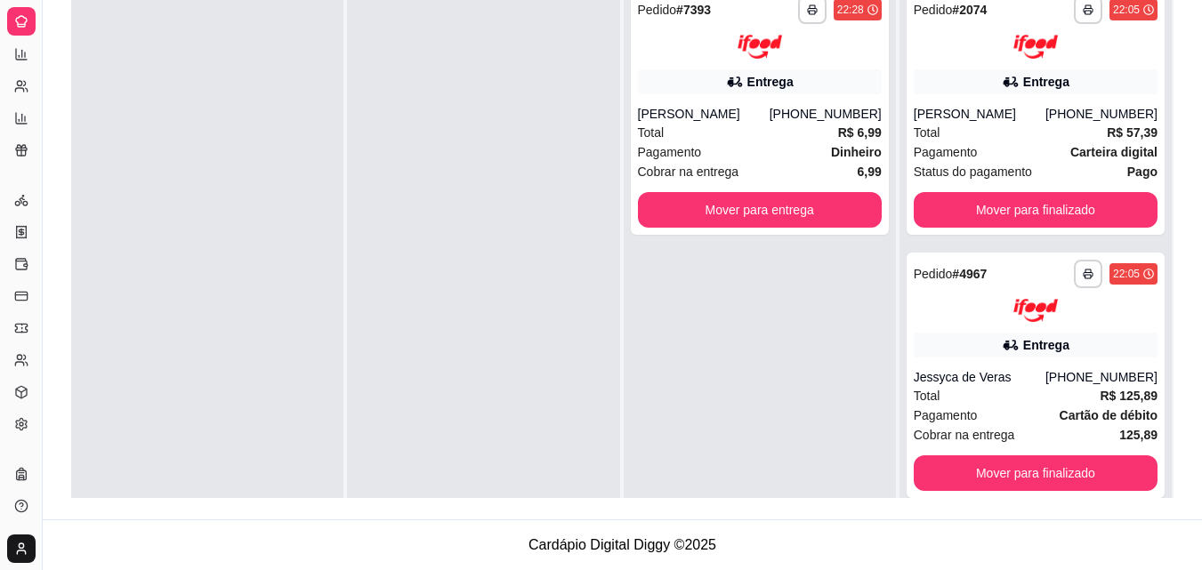
scroll to position [351, 0]
click at [44, 198] on button "Toggle Sidebar" at bounding box center [42, 285] width 14 height 570
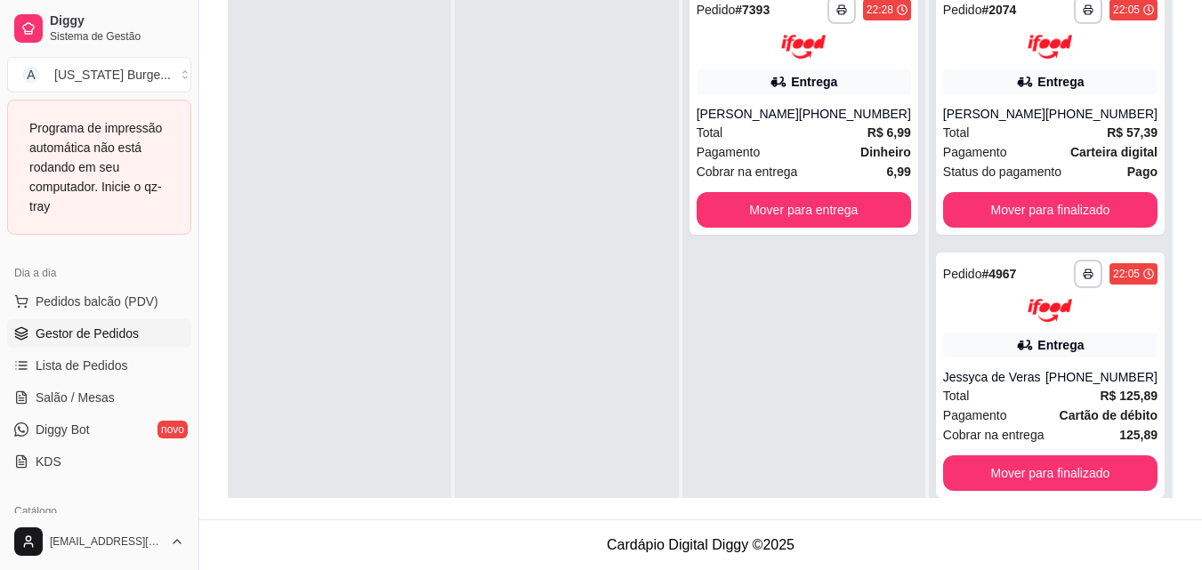
scroll to position [205, 0]
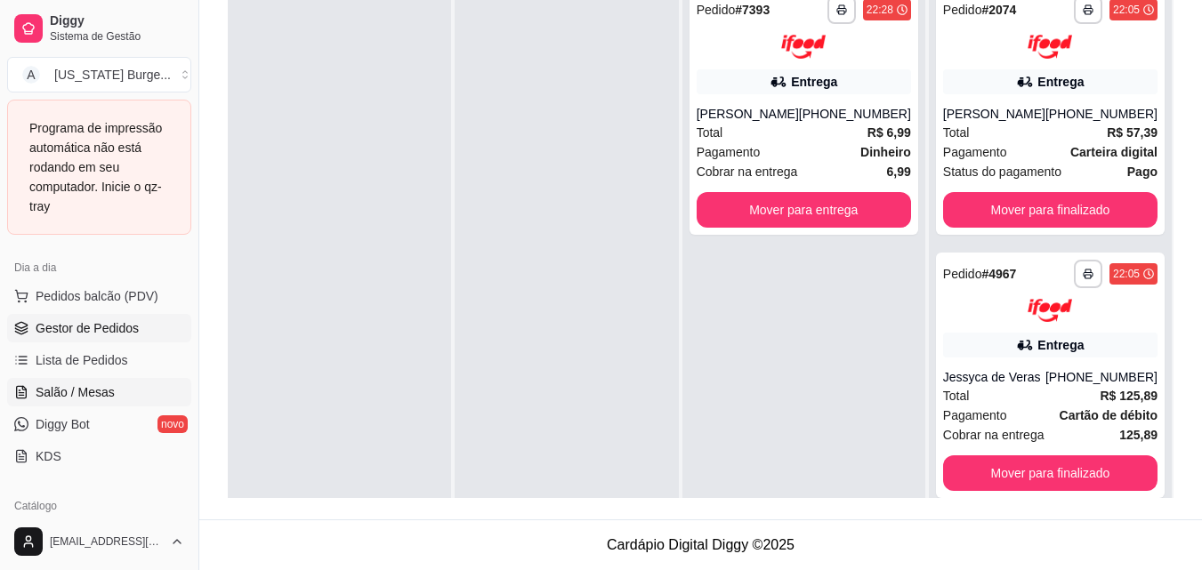
click at [72, 391] on span "Salão / Mesas" at bounding box center [75, 392] width 79 height 18
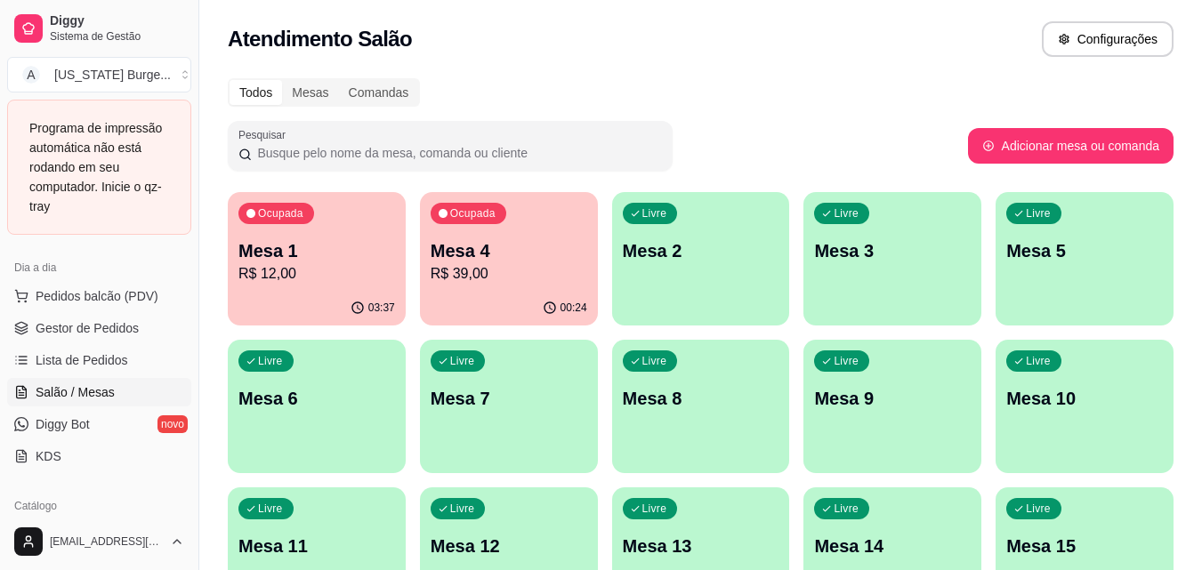
click at [478, 229] on div "Ocupada Mesa 4 R$ 39,00" at bounding box center [509, 241] width 178 height 99
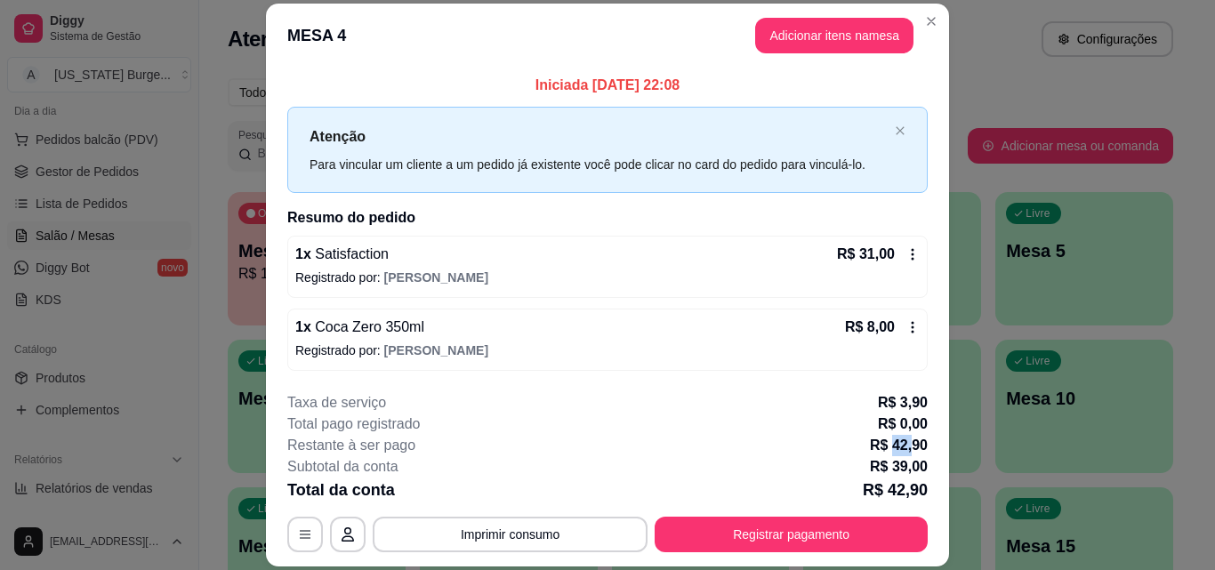
drag, startPoint x: 909, startPoint y: 438, endPoint x: 881, endPoint y: 438, distance: 28.5
click at [882, 438] on p "R$ 42,90" at bounding box center [899, 445] width 58 height 21
click at [922, 469] on footer "**********" at bounding box center [607, 472] width 683 height 189
drag, startPoint x: 915, startPoint y: 469, endPoint x: 928, endPoint y: 471, distance: 12.7
click at [924, 471] on footer "**********" at bounding box center [607, 472] width 683 height 189
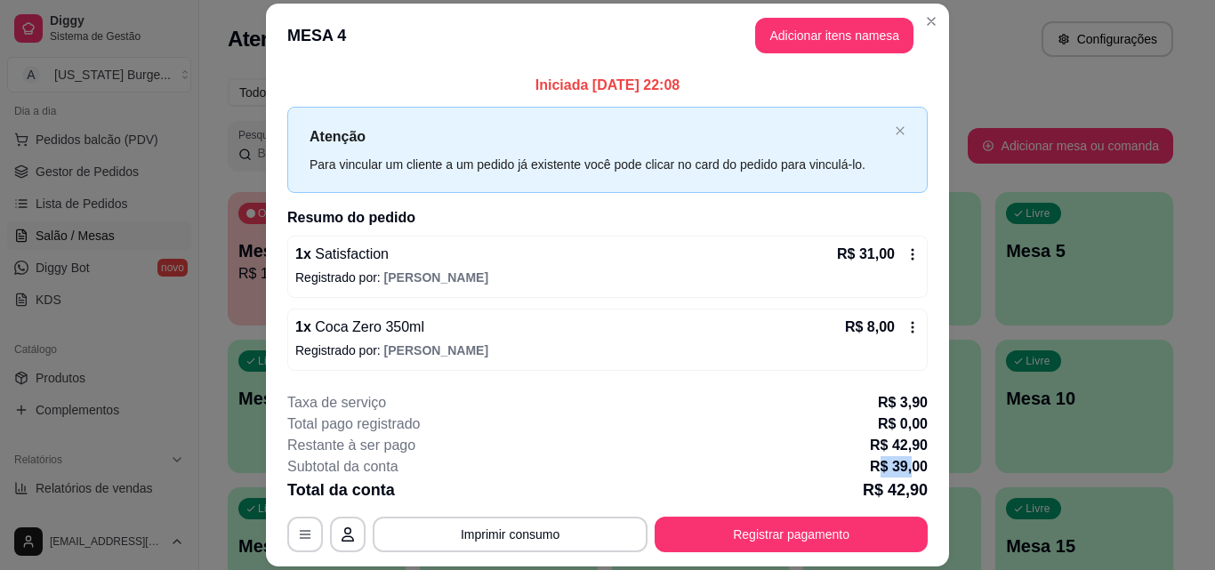
drag, startPoint x: 908, startPoint y: 467, endPoint x: 875, endPoint y: 470, distance: 33.0
click at [875, 470] on p "R$ 39,00" at bounding box center [899, 466] width 58 height 21
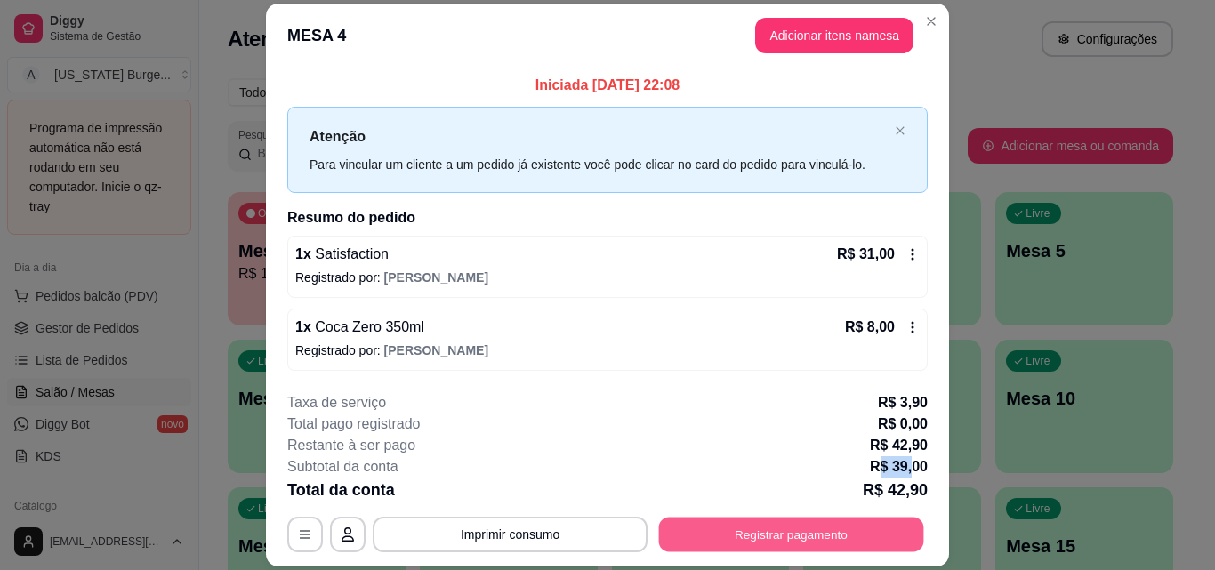
click at [819, 535] on button "Registrar pagamento" at bounding box center [791, 535] width 265 height 35
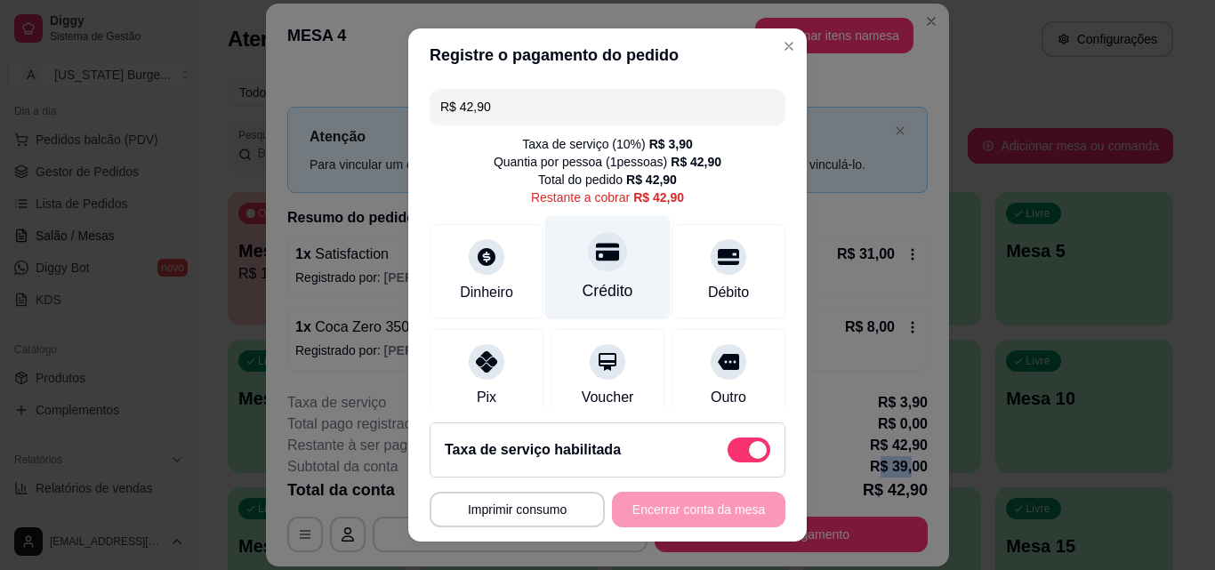
click at [583, 281] on div "Crédito" at bounding box center [608, 290] width 51 height 23
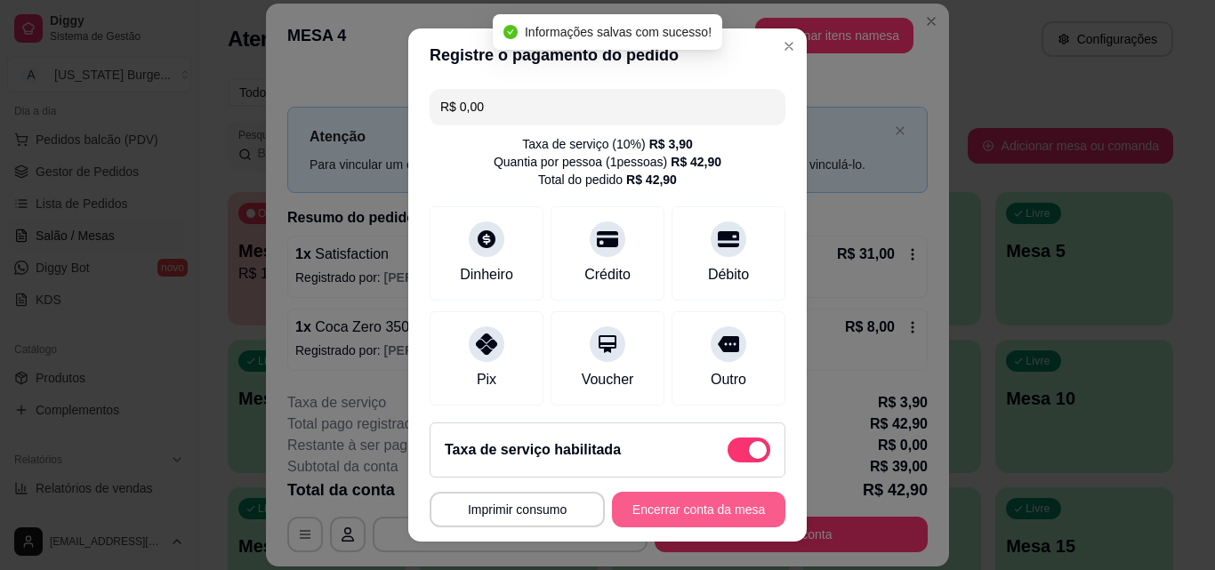
type input "R$ 0,00"
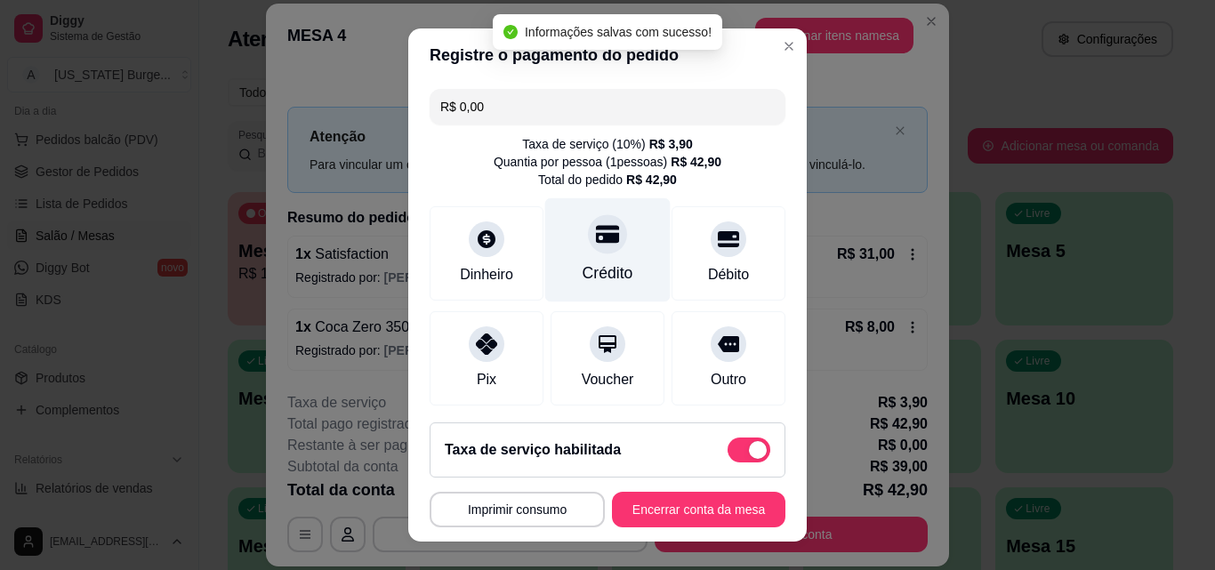
click at [596, 245] on icon at bounding box center [607, 233] width 23 height 23
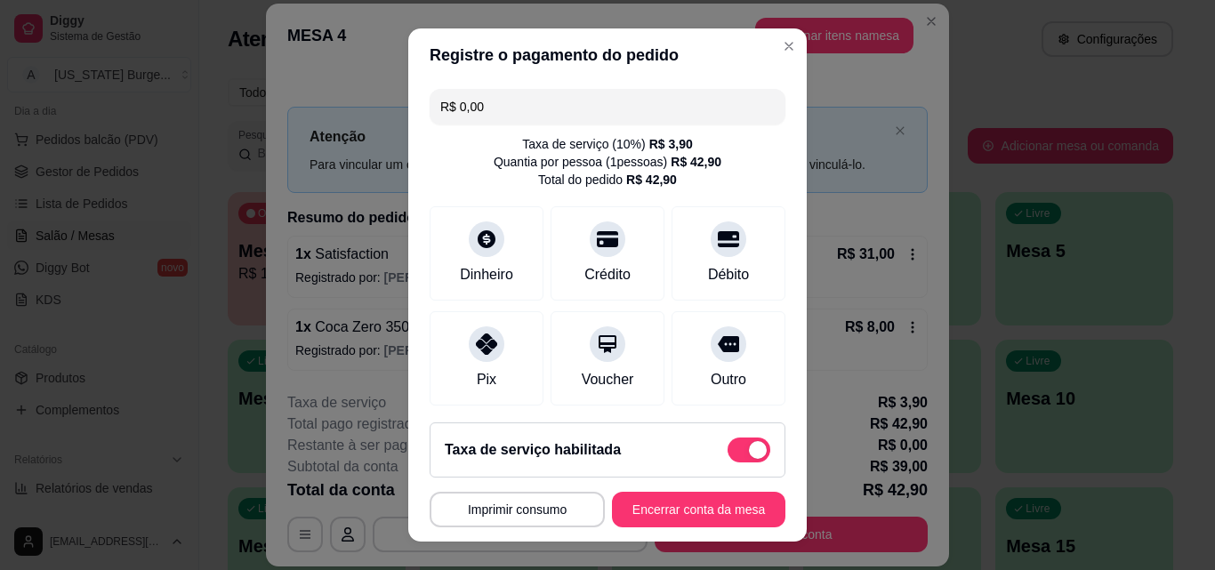
click at [728, 451] on span at bounding box center [749, 450] width 43 height 25
click at [727, 453] on input "checkbox" at bounding box center [733, 459] width 12 height 12
checkbox input "true"
type input "-R$ 3,90"
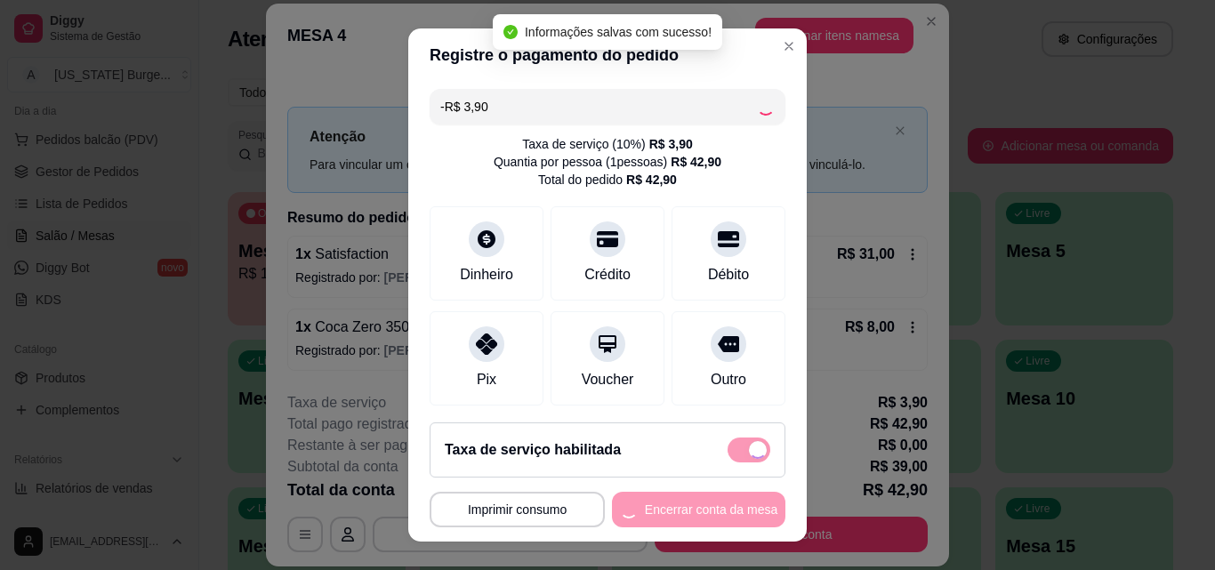
checkbox input "false"
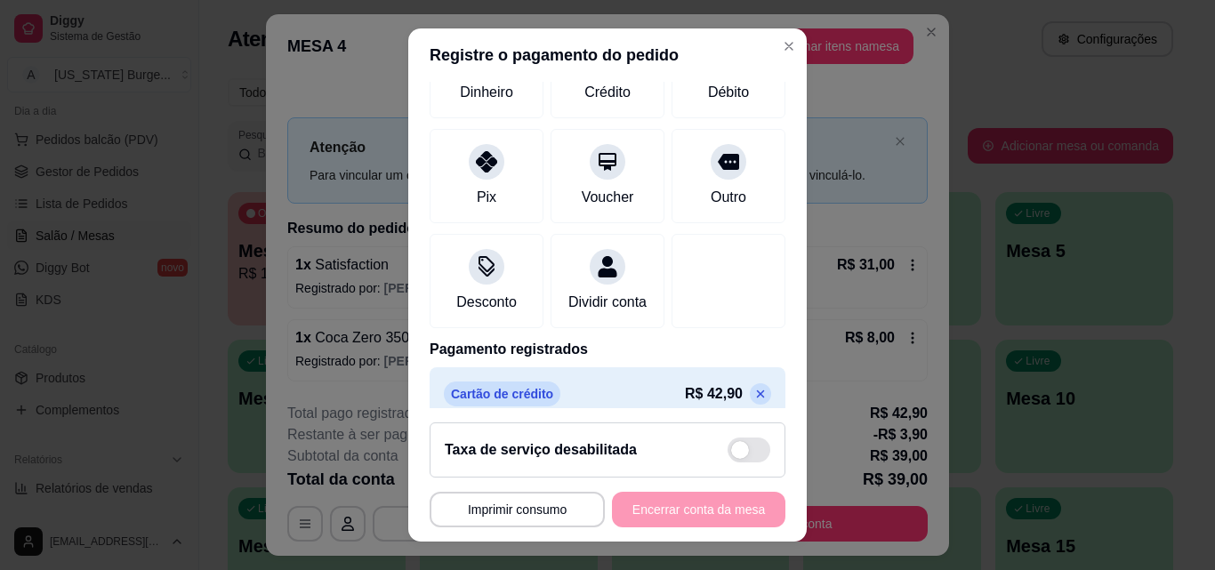
scroll to position [205, 0]
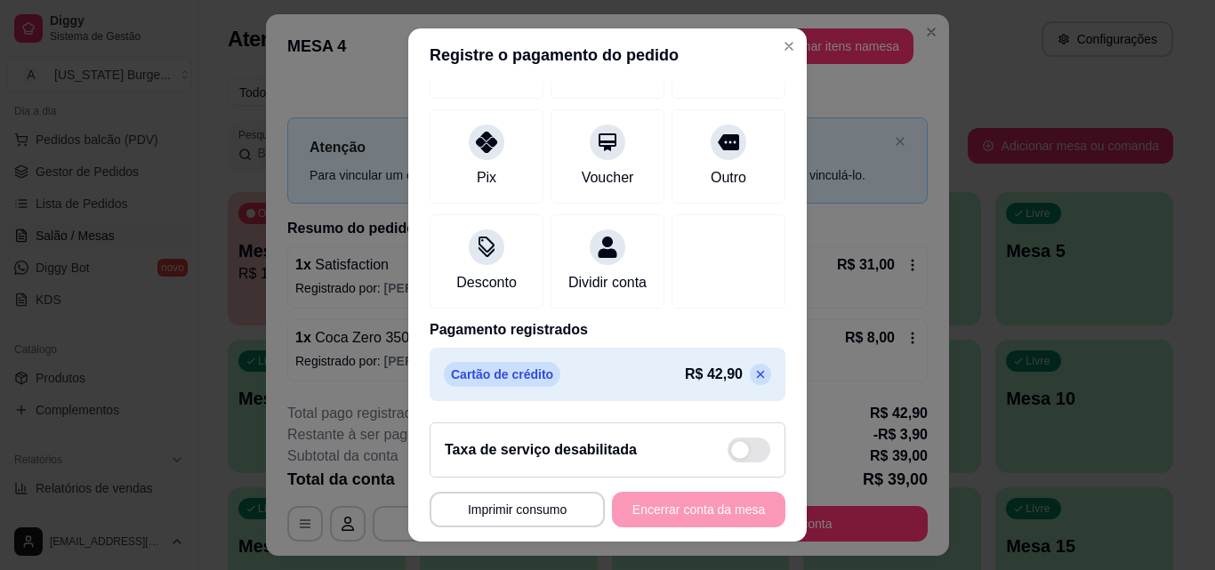
click at [641, 511] on div "**********" at bounding box center [608, 510] width 356 height 36
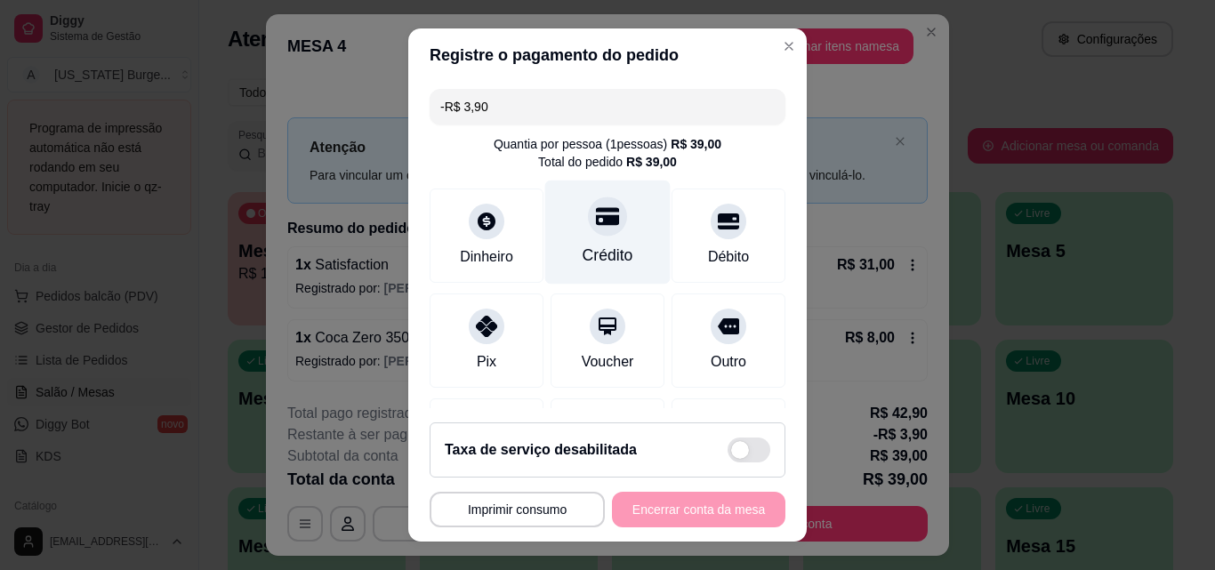
click at [588, 230] on div at bounding box center [607, 216] width 39 height 39
click at [596, 227] on icon at bounding box center [607, 216] width 23 height 23
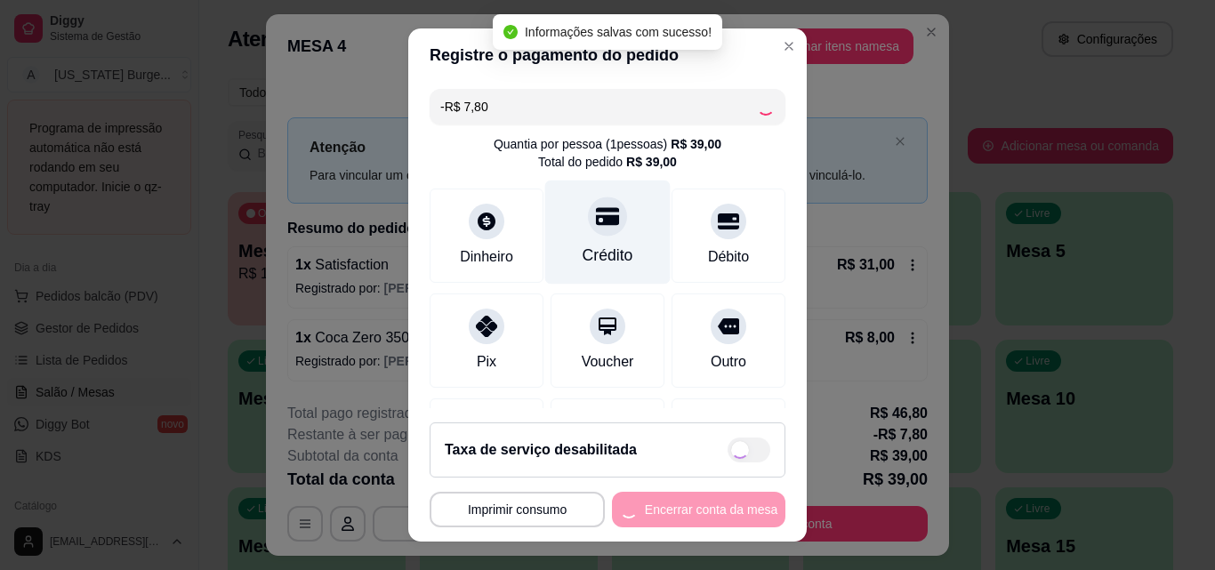
click at [596, 227] on icon at bounding box center [607, 216] width 23 height 23
type input "-R$ 15,60"
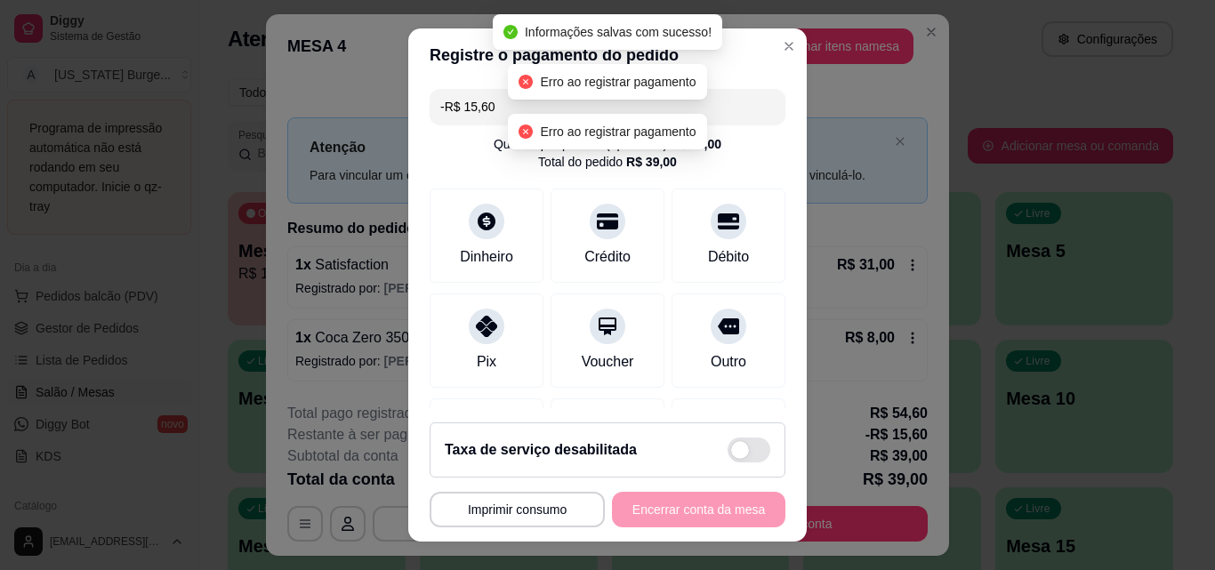
click at [684, 506] on div "**********" at bounding box center [608, 510] width 356 height 36
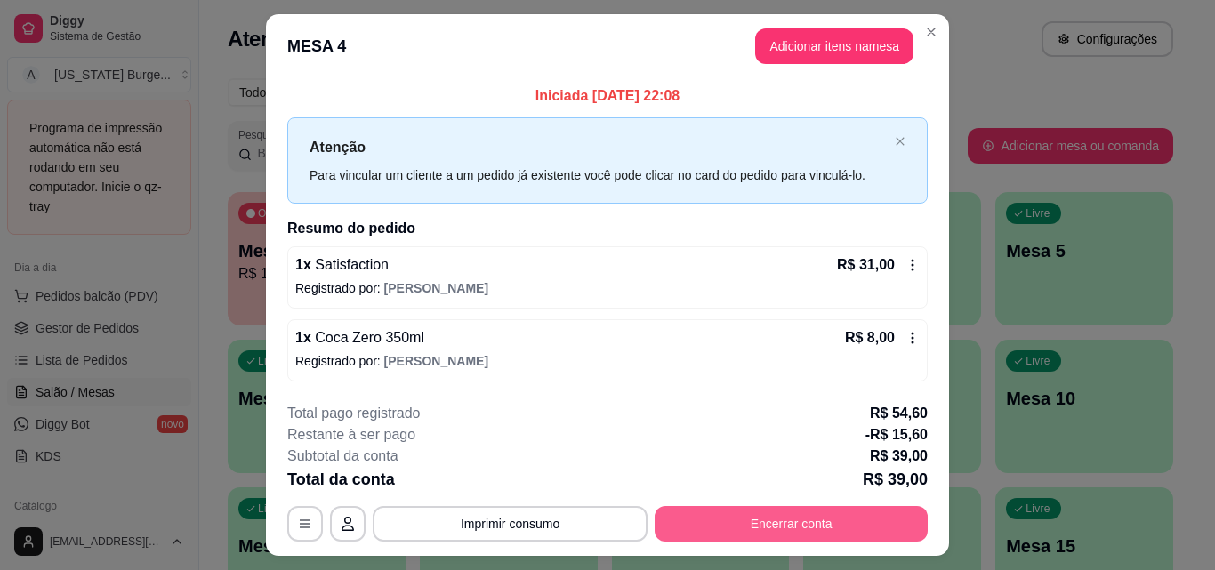
click at [707, 523] on button "Encerrar conta" at bounding box center [791, 524] width 273 height 36
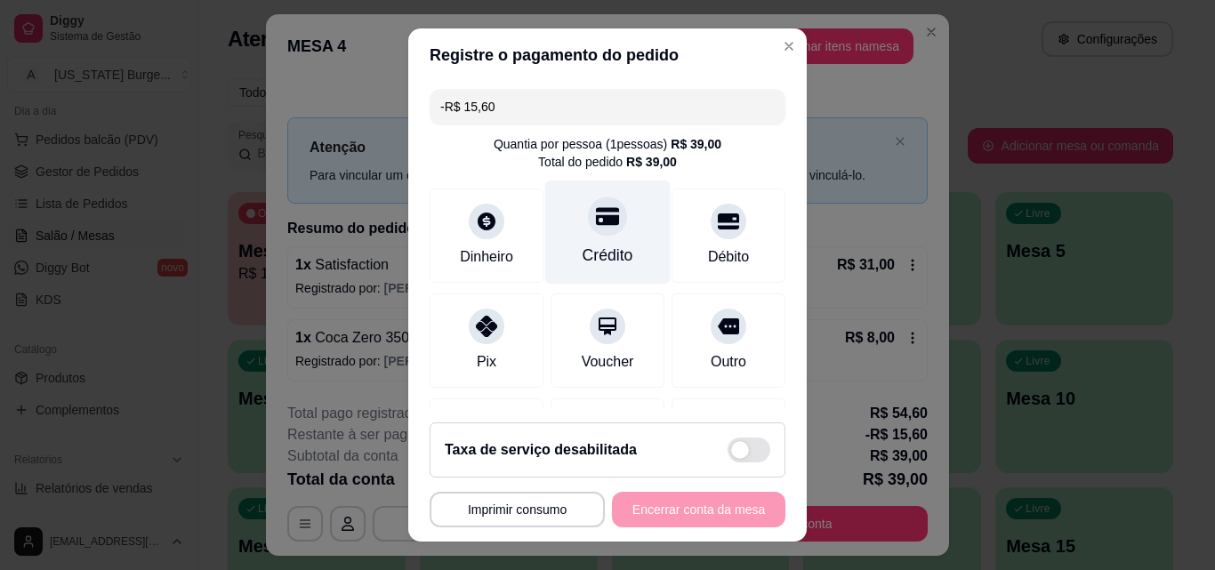
click at [600, 238] on div "Crédito" at bounding box center [607, 233] width 125 height 104
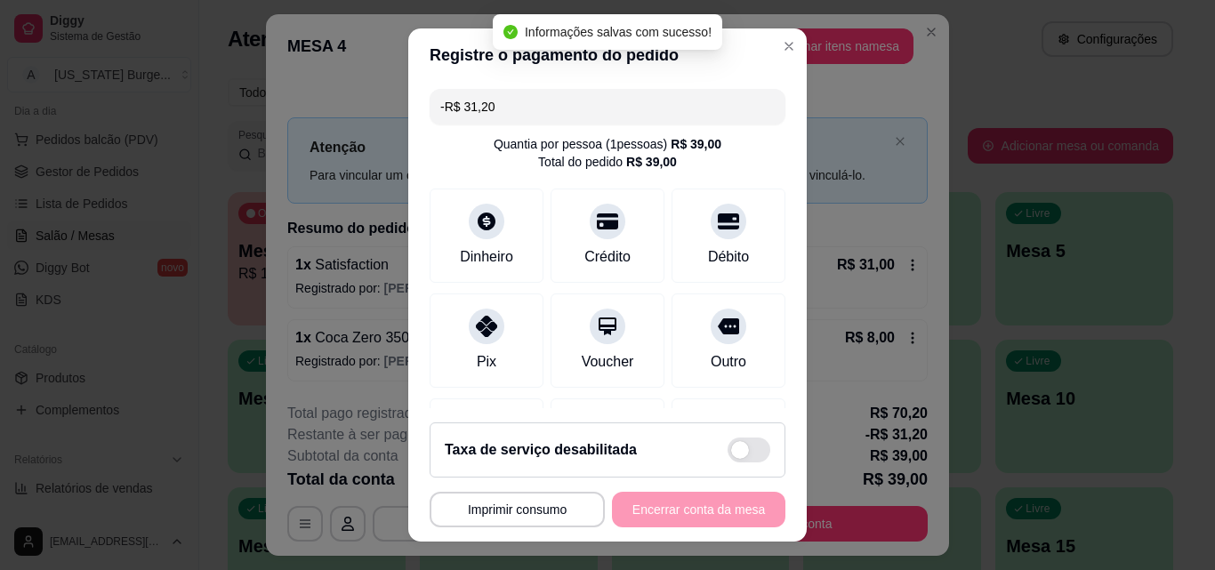
click at [660, 501] on div "**********" at bounding box center [608, 510] width 356 height 36
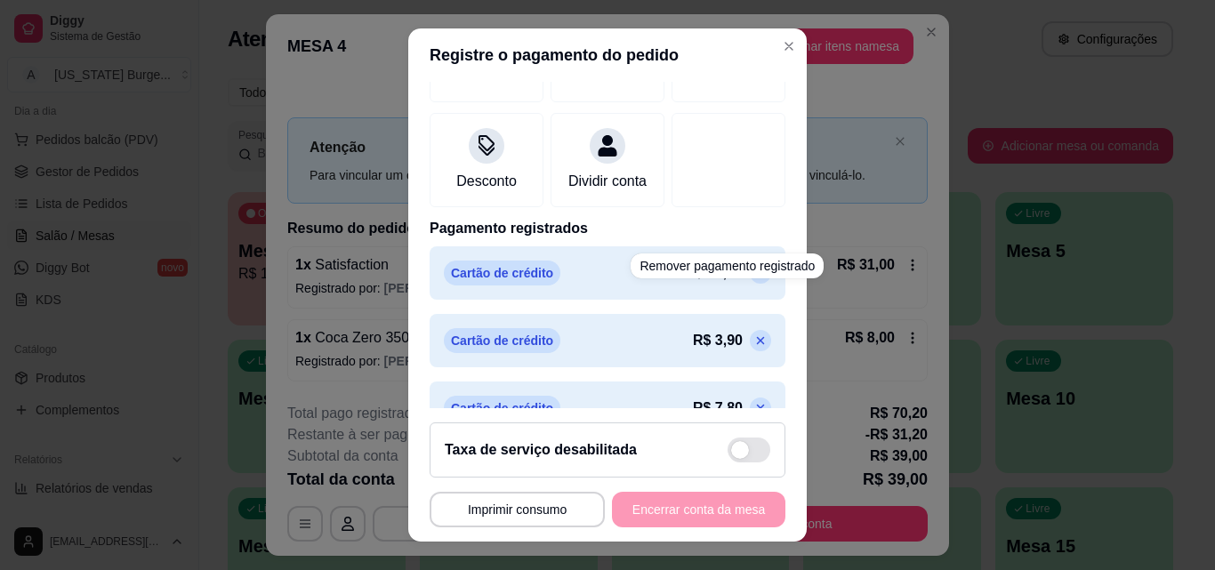
click at [753, 348] on icon at bounding box center [760, 341] width 14 height 14
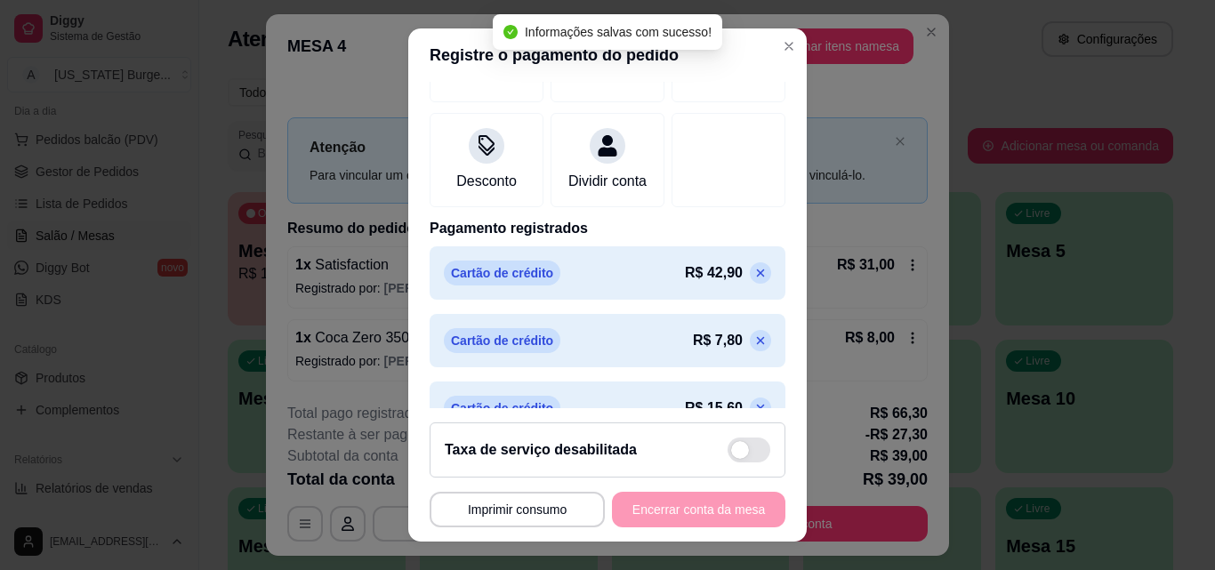
click at [750, 284] on p at bounding box center [760, 272] width 21 height 21
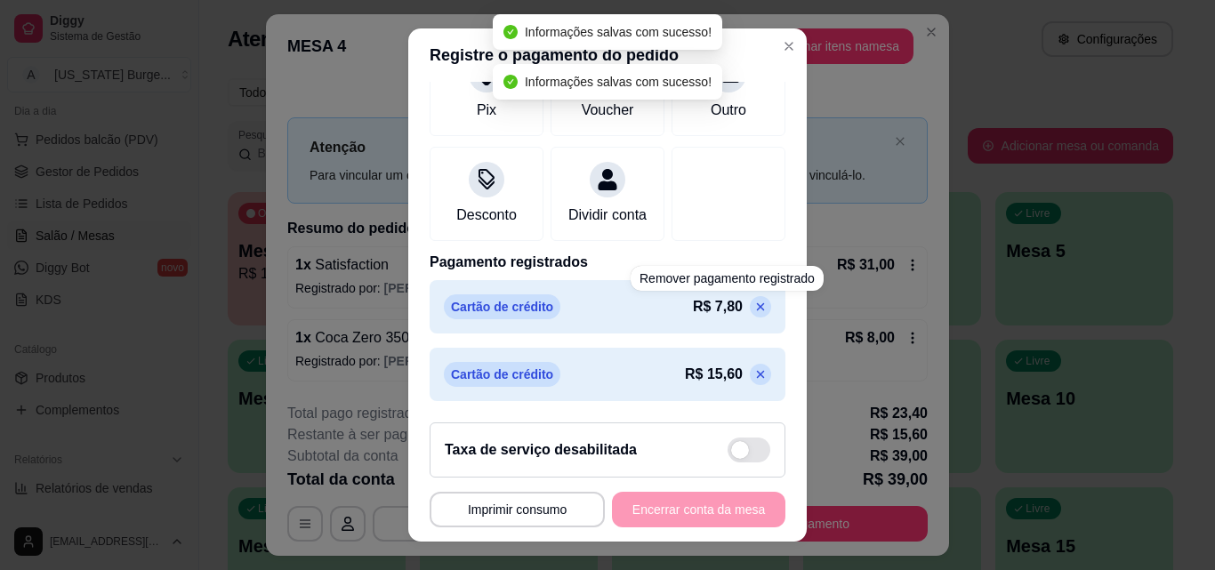
scroll to position [291, 0]
click at [753, 302] on icon at bounding box center [760, 307] width 14 height 14
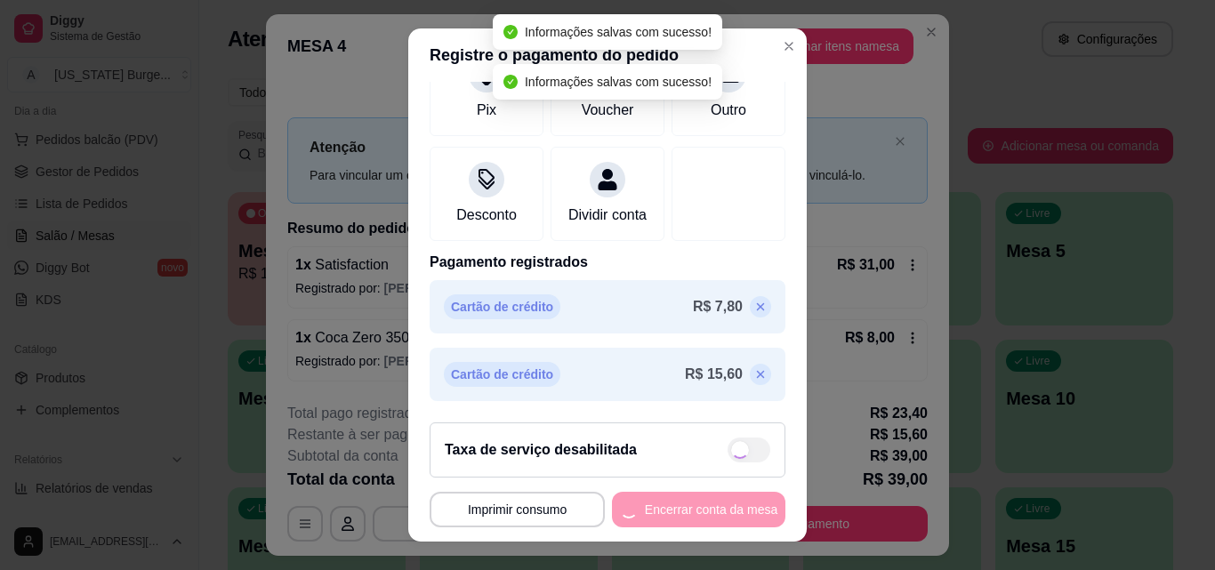
click at [726, 241] on div at bounding box center [729, 194] width 114 height 94
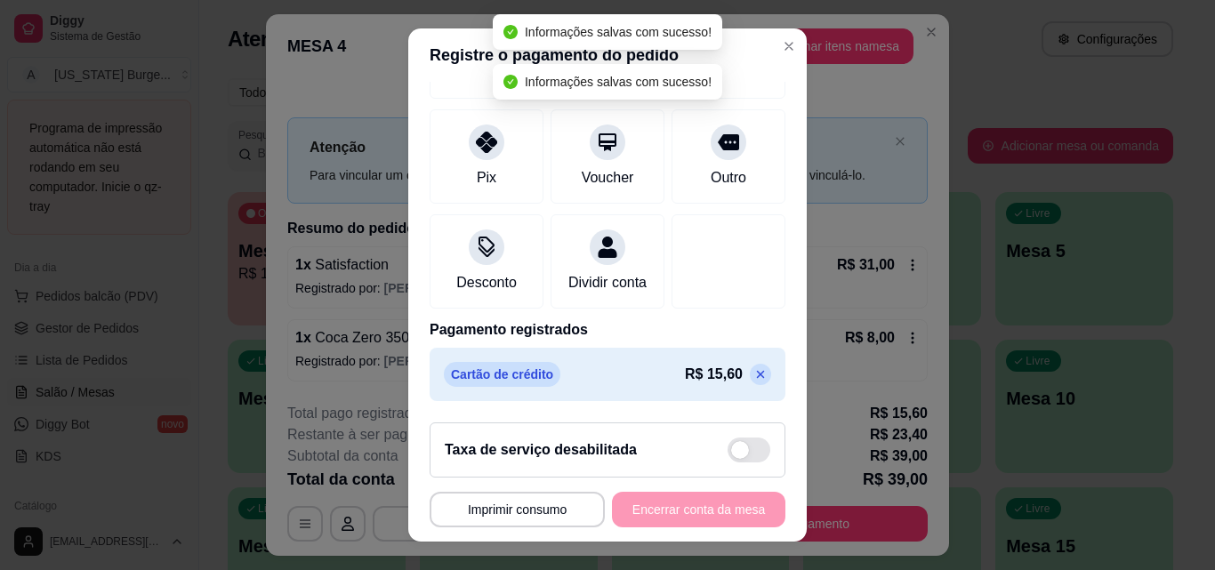
scroll to position [223, 0]
click at [726, 364] on div "Cartão de crédito R$ 15,60" at bounding box center [608, 374] width 356 height 53
click at [750, 367] on p at bounding box center [760, 374] width 21 height 21
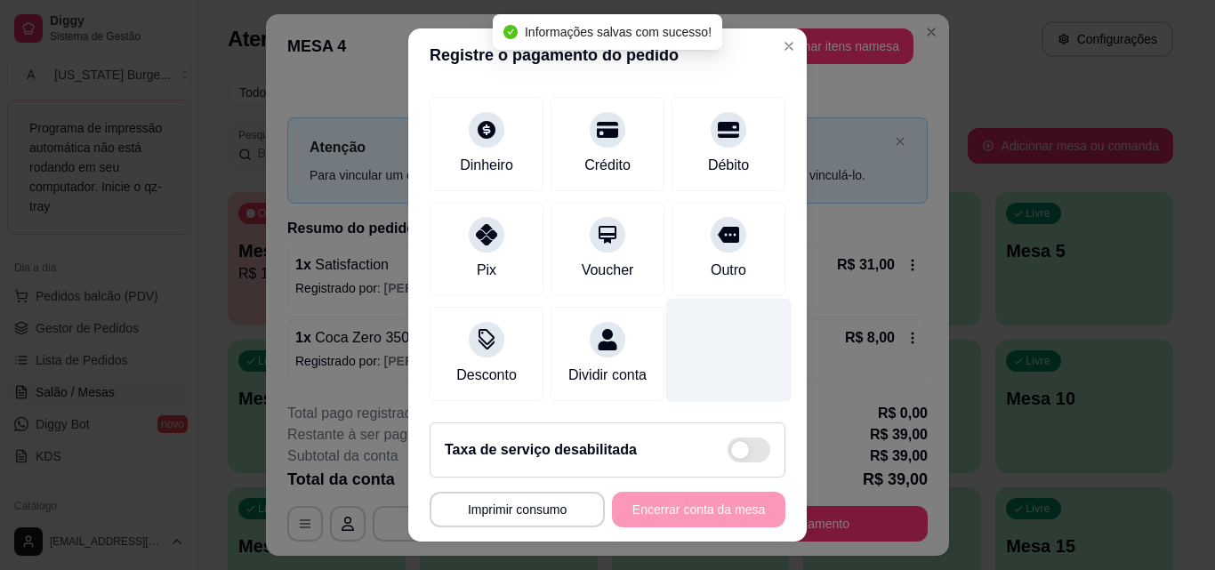
scroll to position [131, 0]
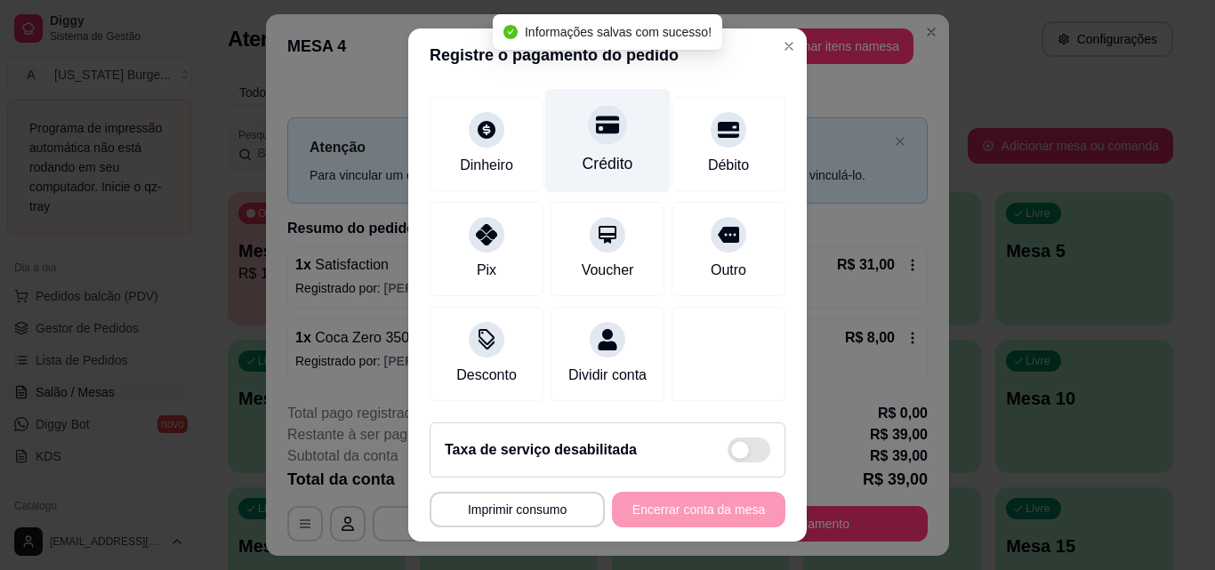
click at [582, 124] on div "Crédito" at bounding box center [607, 141] width 125 height 104
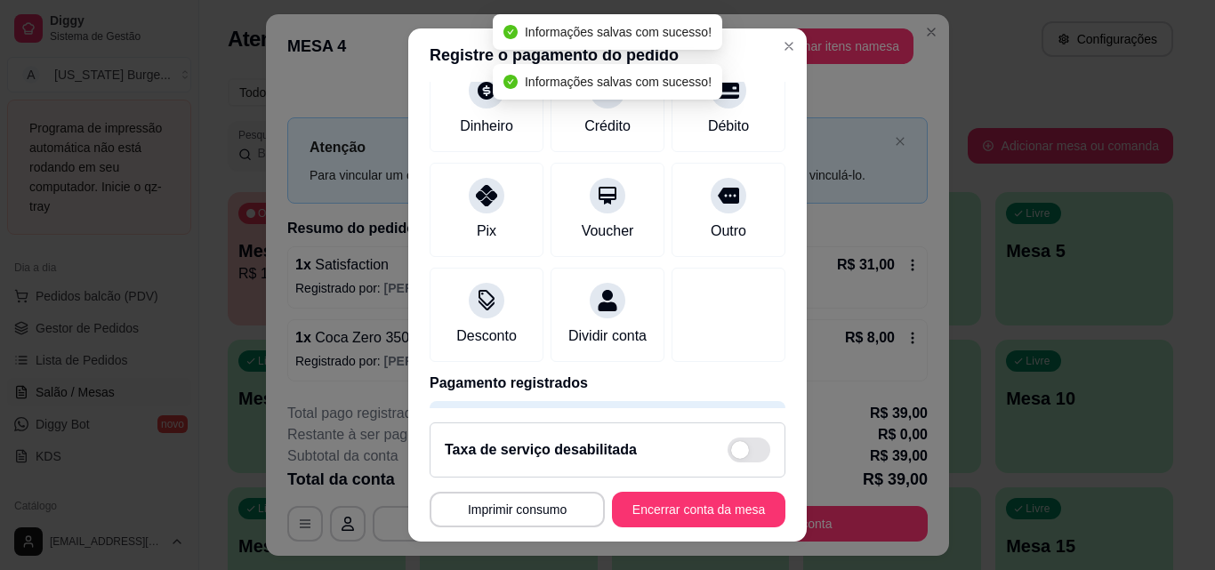
type input "R$ 0,00"
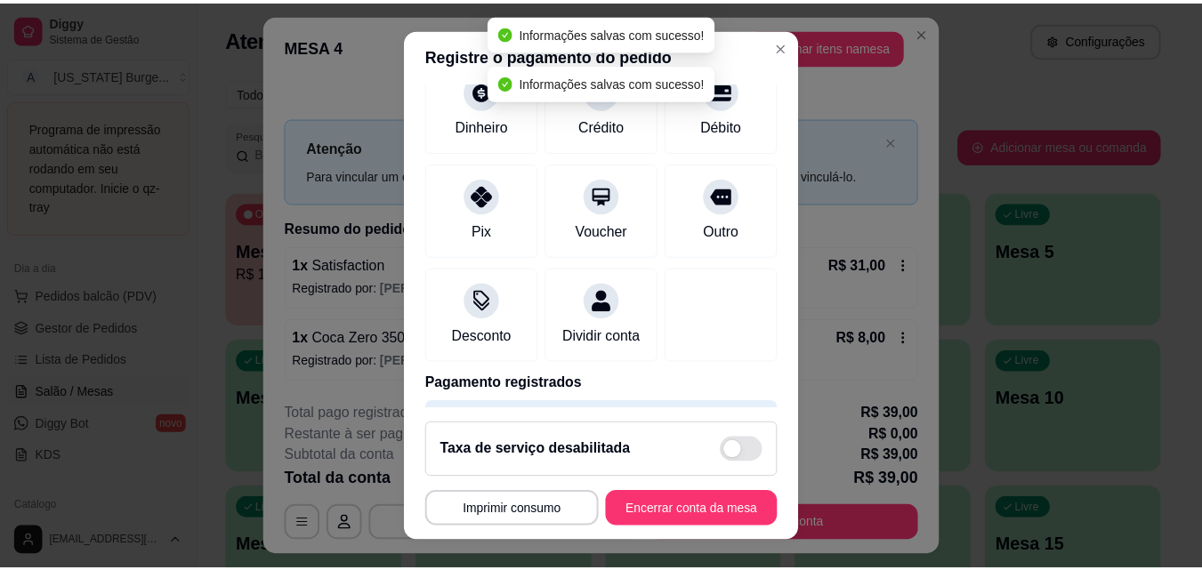
scroll to position [205, 0]
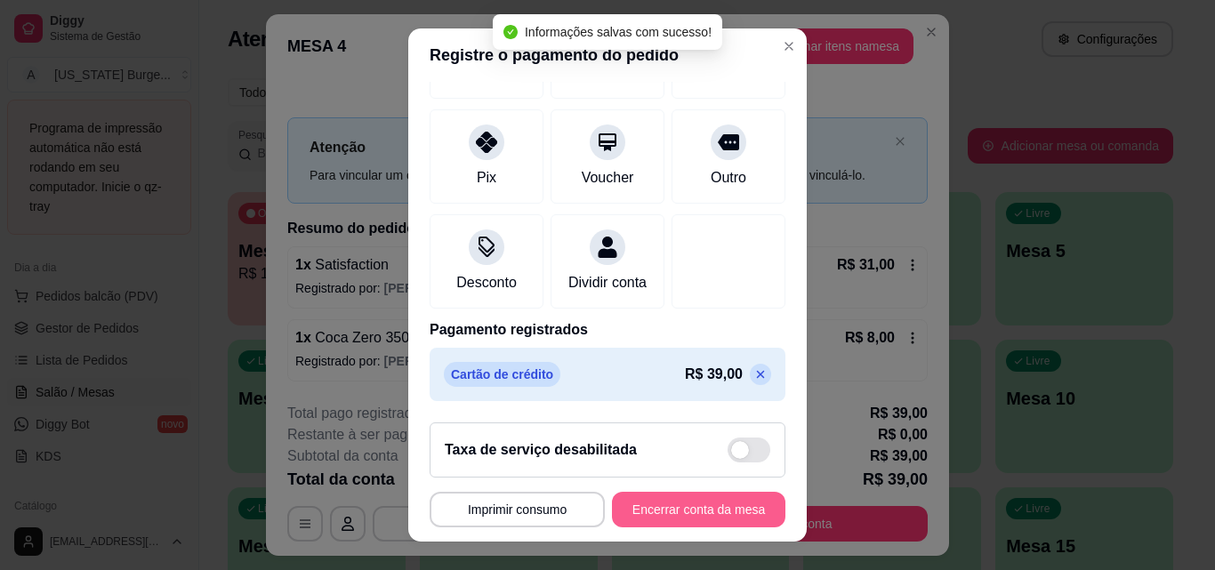
click at [716, 497] on button "Encerrar conta da mesa" at bounding box center [698, 510] width 173 height 36
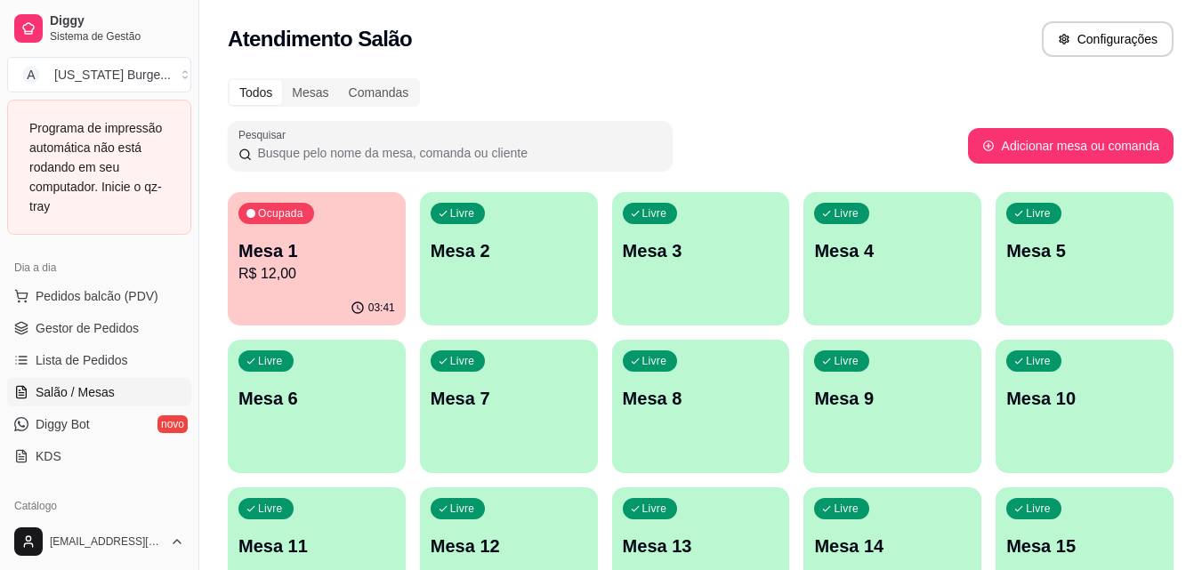
click at [294, 235] on div "Ocupada Mesa 1 R$ 12,00" at bounding box center [317, 241] width 178 height 99
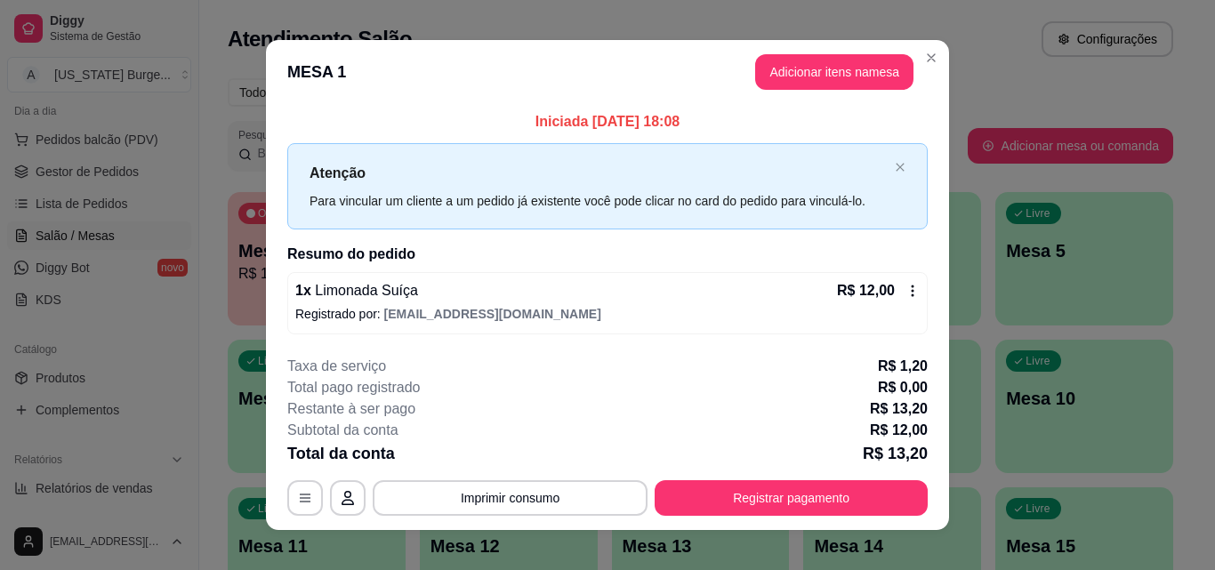
click at [896, 157] on div "Atenção Para vincular um cliente a um pedido já existente você pode clicar no c…" at bounding box center [607, 186] width 641 height 86
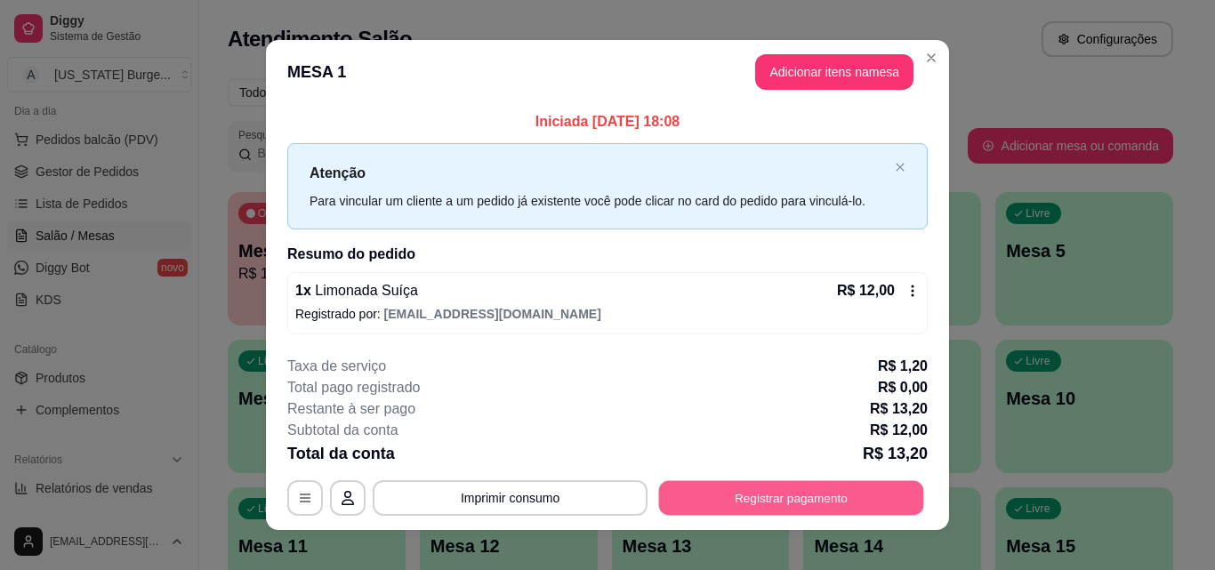
click at [729, 498] on button "Registrar pagamento" at bounding box center [791, 498] width 265 height 35
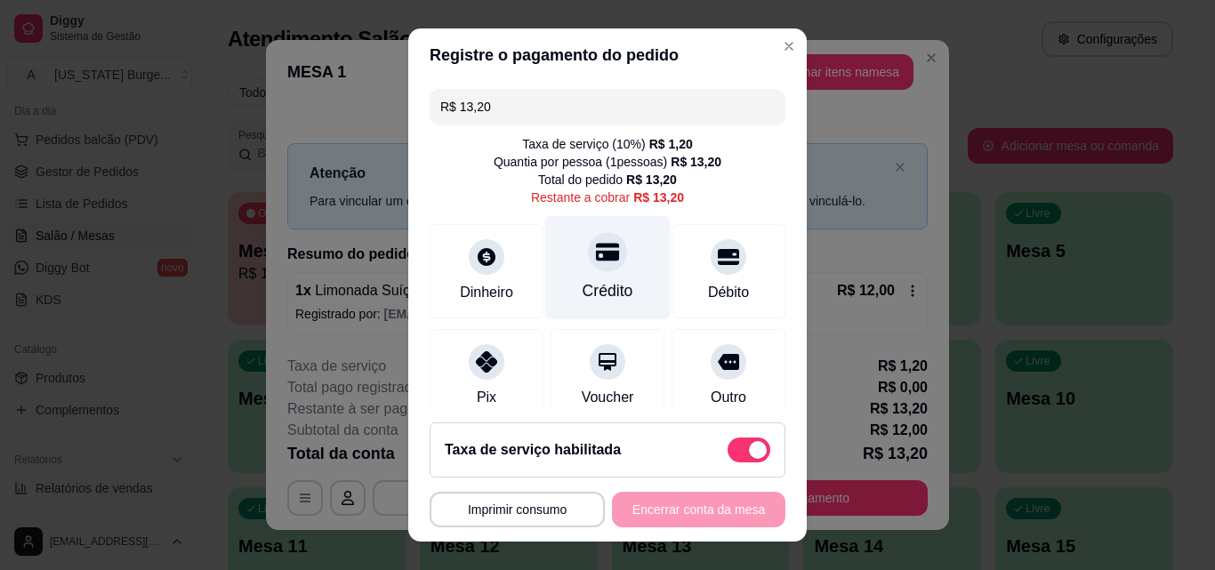
click at [586, 278] on div "Crédito" at bounding box center [607, 268] width 125 height 104
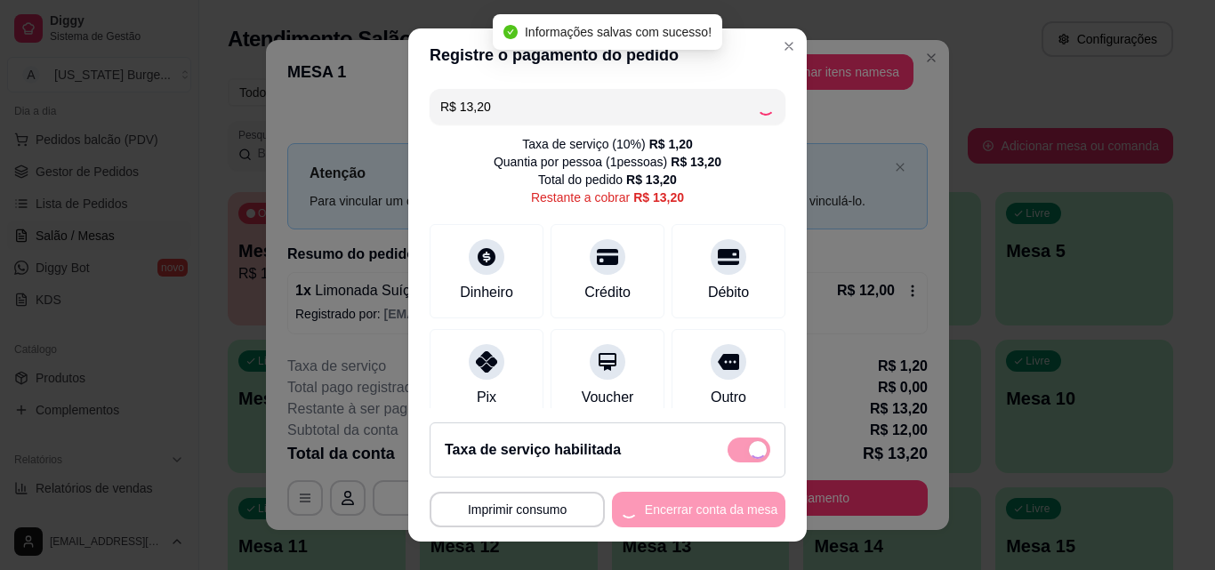
type input "R$ 0,00"
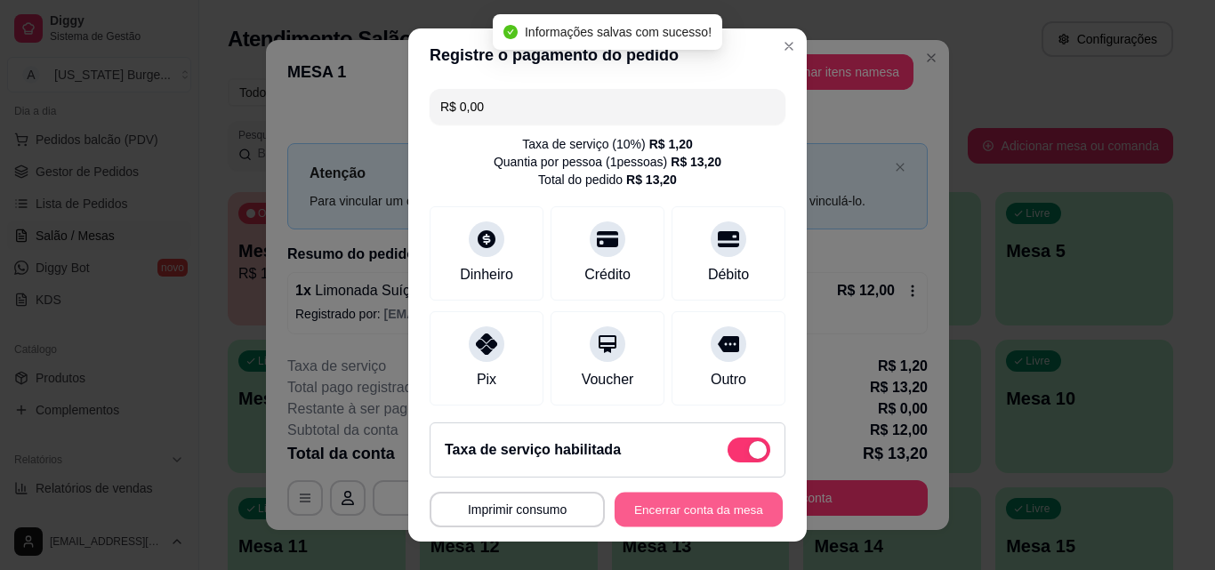
click at [688, 496] on button "Encerrar conta da mesa" at bounding box center [699, 510] width 168 height 35
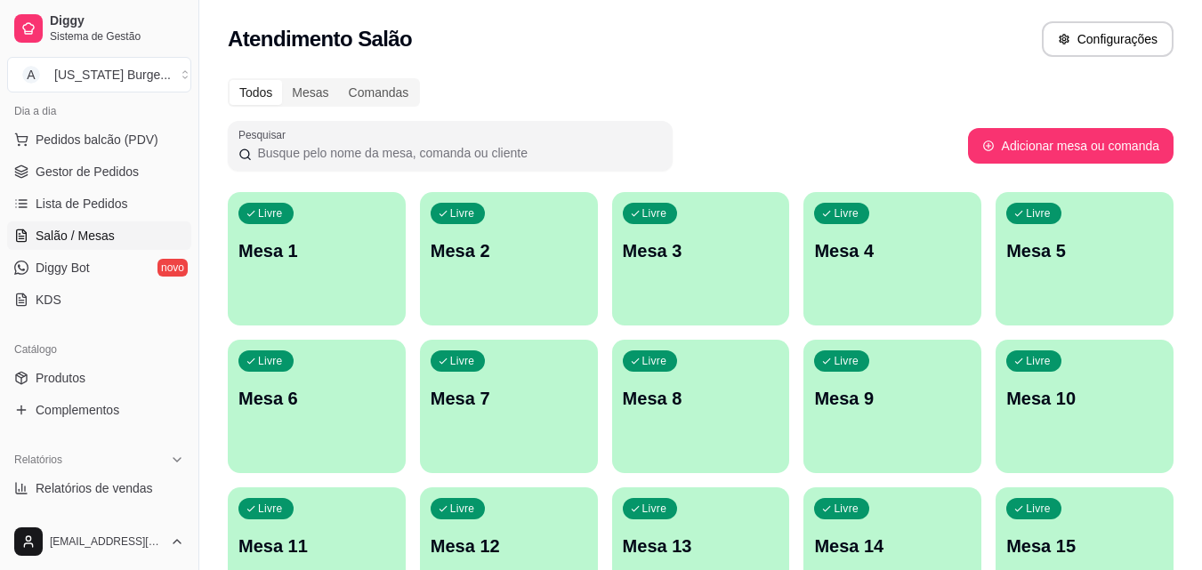
click at [209, 385] on div "Todos Mesas Comandas Pesquisar Adicionar mesa ou comanda Livre Mesa 1 Livre Mes…" at bounding box center [700, 429] width 1003 height 722
click at [950, 104] on div "Todos Mesas Comandas" at bounding box center [701, 92] width 946 height 28
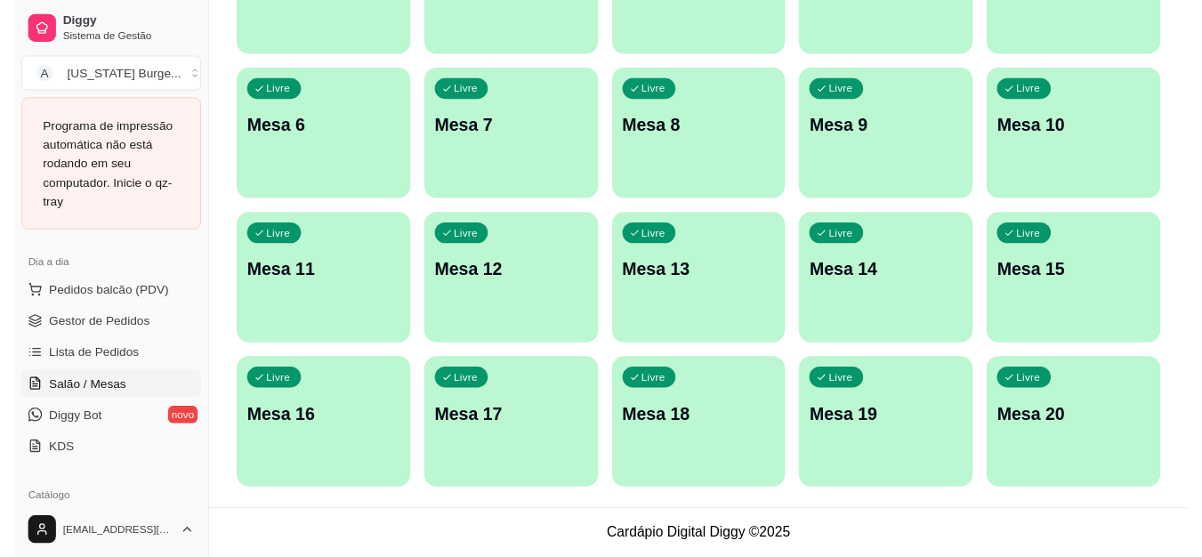
scroll to position [0, 0]
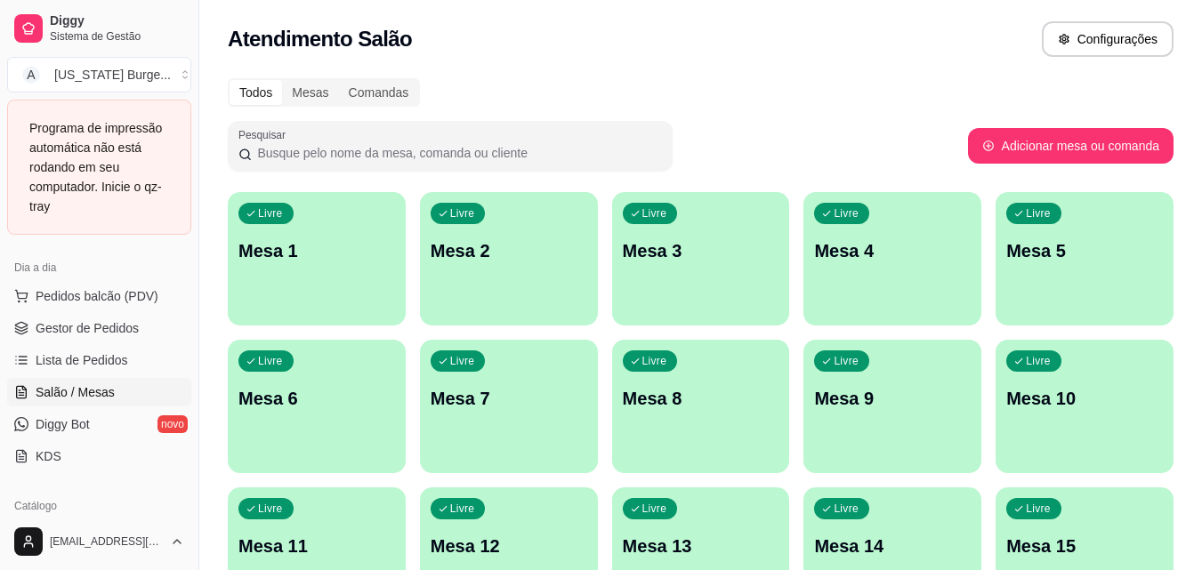
click at [73, 4] on div "Diggy Sistema de Gestão A Alabama Burge ... Programa de impressão automática nã…" at bounding box center [99, 128] width 198 height 256
click at [71, 22] on span "Diggy" at bounding box center [117, 21] width 134 height 16
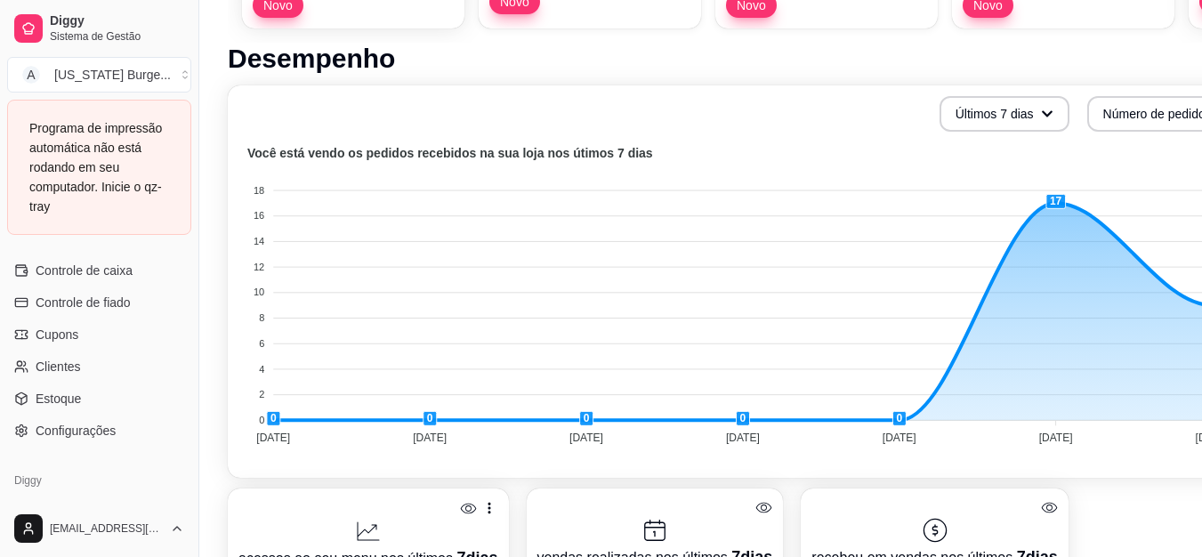
scroll to position [482, 0]
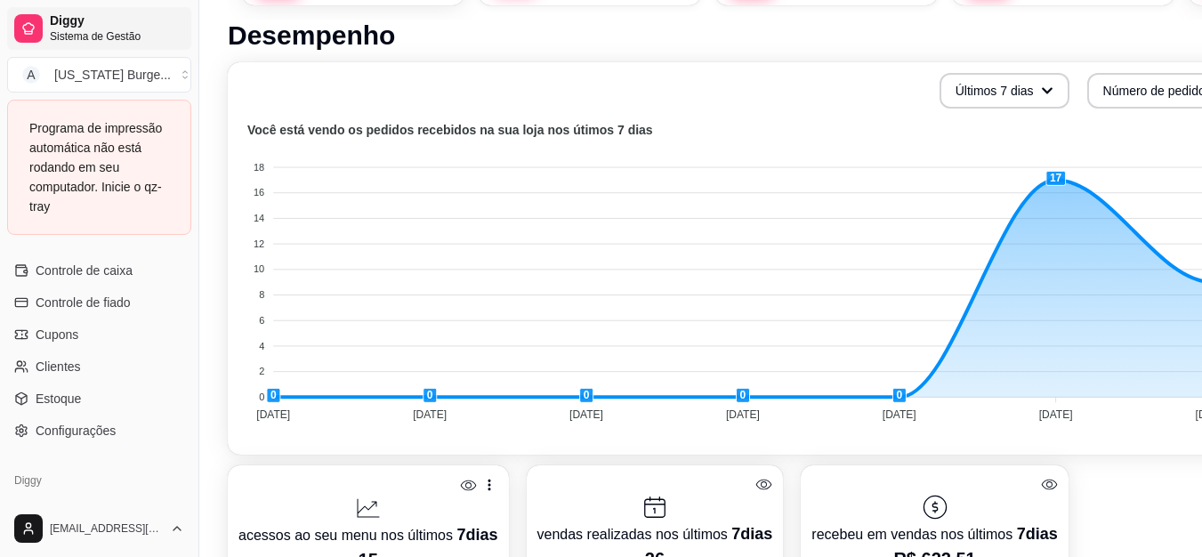
click at [83, 40] on span "Sistema de Gestão" at bounding box center [117, 36] width 134 height 14
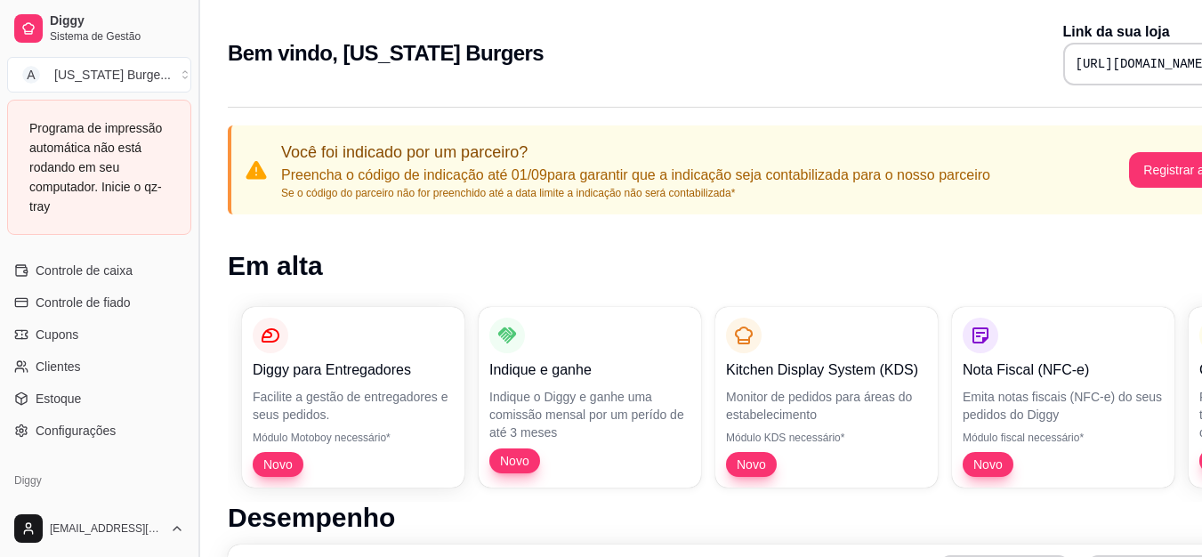
drag, startPoint x: 197, startPoint y: 472, endPoint x: 192, endPoint y: 313, distance: 159.3
click at [192, 313] on button "Toggle Sidebar" at bounding box center [198, 278] width 14 height 557
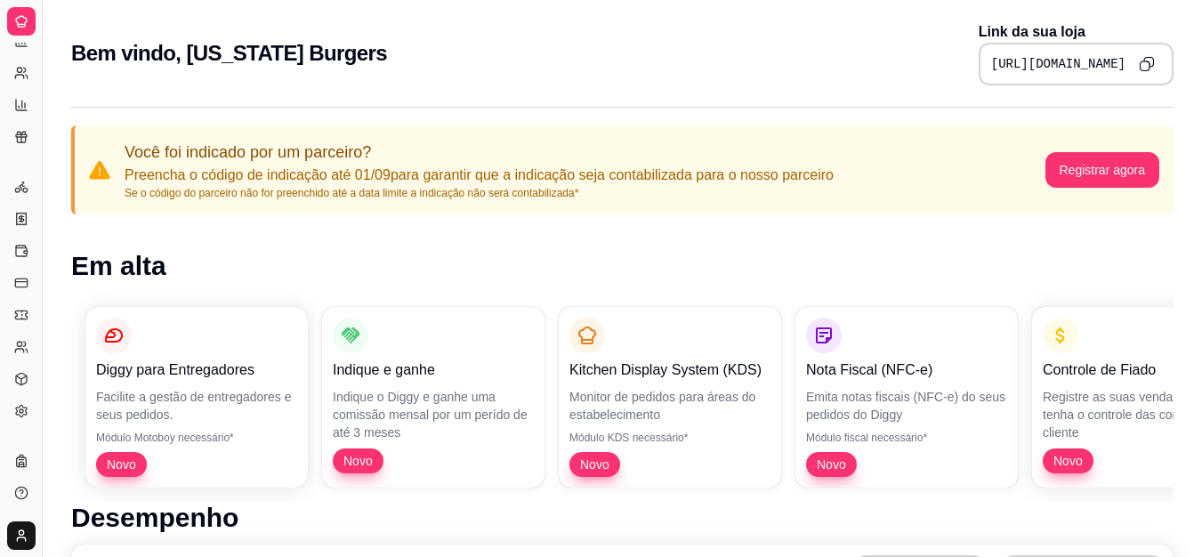
scroll to position [351, 0]
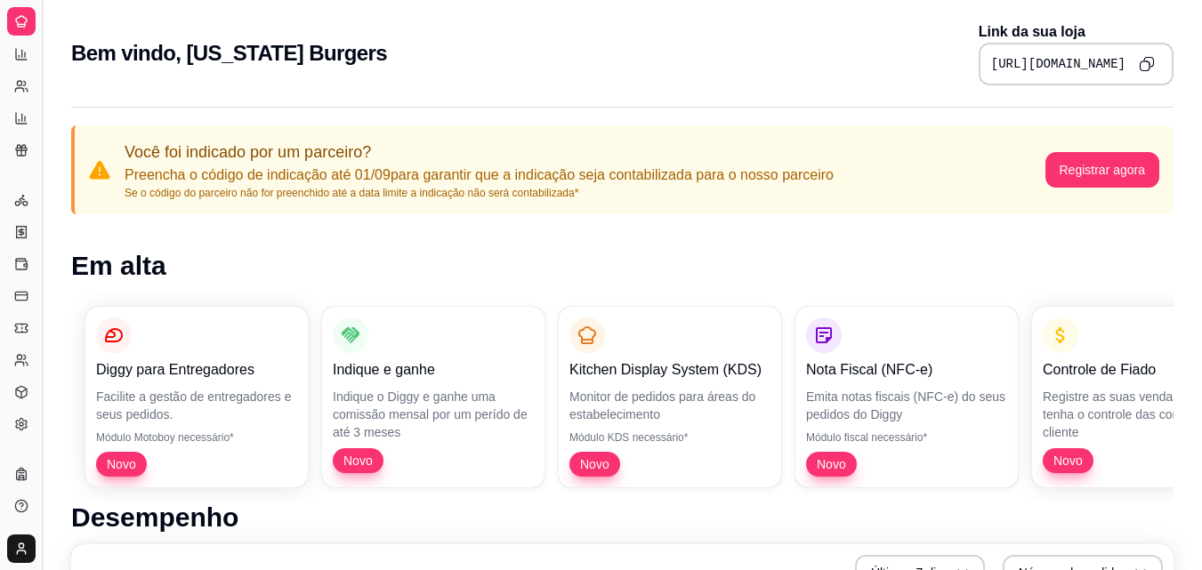
click at [38, 200] on button "Toggle Sidebar" at bounding box center [42, 285] width 14 height 570
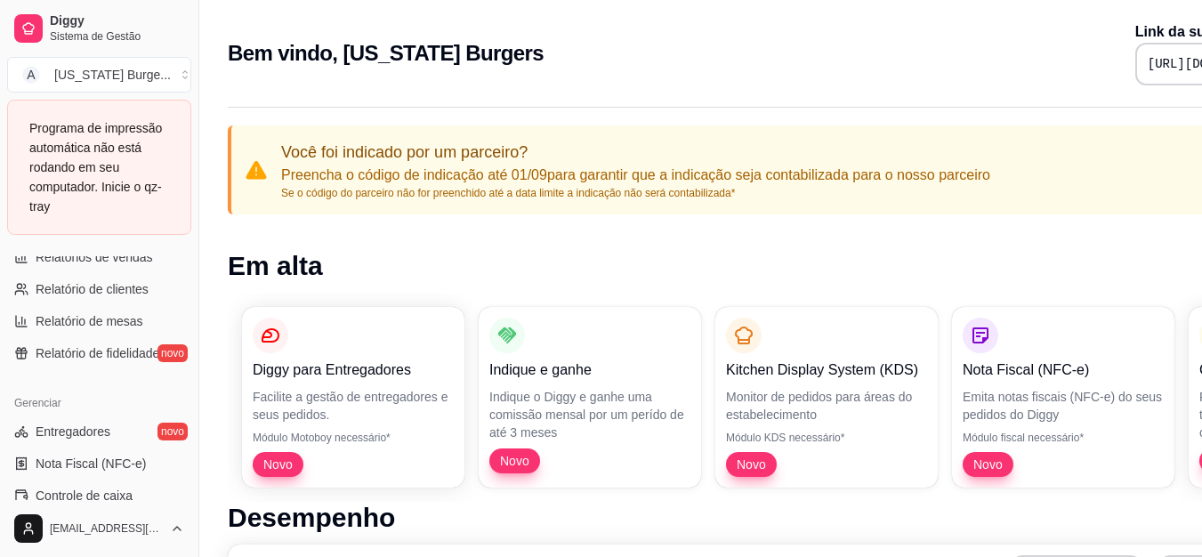
scroll to position [367, 0]
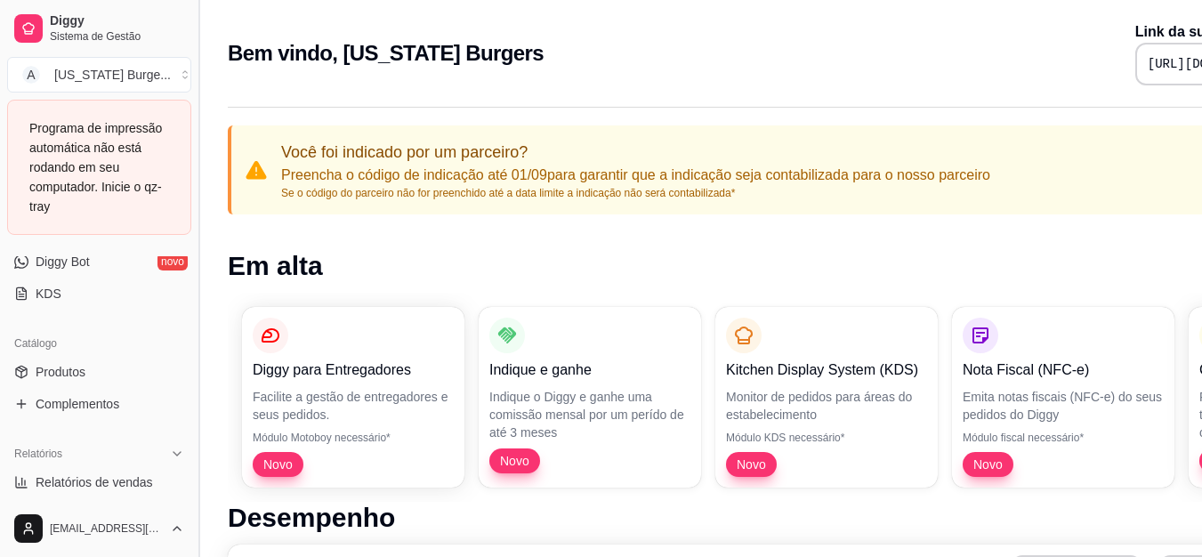
click at [191, 381] on button "Toggle Sidebar" at bounding box center [198, 278] width 14 height 557
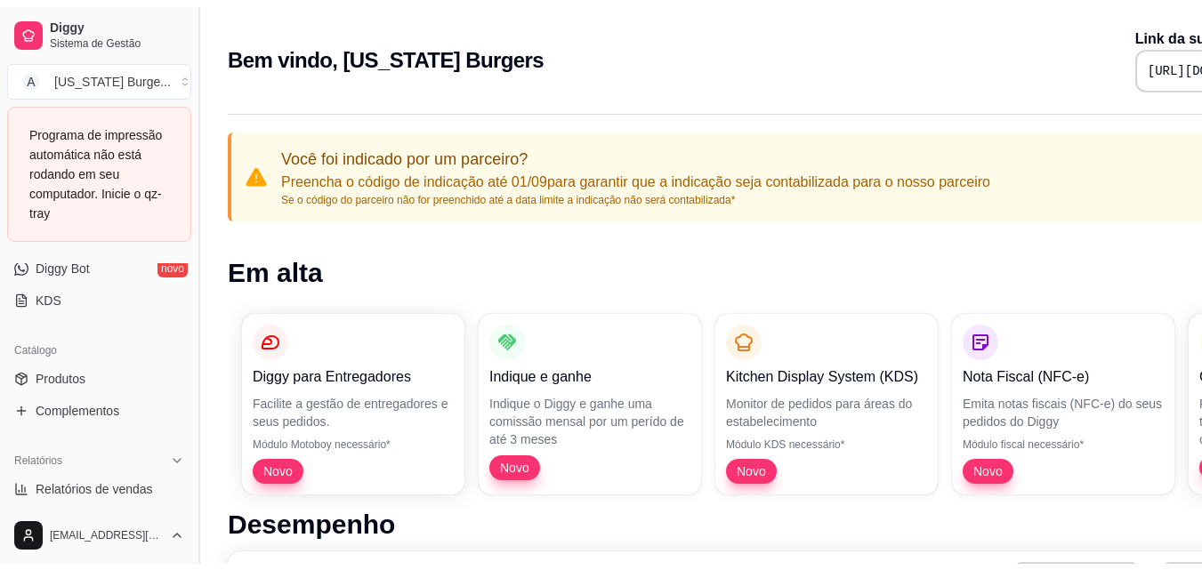
scroll to position [251, 0]
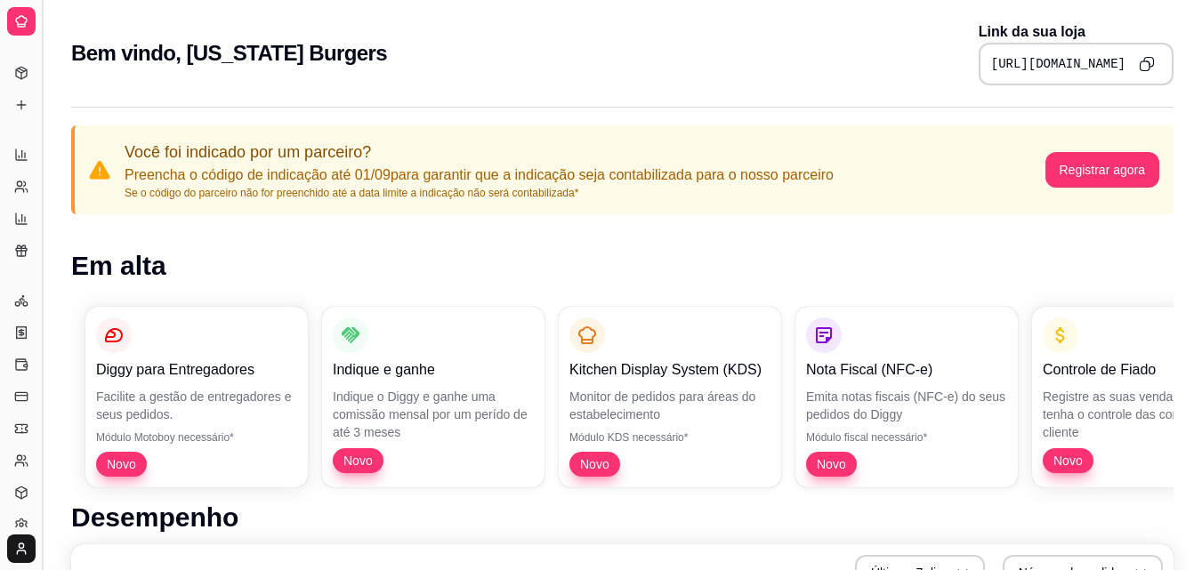
click at [42, 314] on button "Toggle Sidebar" at bounding box center [42, 285] width 14 height 570
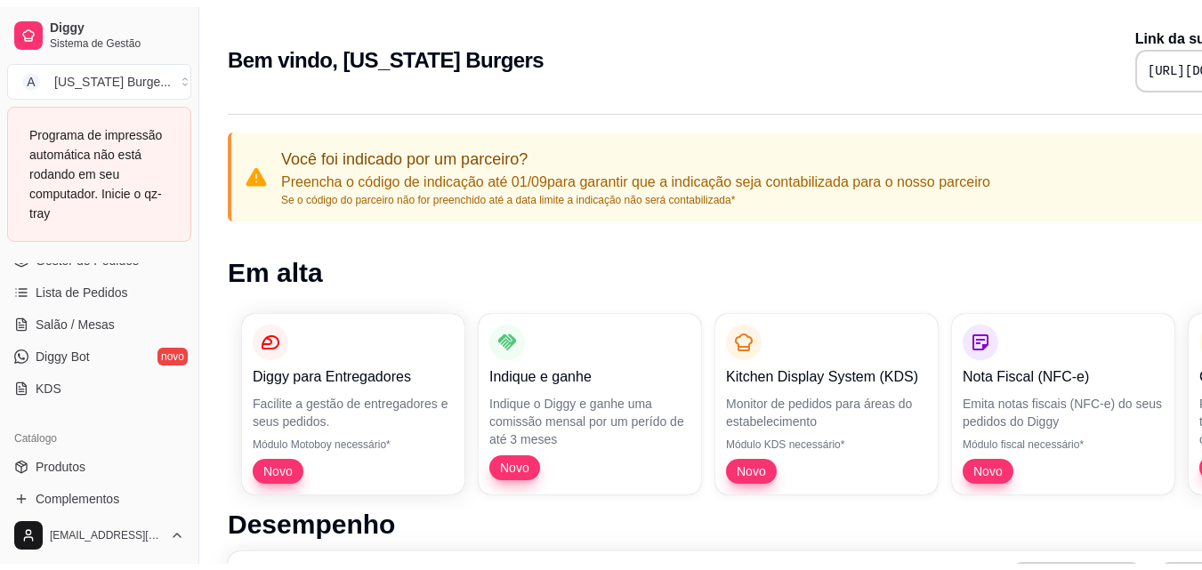
scroll to position [195, 0]
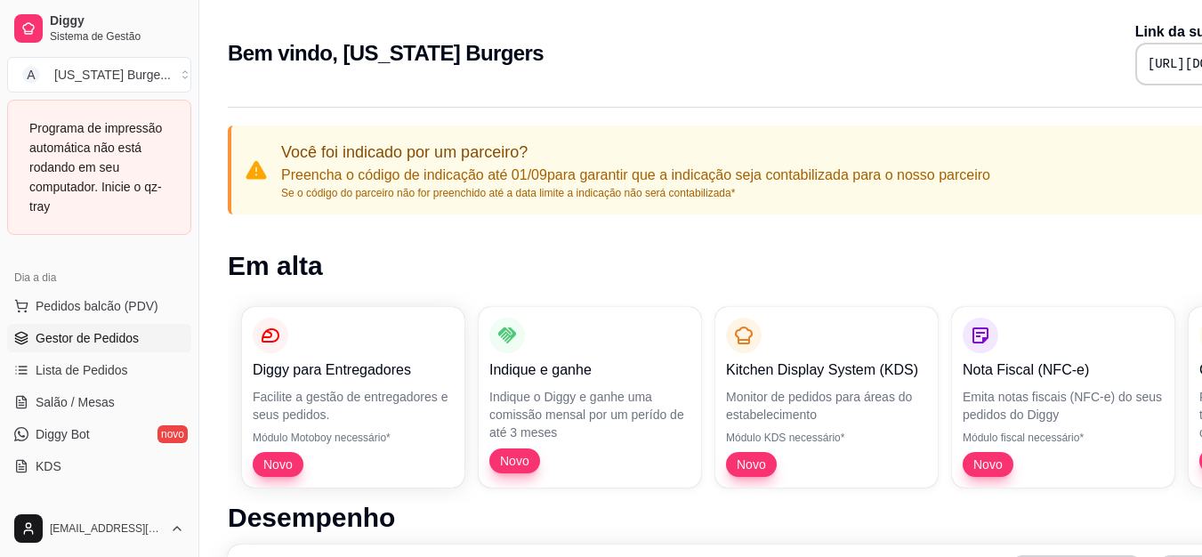
click at [135, 334] on span "Gestor de Pedidos" at bounding box center [87, 338] width 103 height 18
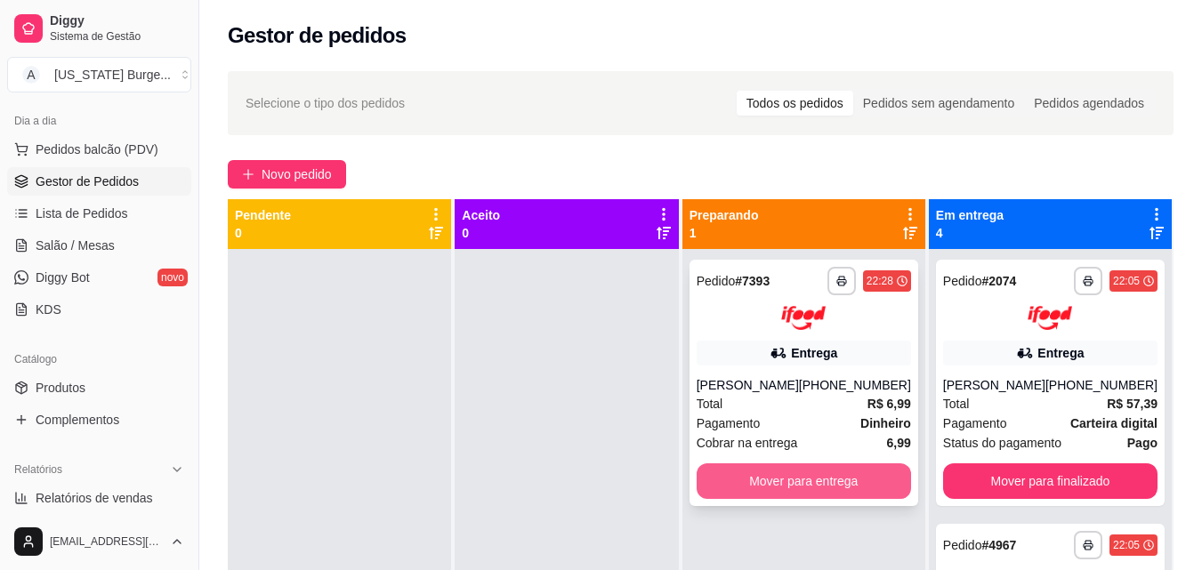
click at [846, 499] on button "Mover para entrega" at bounding box center [804, 481] width 214 height 36
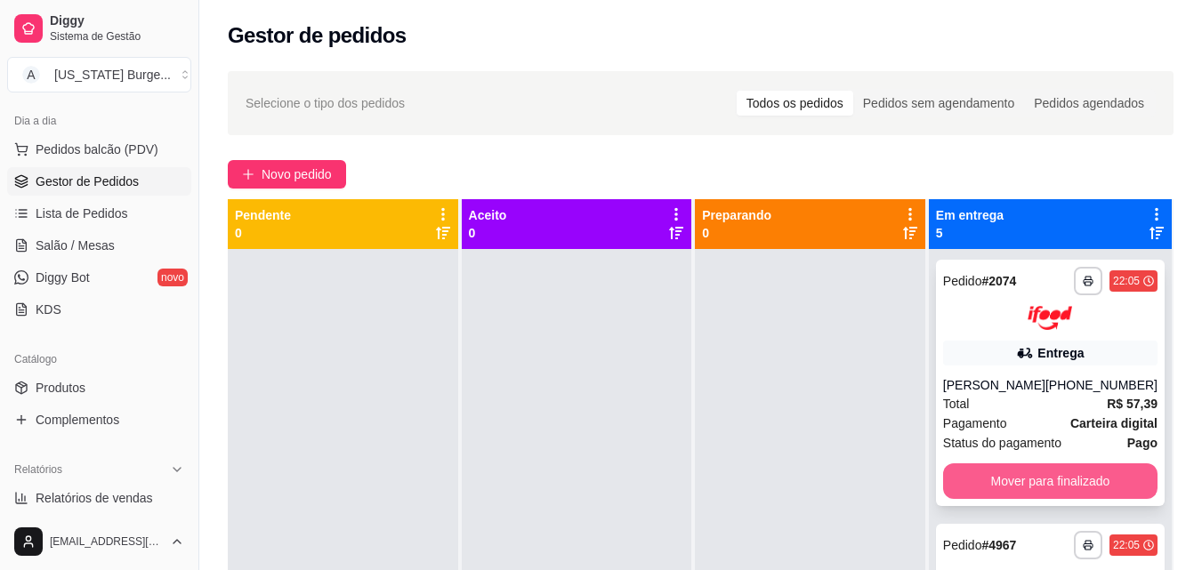
click at [1017, 471] on button "Mover para finalizado" at bounding box center [1050, 481] width 214 height 36
click at [1017, 471] on button "Mover para finalizado" at bounding box center [1050, 480] width 208 height 35
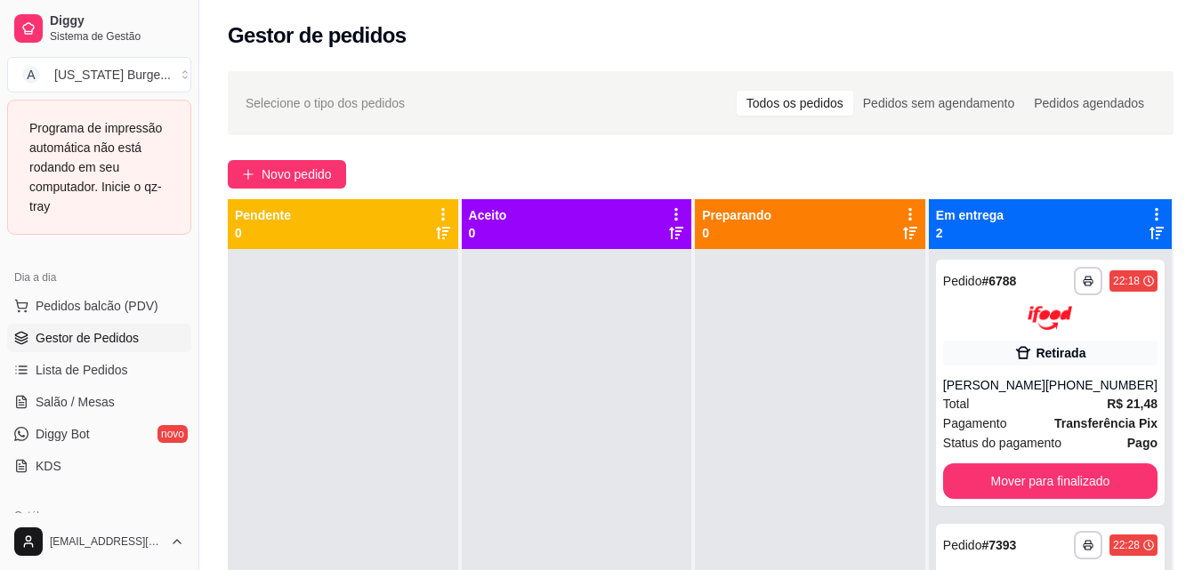
scroll to position [50, 0]
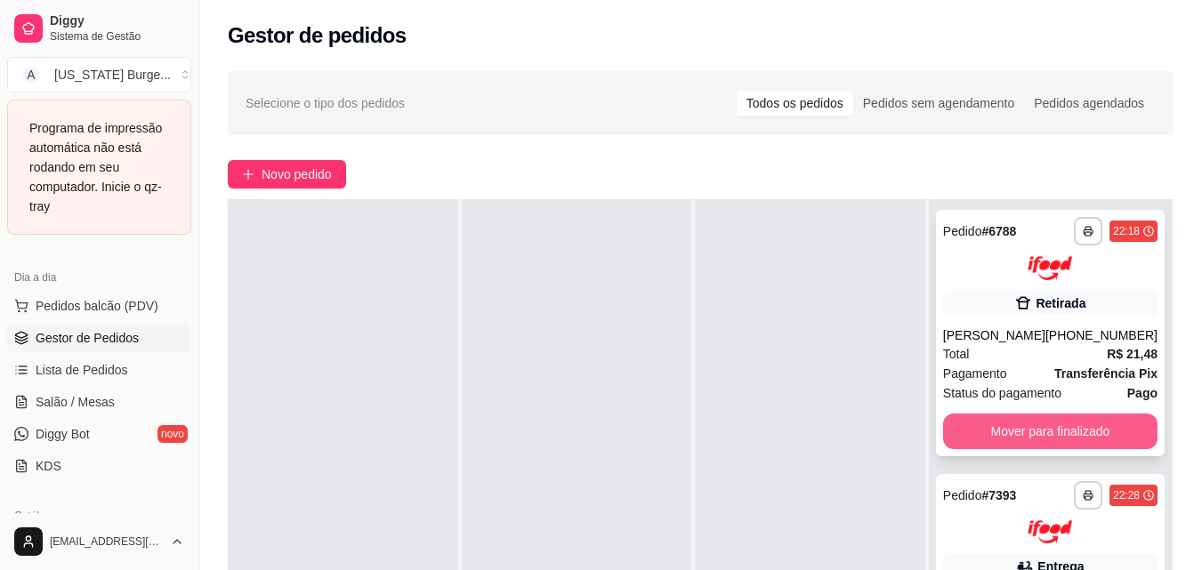
click at [1066, 419] on button "Mover para finalizado" at bounding box center [1050, 432] width 214 height 36
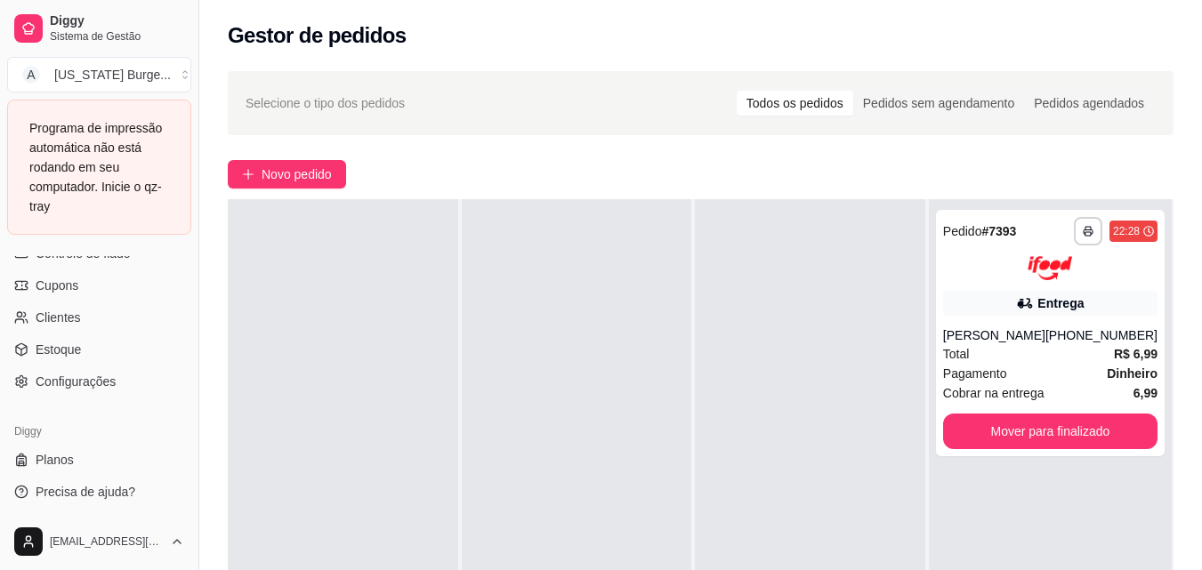
scroll to position [849, 0]
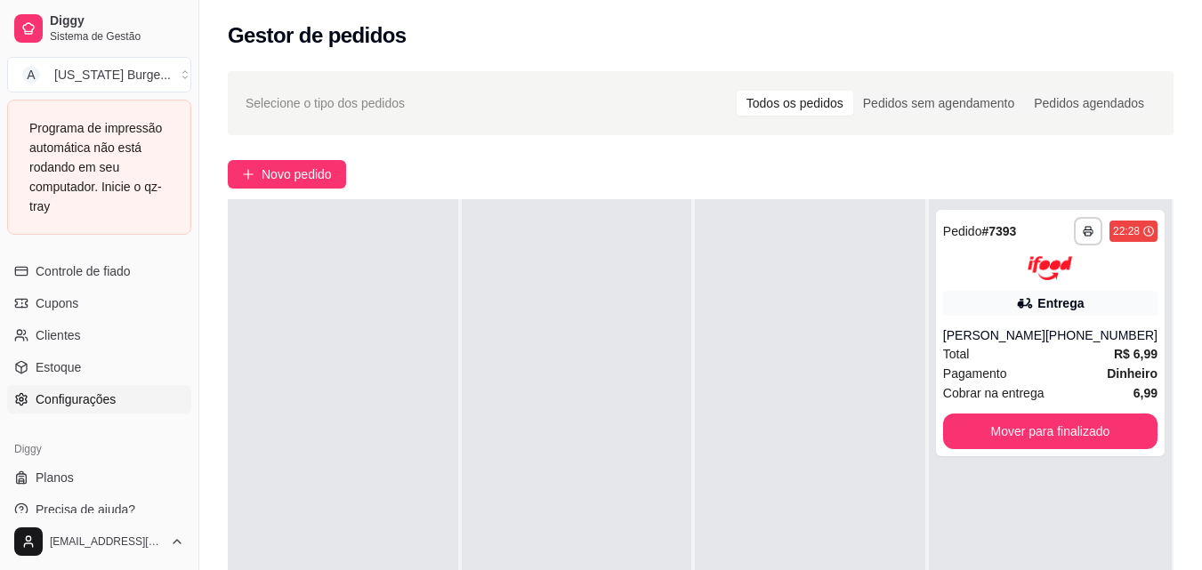
click at [71, 400] on span "Configurações" at bounding box center [76, 400] width 80 height 18
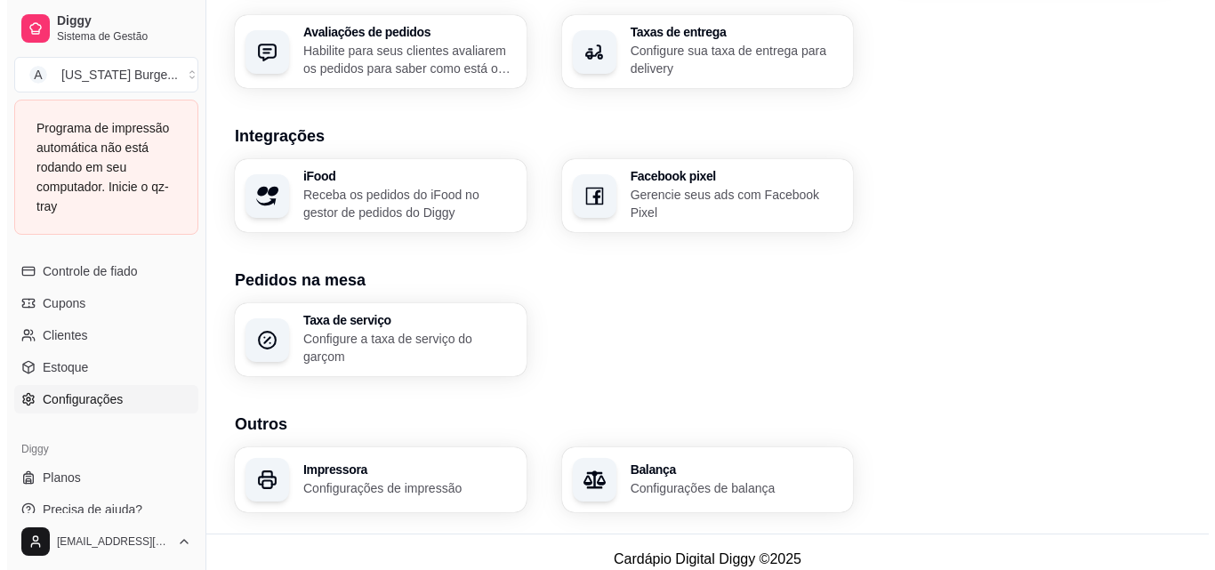
scroll to position [676, 0]
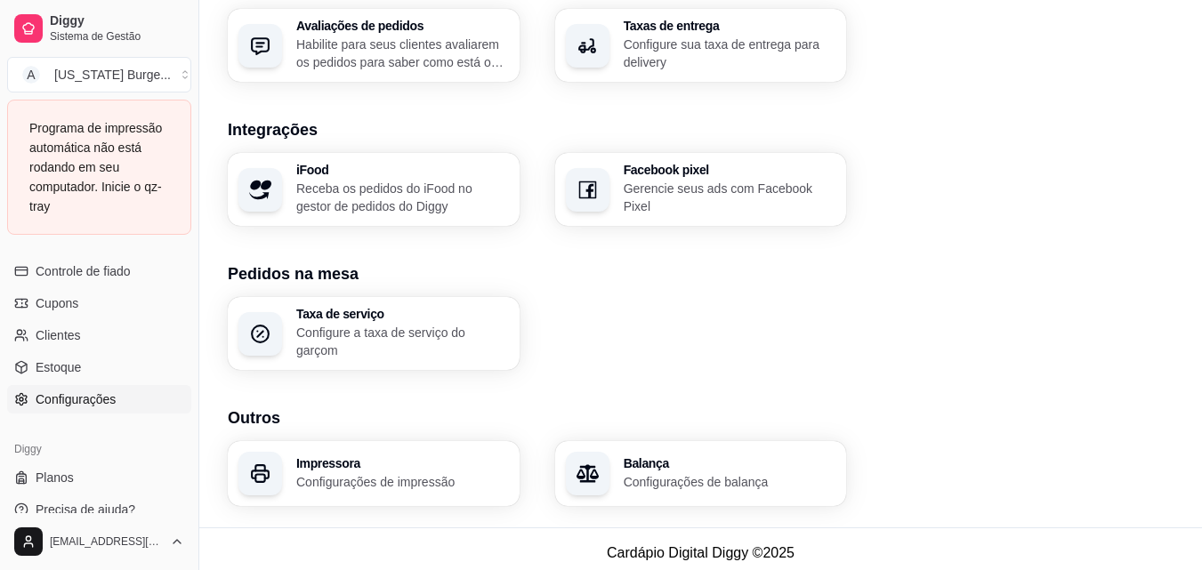
click at [325, 441] on div "Impressora Configurações de impressão" at bounding box center [374, 473] width 292 height 65
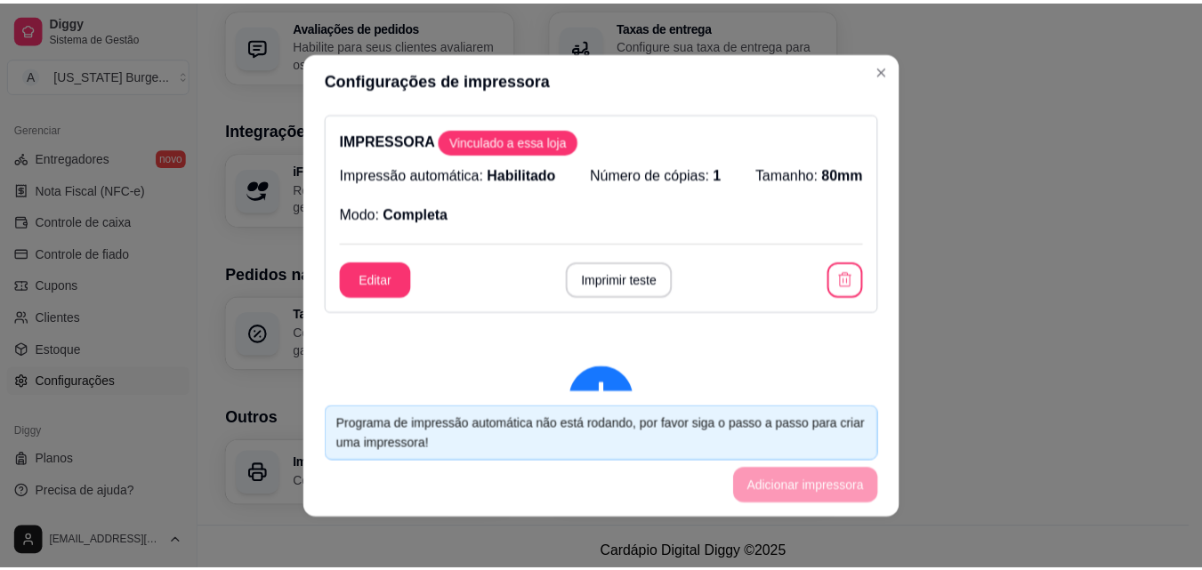
scroll to position [710, 0]
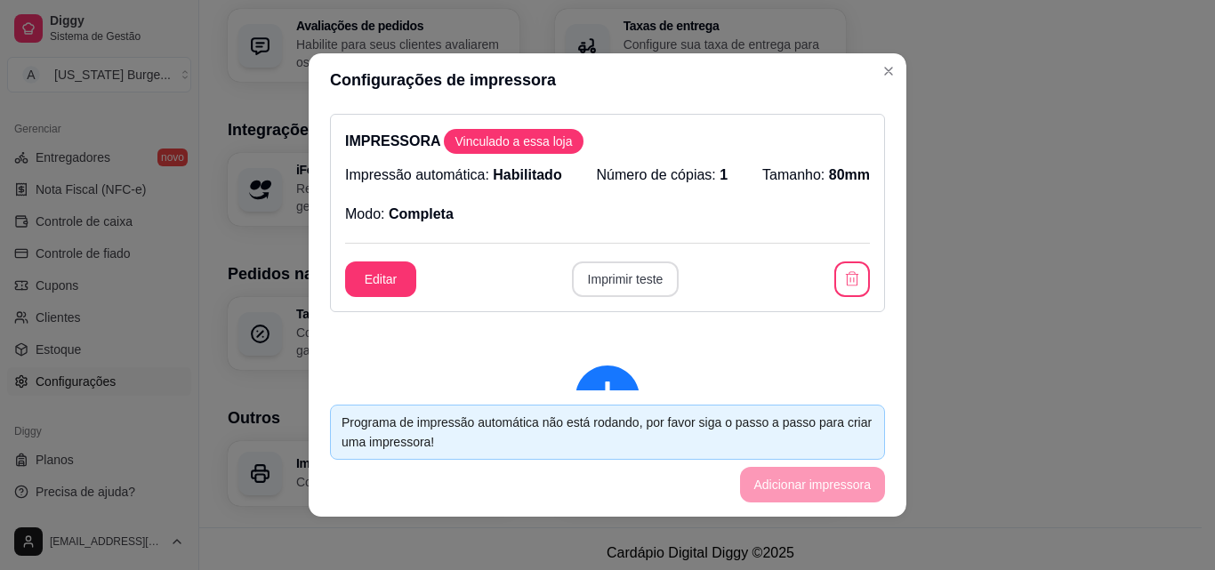
click at [592, 277] on button "Imprimir teste" at bounding box center [626, 280] width 108 height 36
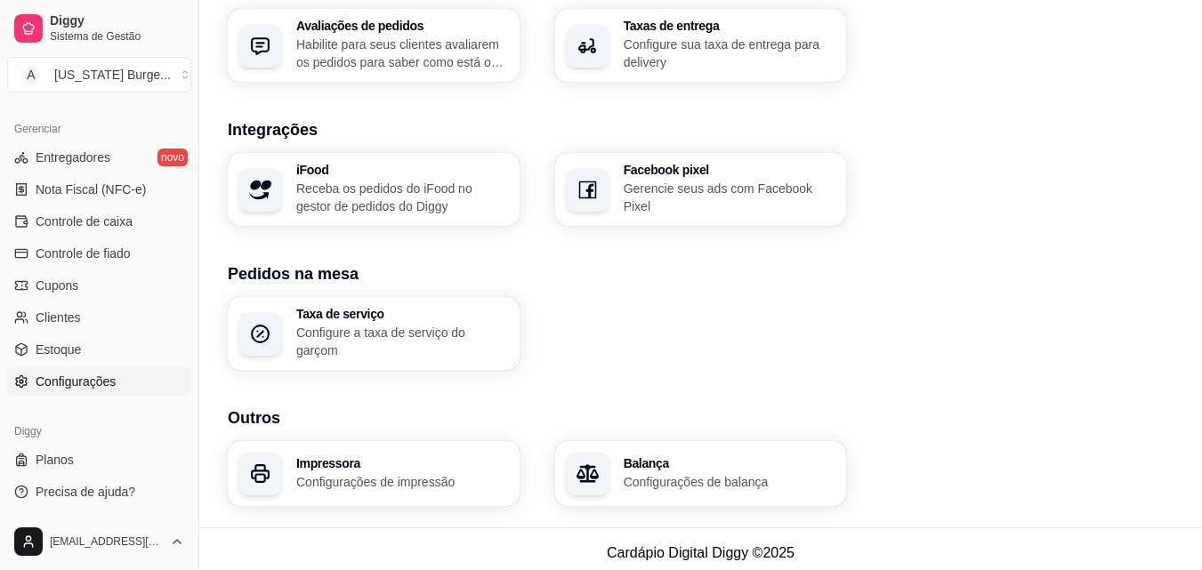
click at [398, 448] on div "Impressora Configurações de impressão" at bounding box center [374, 473] width 292 height 65
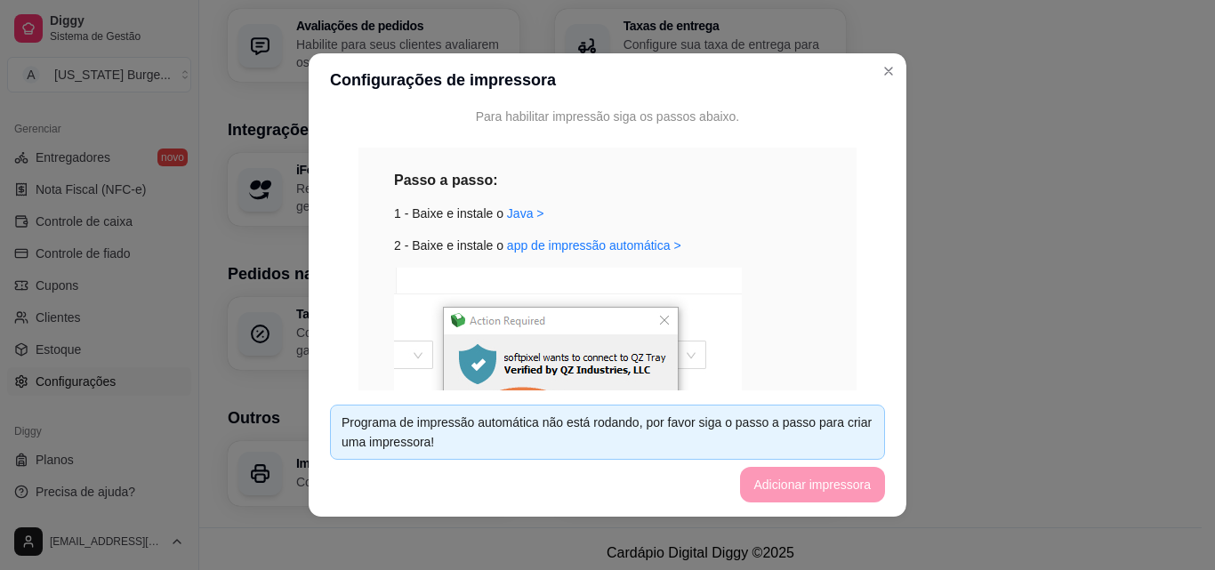
scroll to position [367, 0]
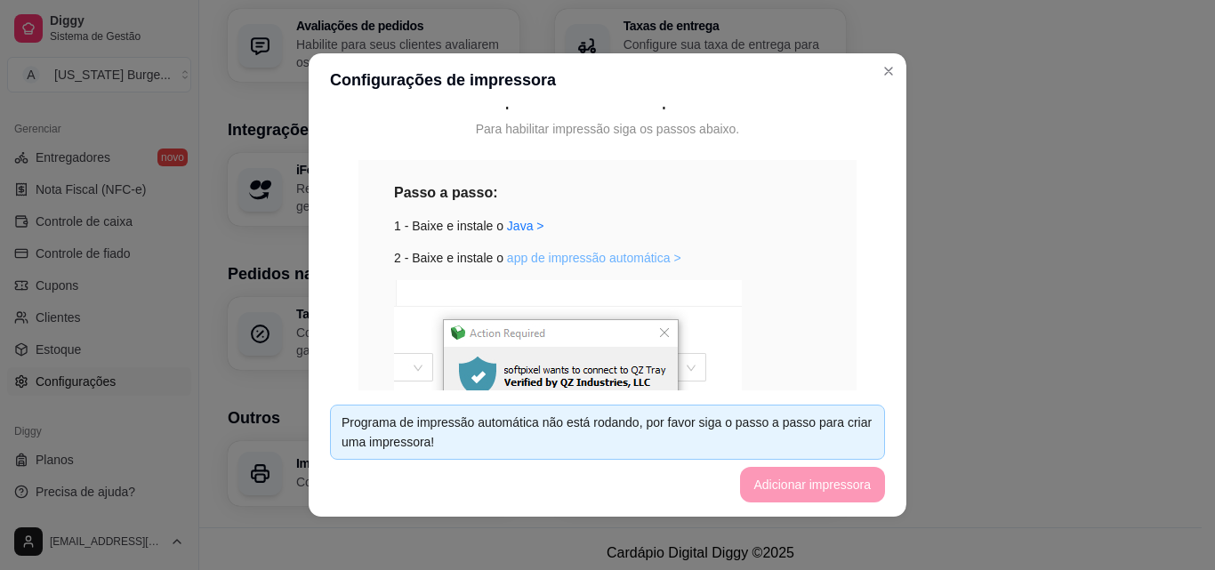
click at [566, 261] on link "app de impressão automática >" at bounding box center [594, 258] width 174 height 14
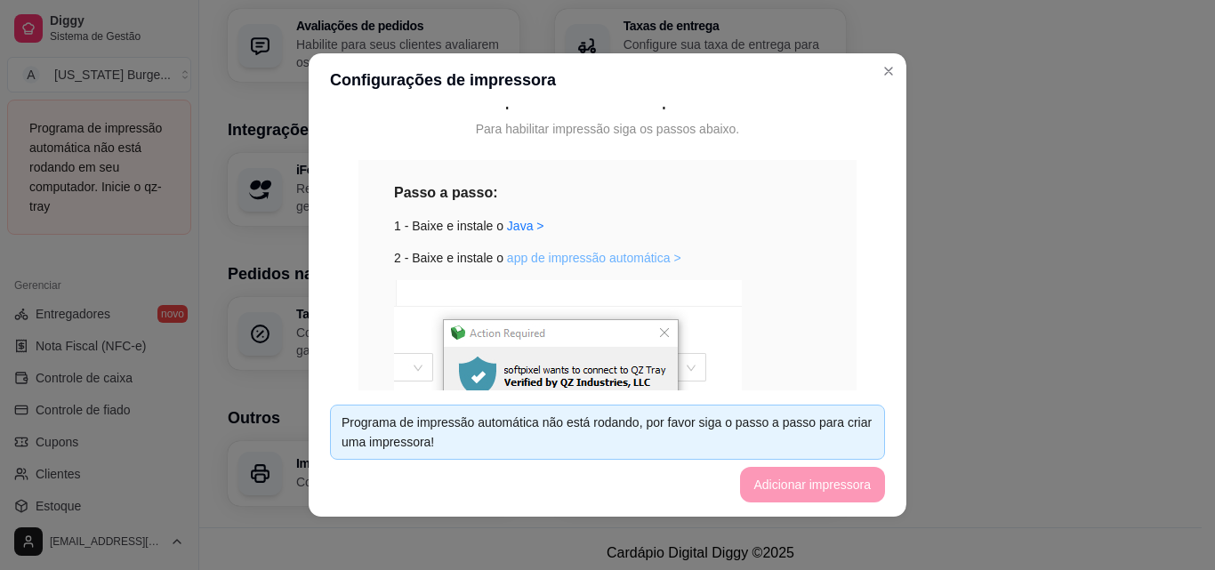
scroll to position [849, 0]
click at [604, 251] on link "app de impressão automática >" at bounding box center [594, 258] width 174 height 14
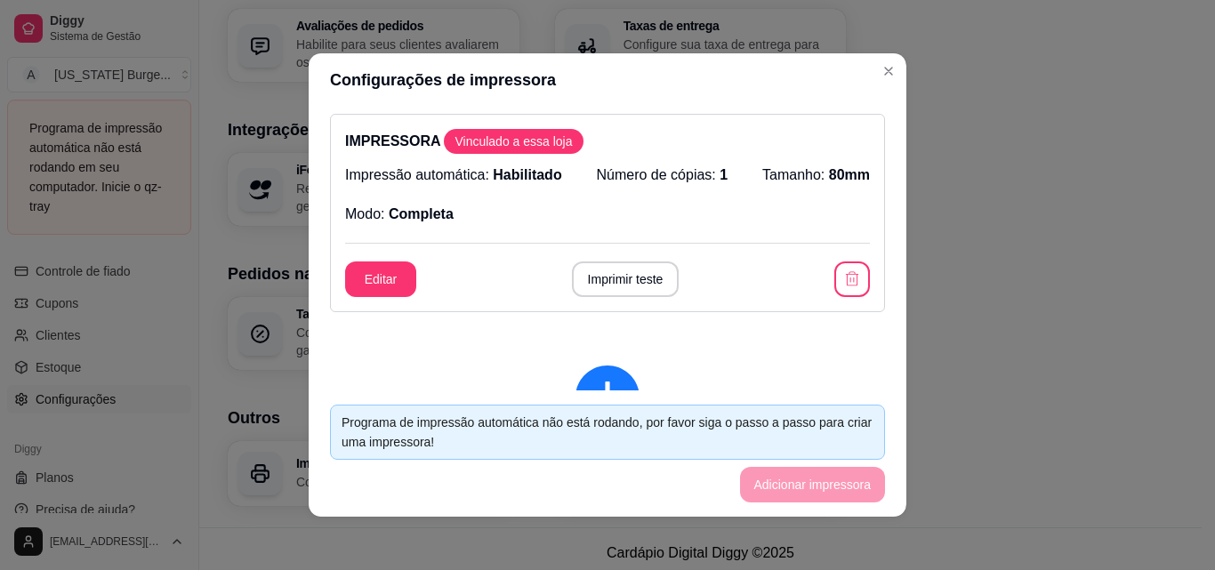
scroll to position [33, 0]
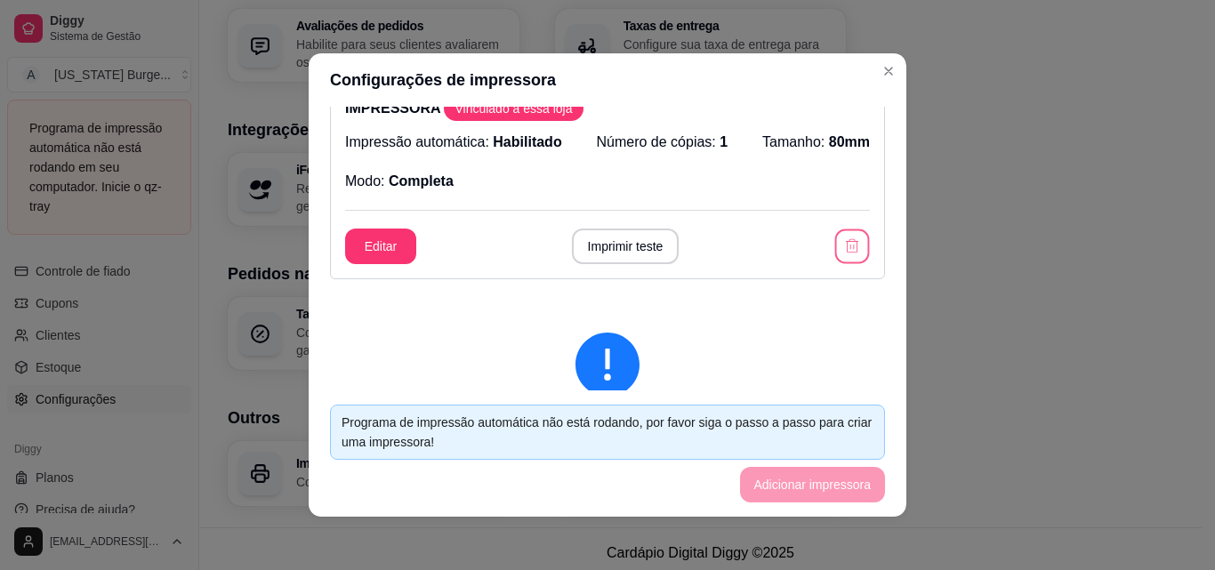
click at [843, 243] on icon "button" at bounding box center [851, 246] width 17 height 17
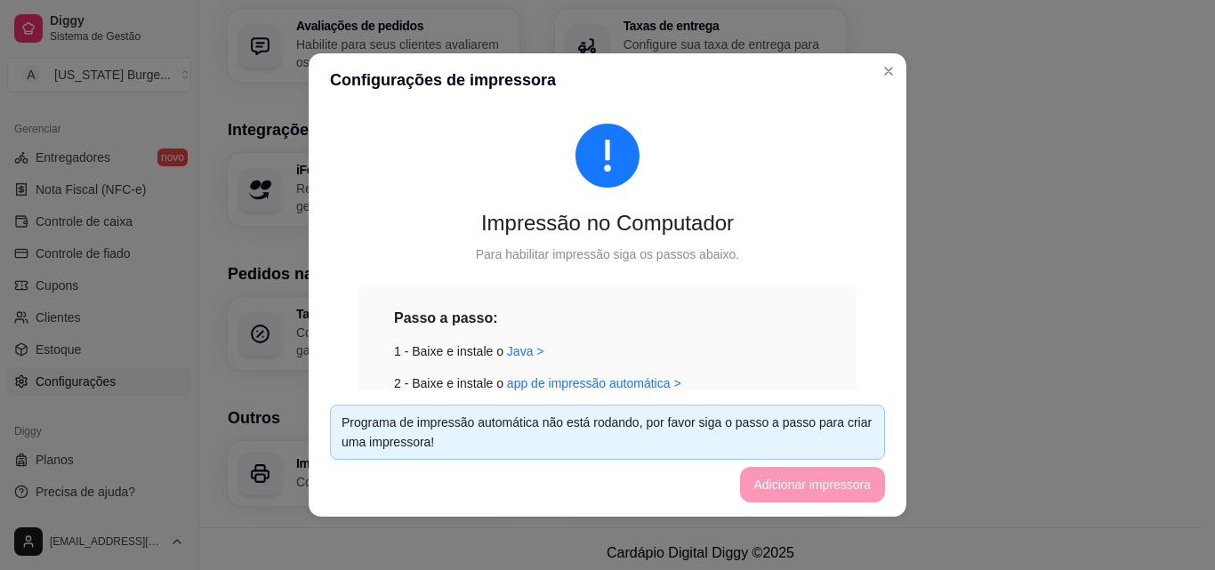
scroll to position [0, 0]
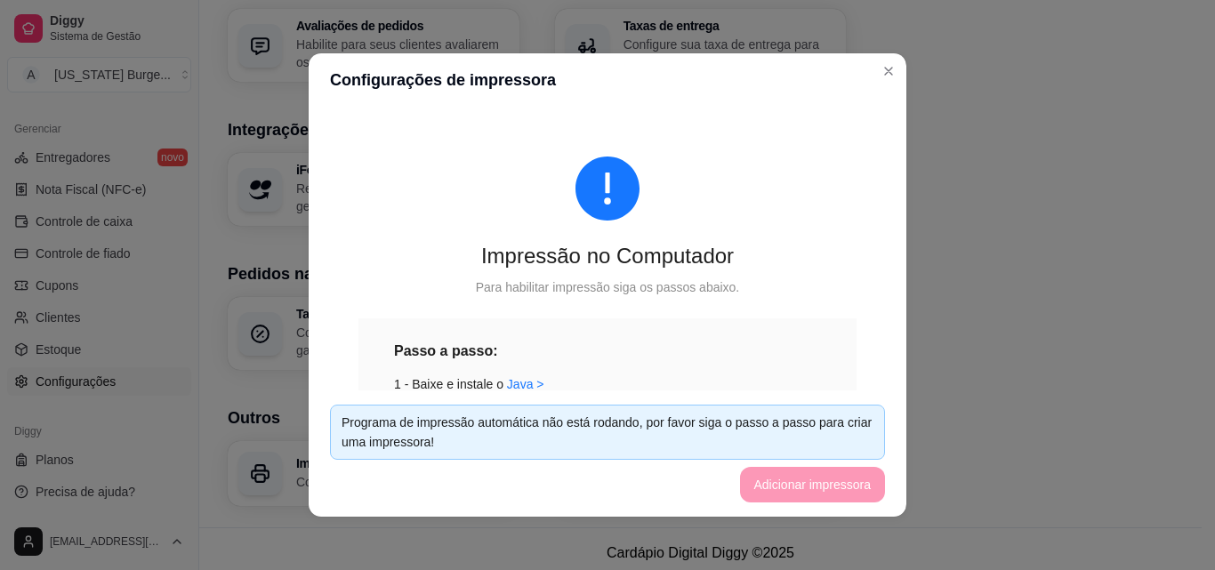
click at [809, 489] on footer "Programa de impressão automática não está rodando, por favor siga o passo a pas…" at bounding box center [608, 454] width 598 height 126
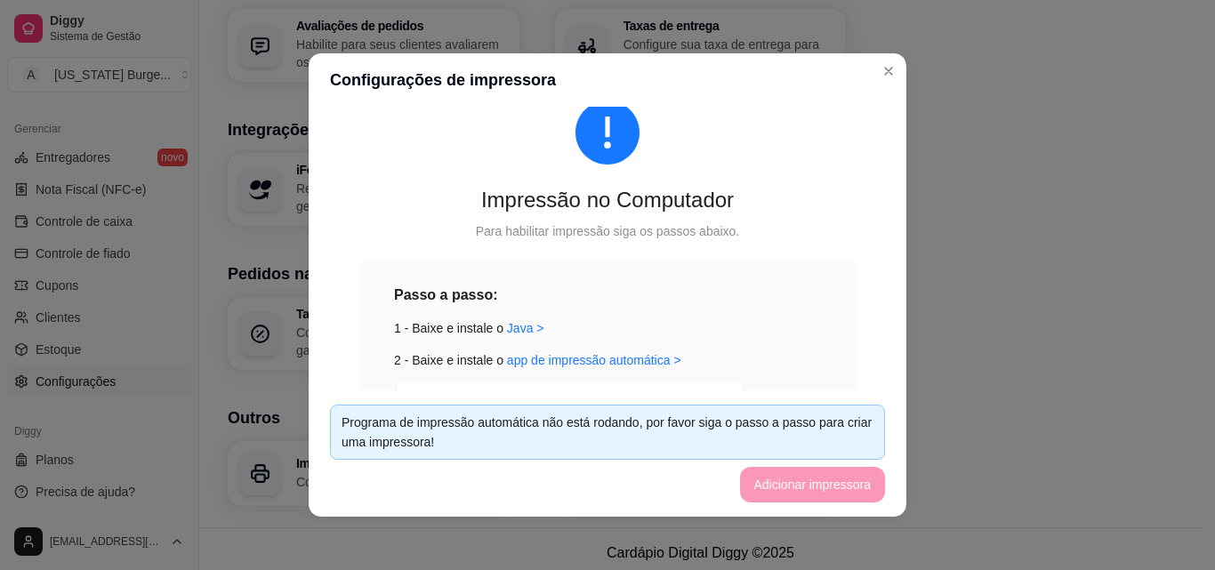
scroll to position [249, 0]
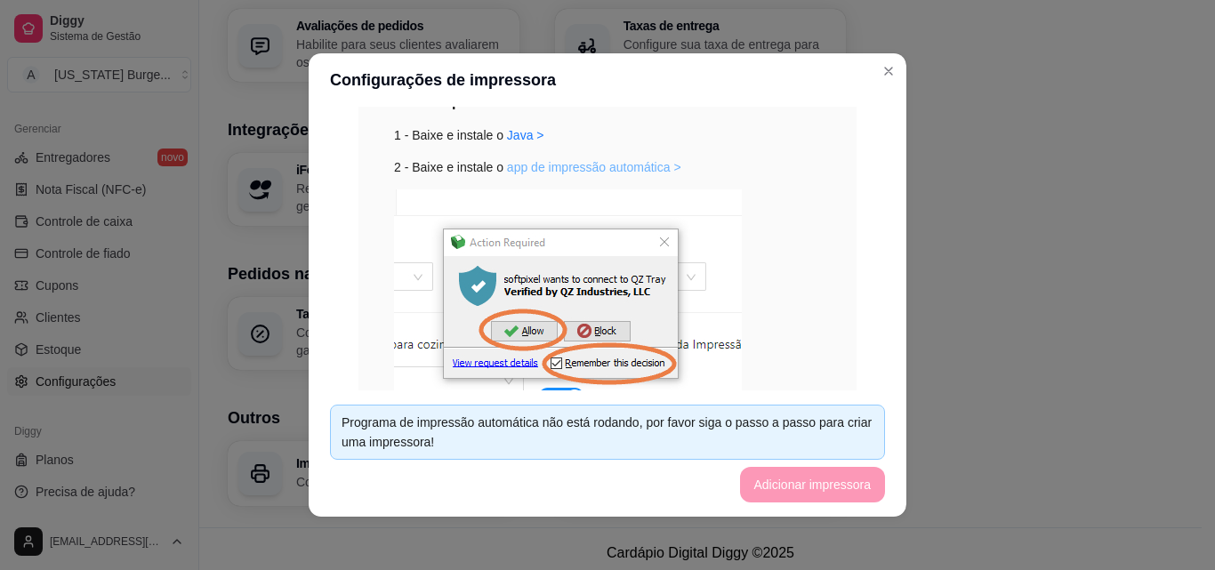
click at [603, 162] on link "app de impressão automática >" at bounding box center [594, 167] width 174 height 14
click at [511, 137] on link "Java >" at bounding box center [525, 135] width 37 height 14
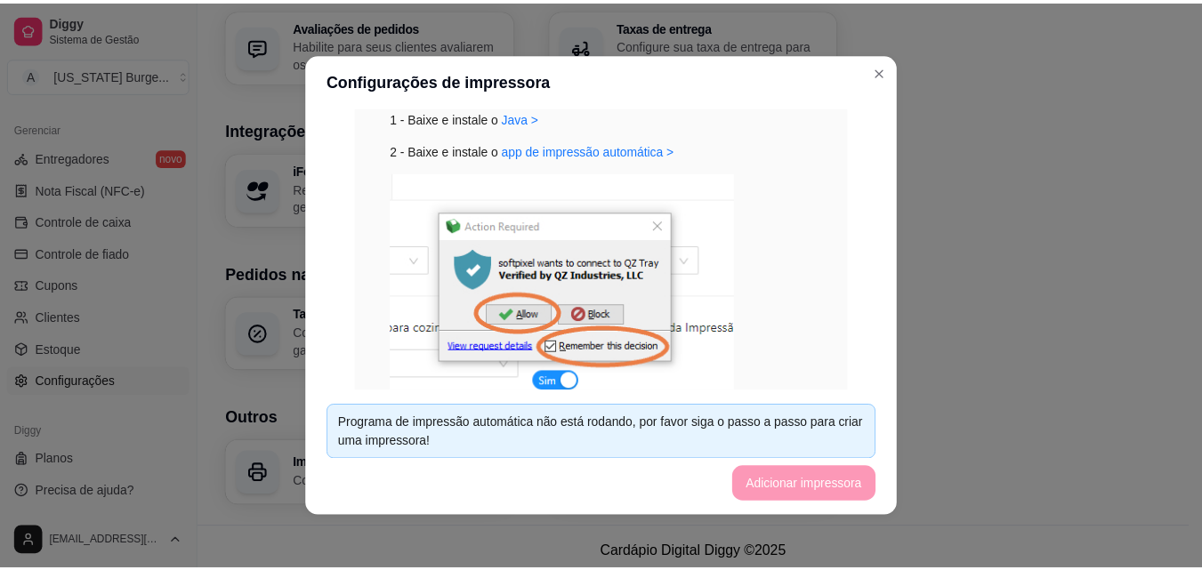
scroll to position [437, 0]
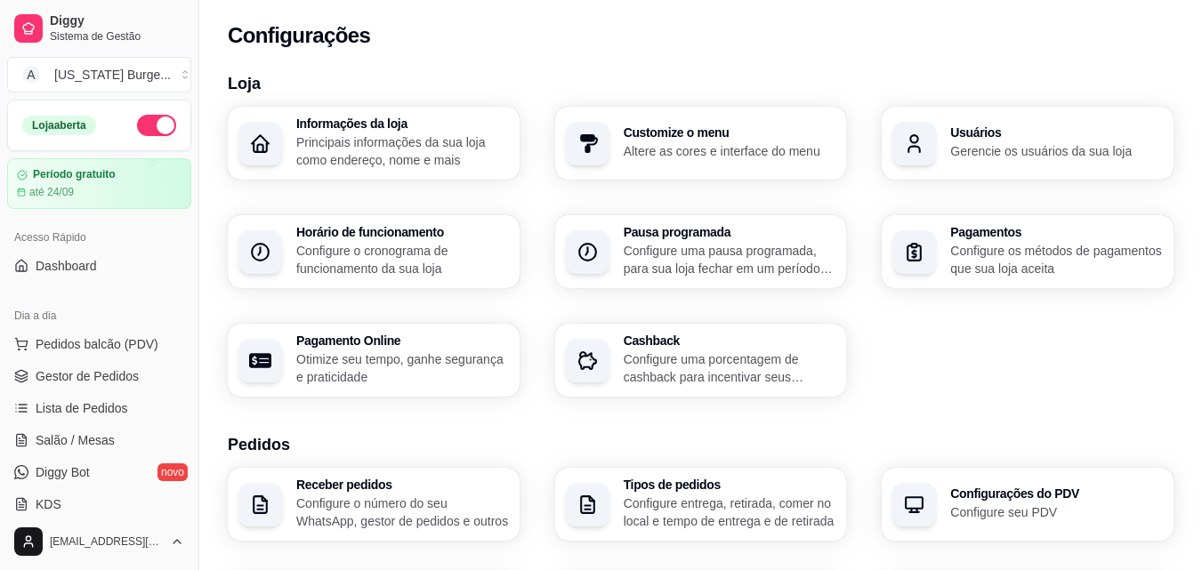
click at [137, 125] on button "button" at bounding box center [156, 125] width 39 height 21
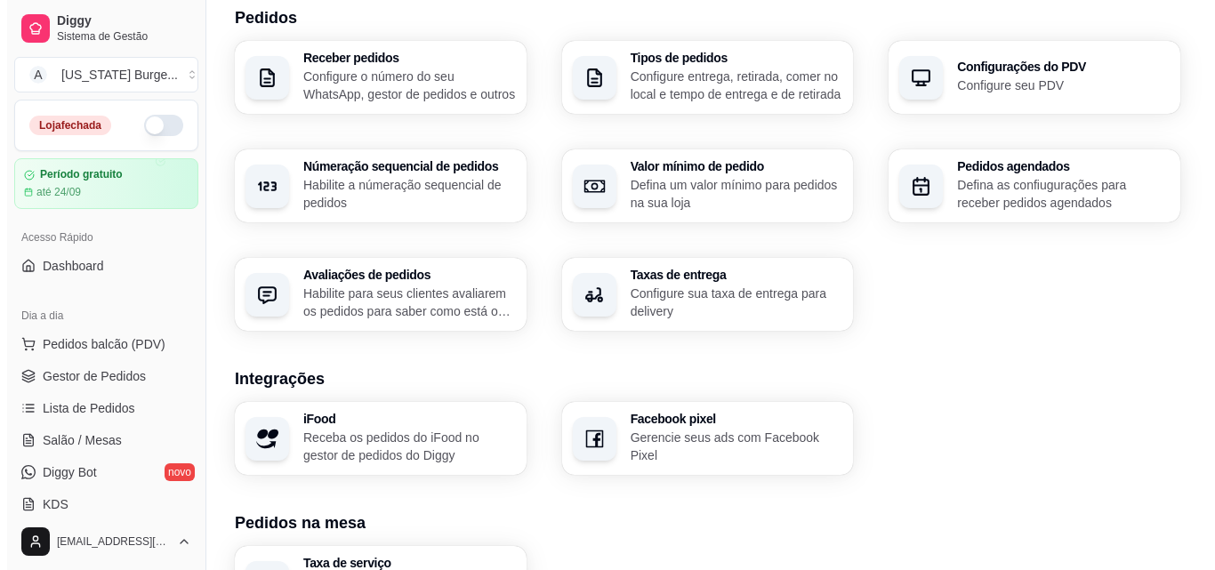
scroll to position [676, 0]
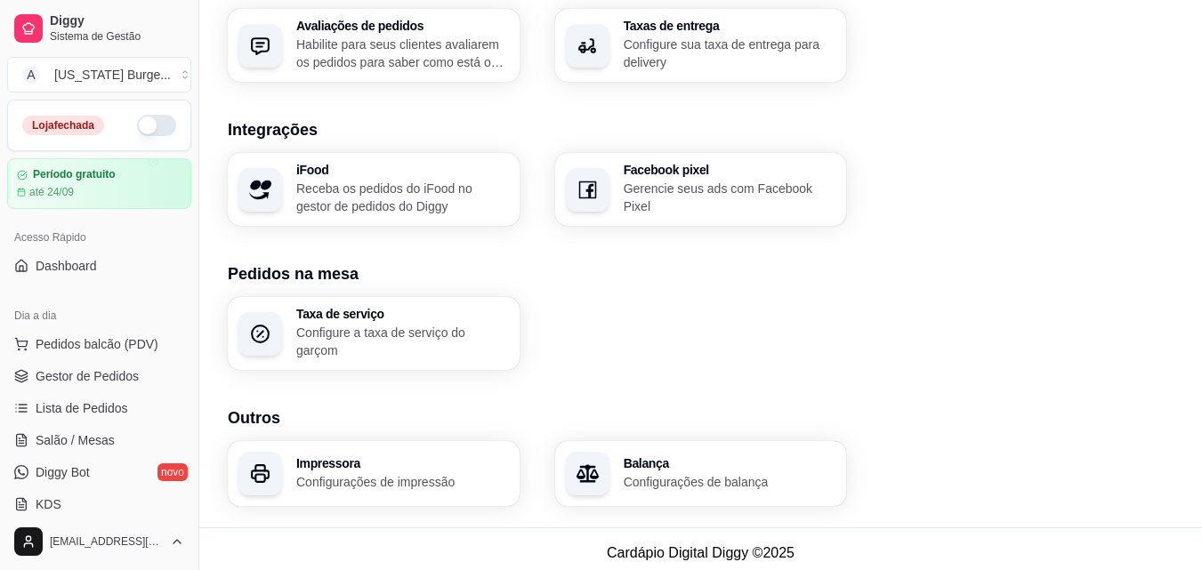
click at [375, 460] on h3 "Impressora" at bounding box center [402, 463] width 213 height 12
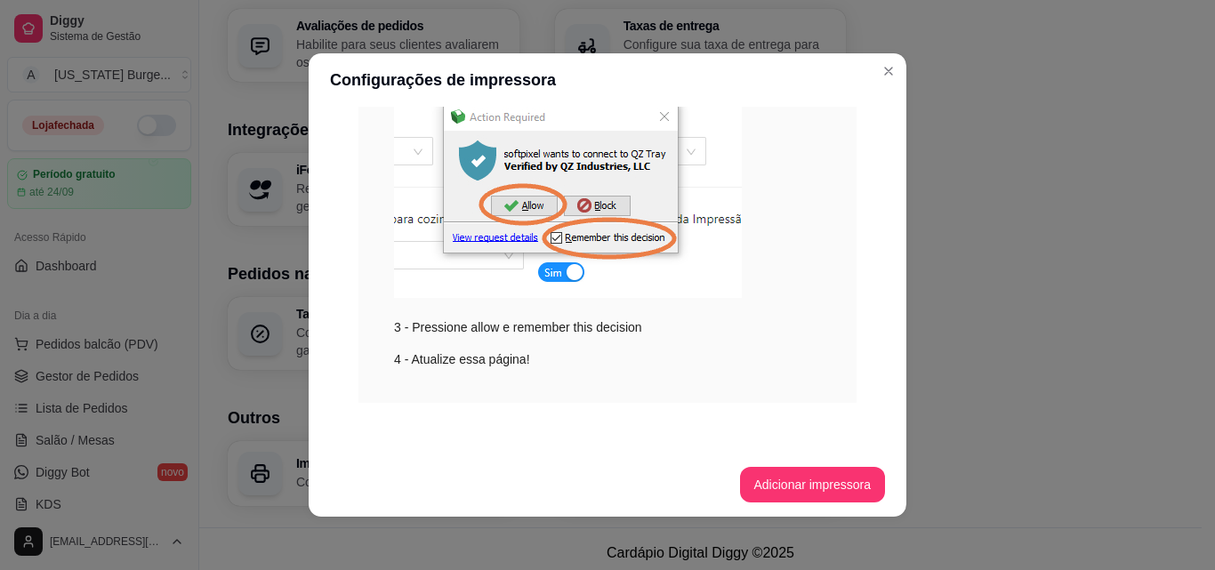
scroll to position [375, 0]
click at [801, 476] on button "Adicionar impressora" at bounding box center [813, 485] width 146 height 36
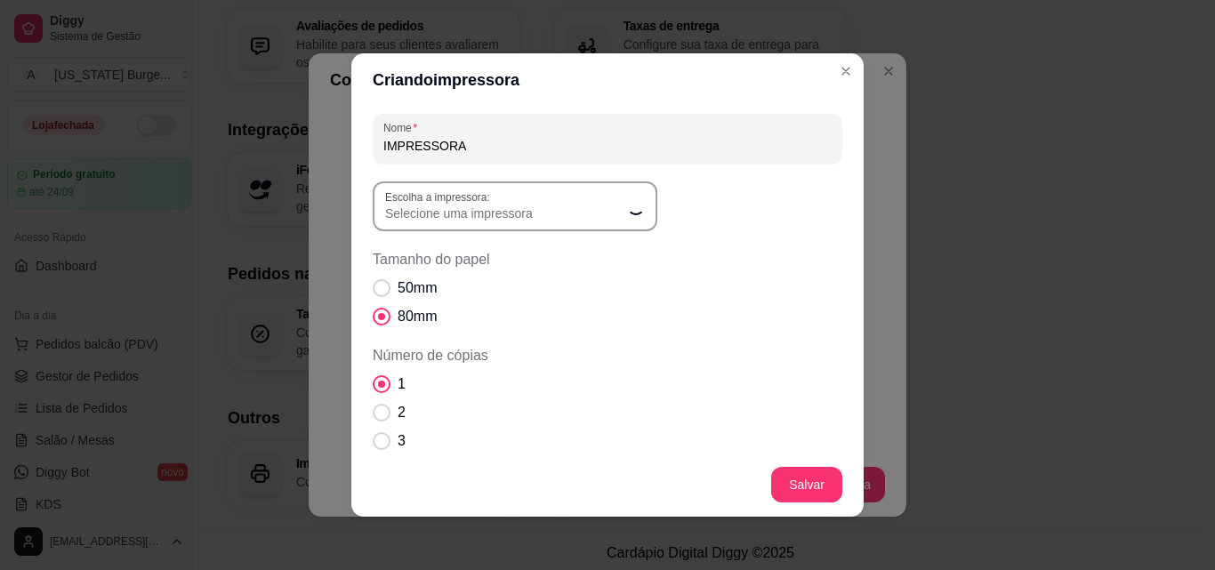
click at [580, 220] on span "Selecione uma impressora" at bounding box center [504, 214] width 238 height 18
drag, startPoint x: 462, startPoint y: 149, endPoint x: 291, endPoint y: 147, distance: 170.8
click at [291, 147] on div "Criando impressora Nome IMPRESSORA Escolha a impressora: Microsoft XPS Document…" at bounding box center [607, 285] width 1215 height 570
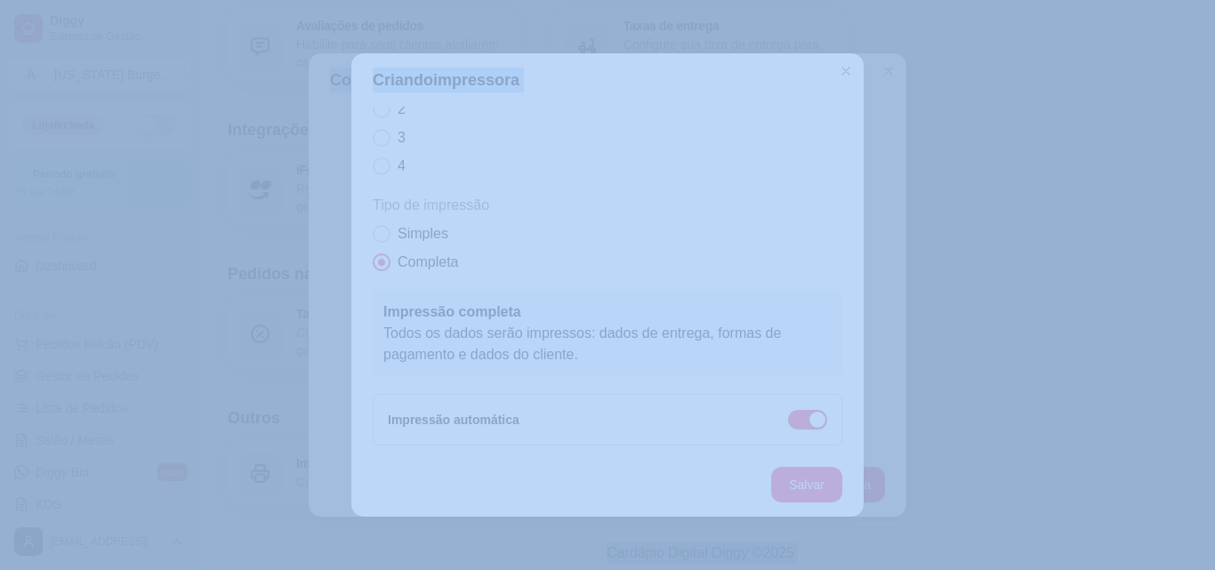
scroll to position [4, 0]
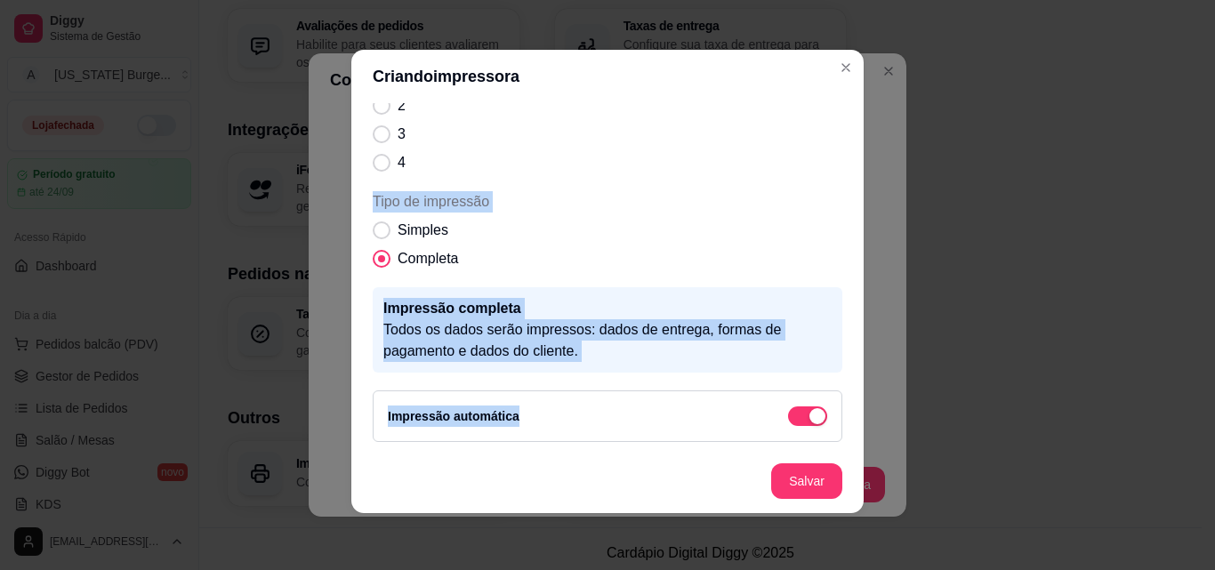
drag, startPoint x: 425, startPoint y: 157, endPoint x: 612, endPoint y: 412, distance: 315.6
click at [612, 412] on div "Nome es Escolha a impressora: Microsoft XPS Document Writer AnyDesk Printer Mic…" at bounding box center [608, 124] width 470 height 635
click at [613, 411] on div "Impressão automática" at bounding box center [607, 416] width 439 height 21
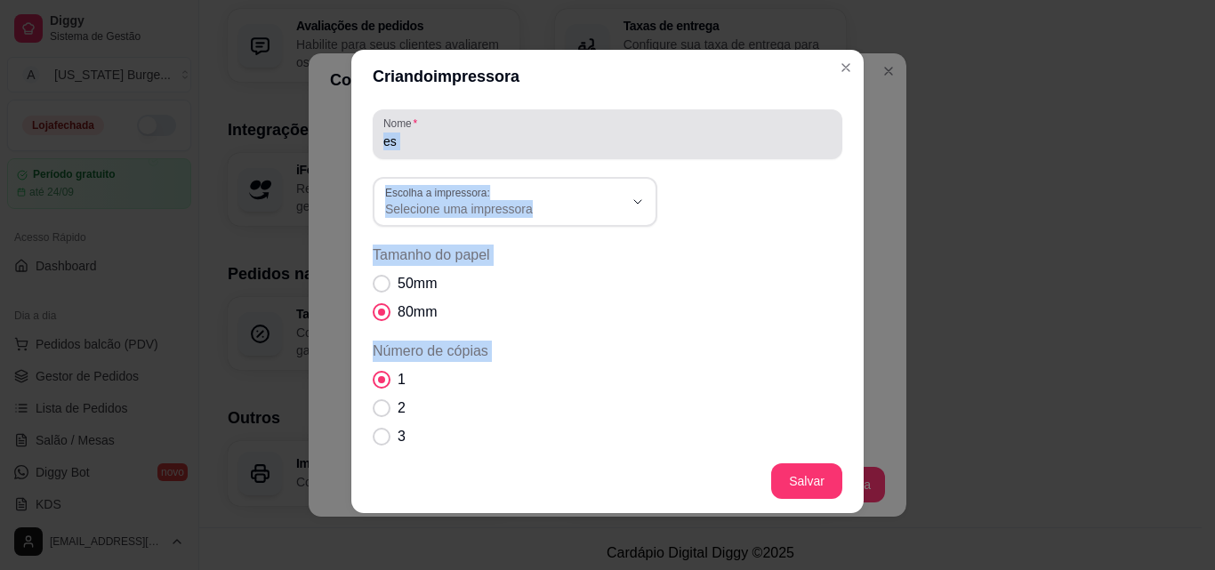
click at [418, 127] on div "es" at bounding box center [607, 135] width 448 height 36
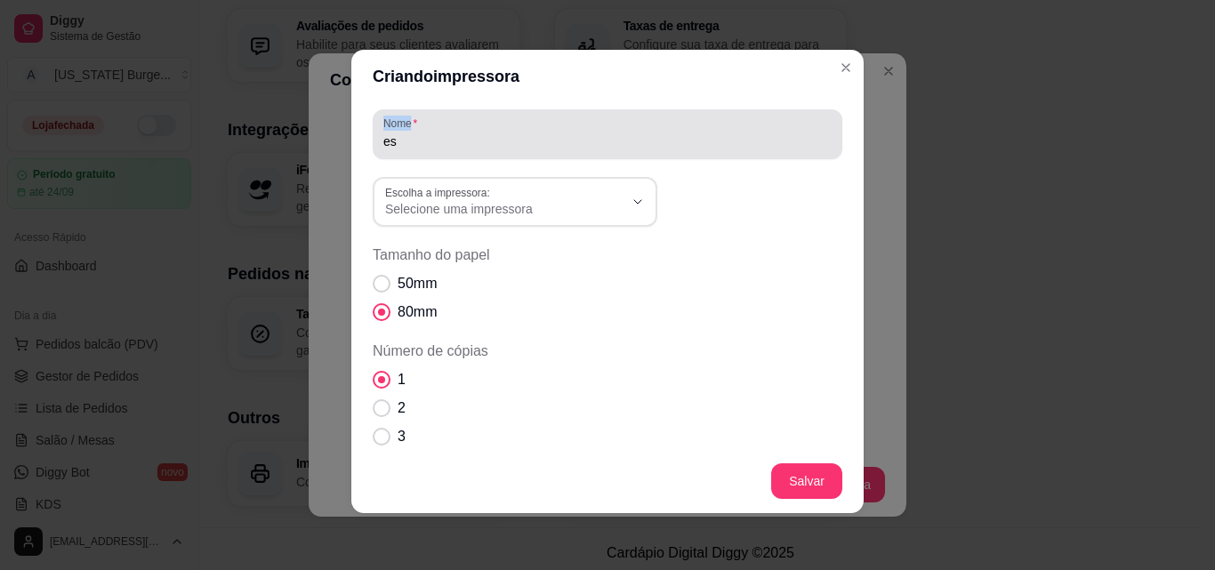
click at [420, 133] on div "es" at bounding box center [607, 135] width 448 height 36
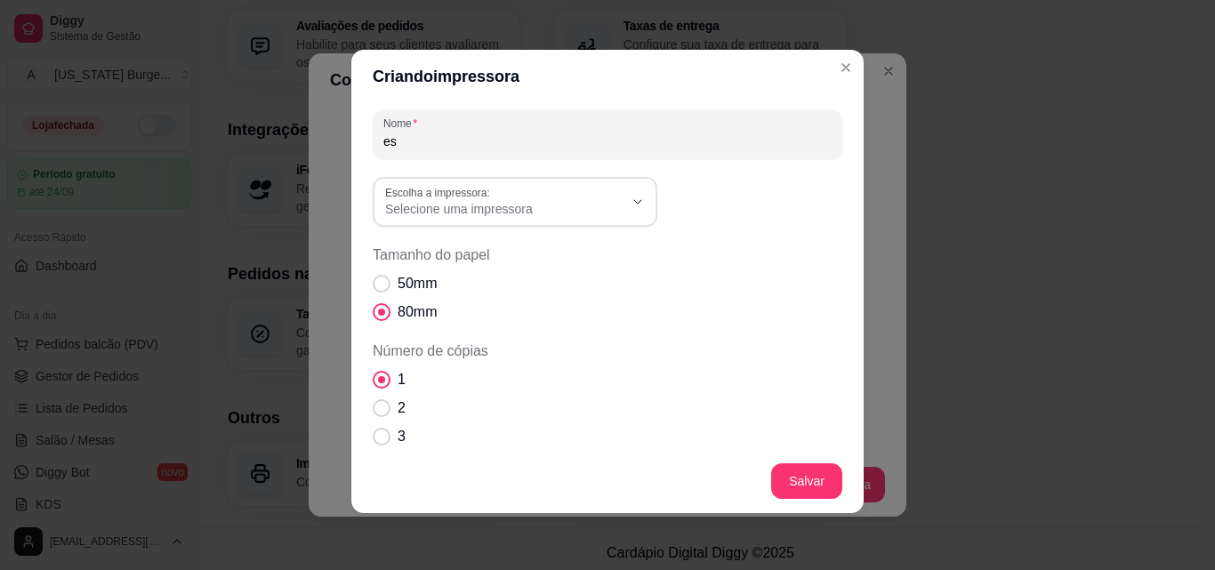
drag, startPoint x: 408, startPoint y: 133, endPoint x: 394, endPoint y: 136, distance: 14.7
click at [394, 136] on input "es" at bounding box center [607, 142] width 448 height 18
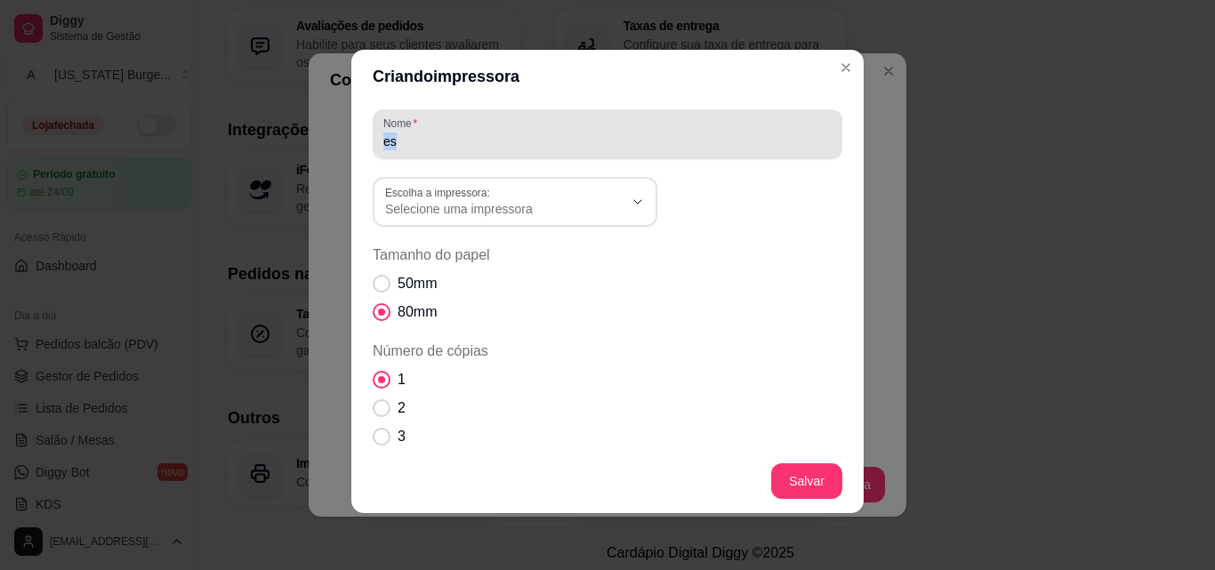
drag, startPoint x: 451, startPoint y: 151, endPoint x: 248, endPoint y: 166, distance: 203.4
click at [248, 166] on div "Criando impressora Nome es Escolha a impressora: Microsoft XPS Document Writer …" at bounding box center [607, 285] width 1215 height 570
click at [411, 125] on label "Nome" at bounding box center [403, 123] width 40 height 15
click at [411, 133] on input "es" at bounding box center [607, 142] width 448 height 18
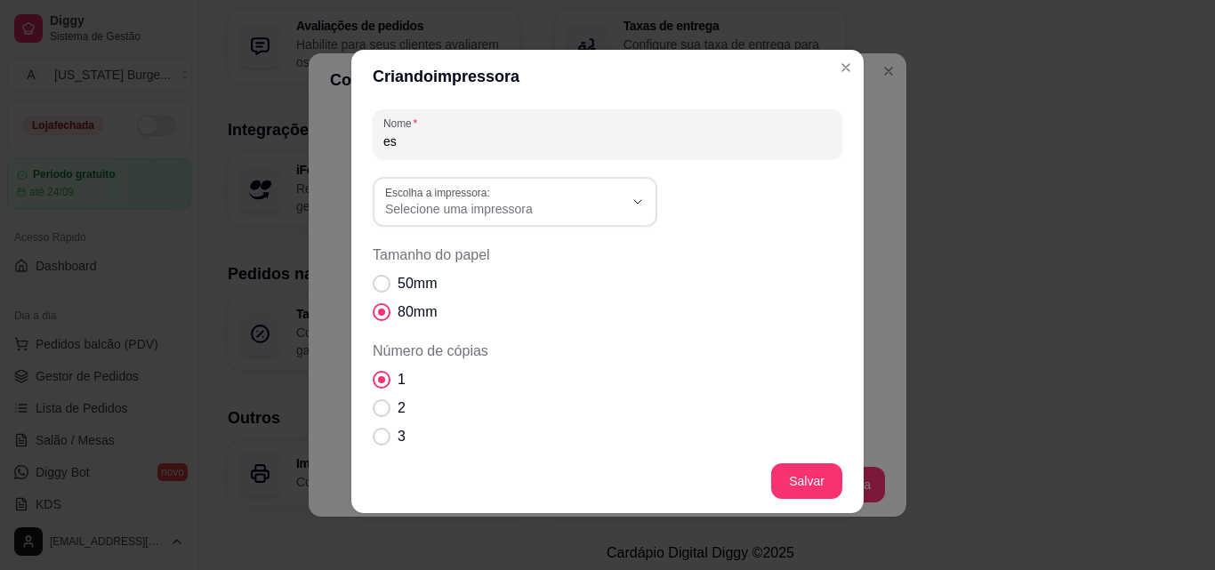
drag, startPoint x: 411, startPoint y: 137, endPoint x: 350, endPoint y: 143, distance: 61.7
click at [351, 143] on div "Nome es Escolha a impressora: Microsoft XPS Document Writer AnyDesk Printer Mic…" at bounding box center [607, 276] width 512 height 346
type input "Epson"
click at [794, 477] on button "Salvar" at bounding box center [806, 481] width 71 height 36
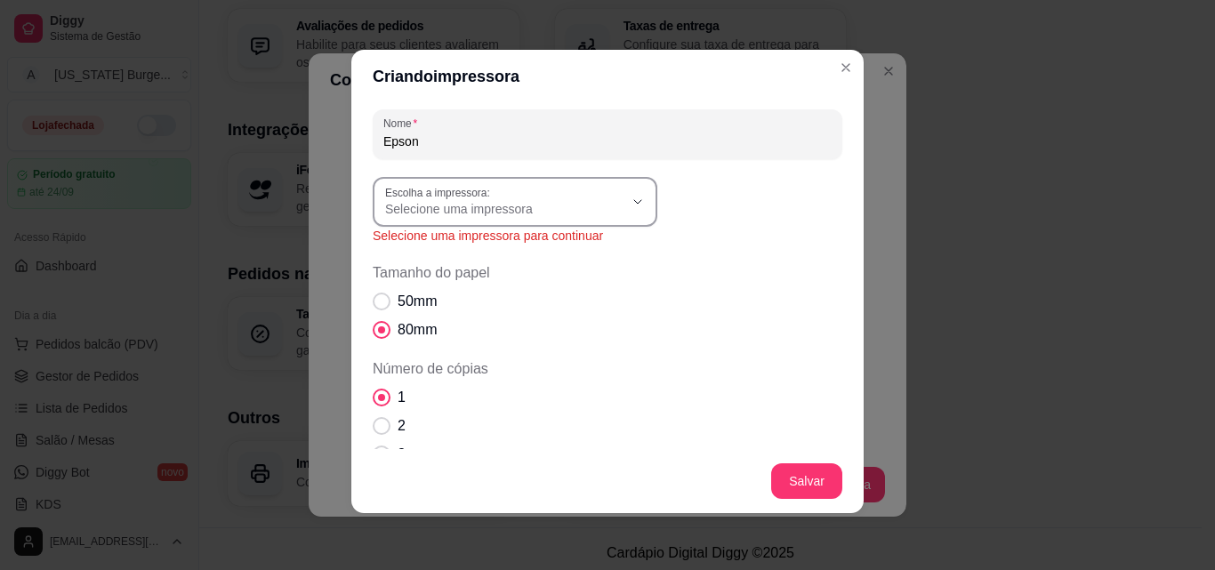
click at [475, 210] on span "Selecione uma impressora" at bounding box center [504, 209] width 238 height 18
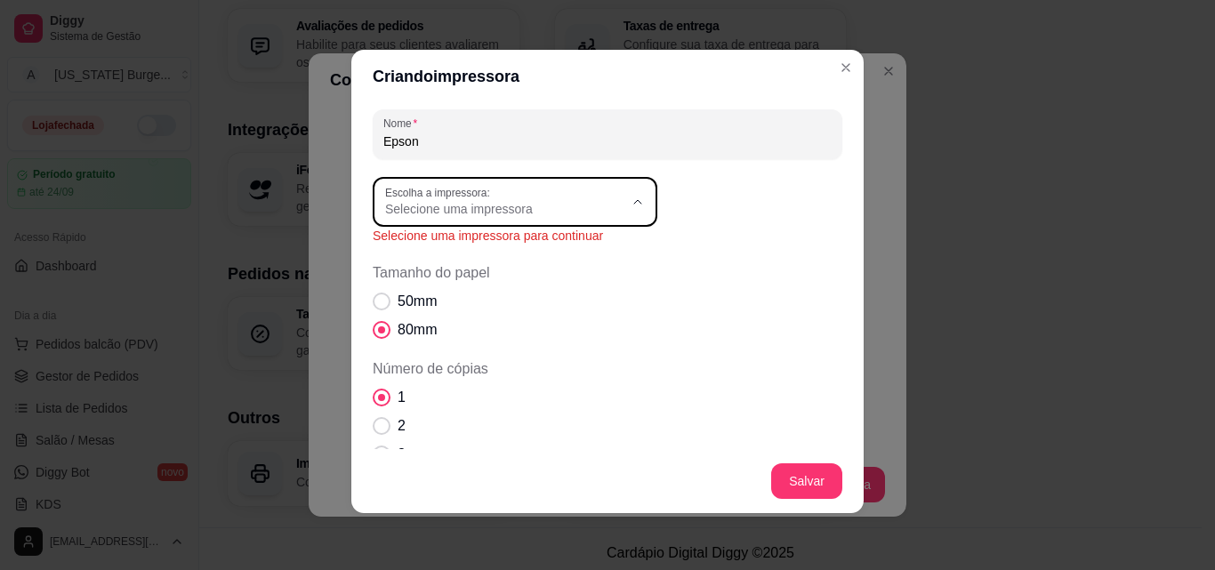
click at [449, 336] on span "EPSON TM-T20X Receipt6" at bounding box center [499, 338] width 229 height 17
type input "EPSON TM-T20X Receipt6"
select select "EPSON TM-T20X Receipt6"
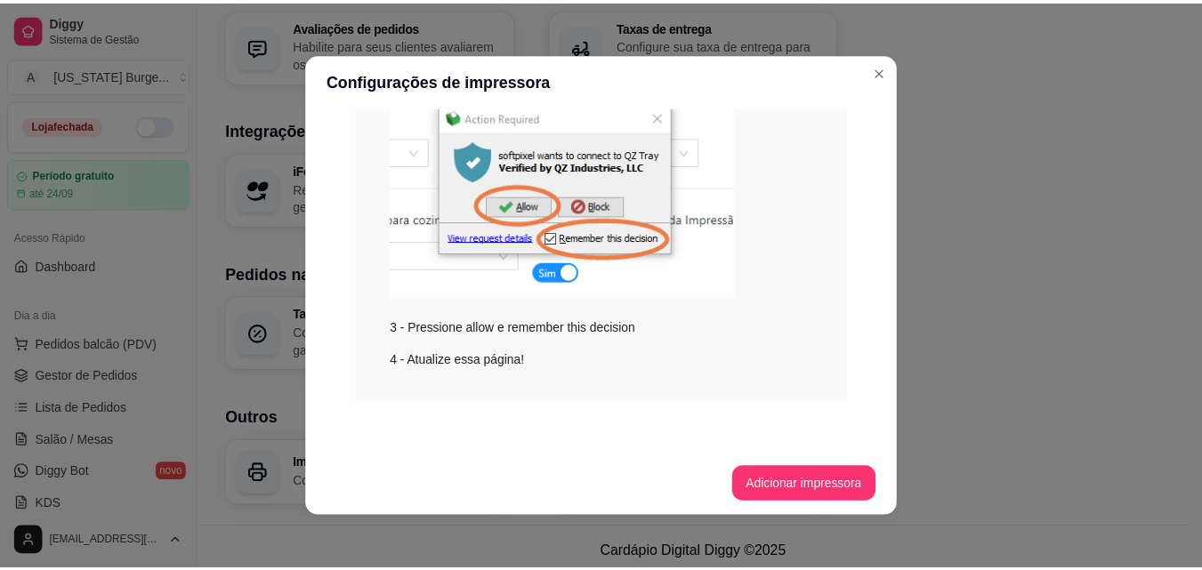
scroll to position [0, 0]
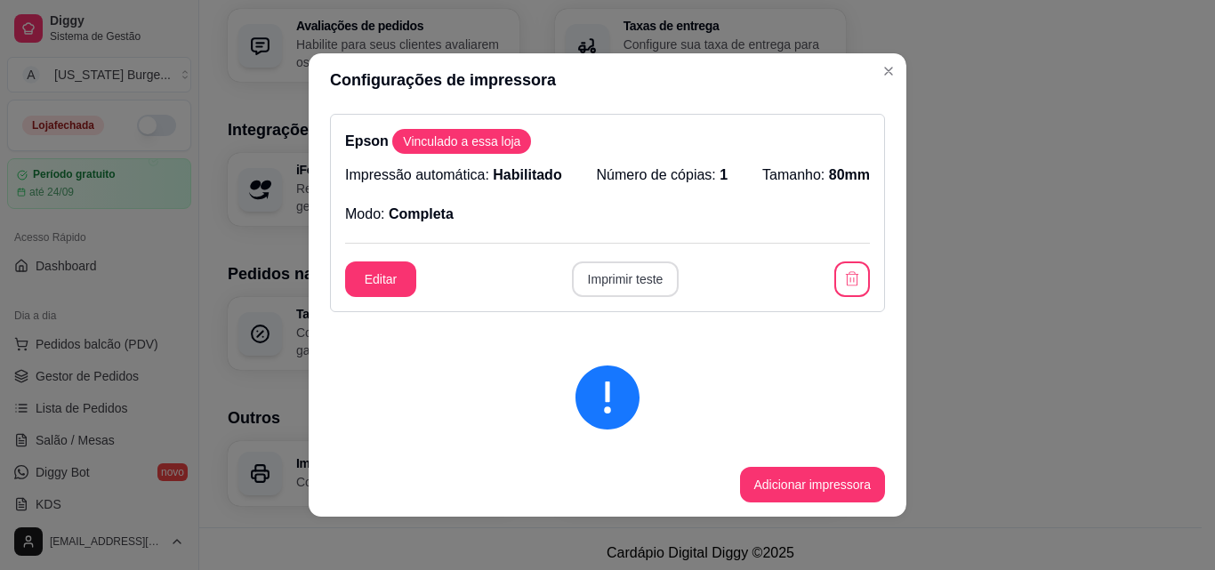
click at [602, 276] on button "Imprimir teste" at bounding box center [626, 280] width 108 height 36
